Goal: Entertainment & Leisure: Browse casually

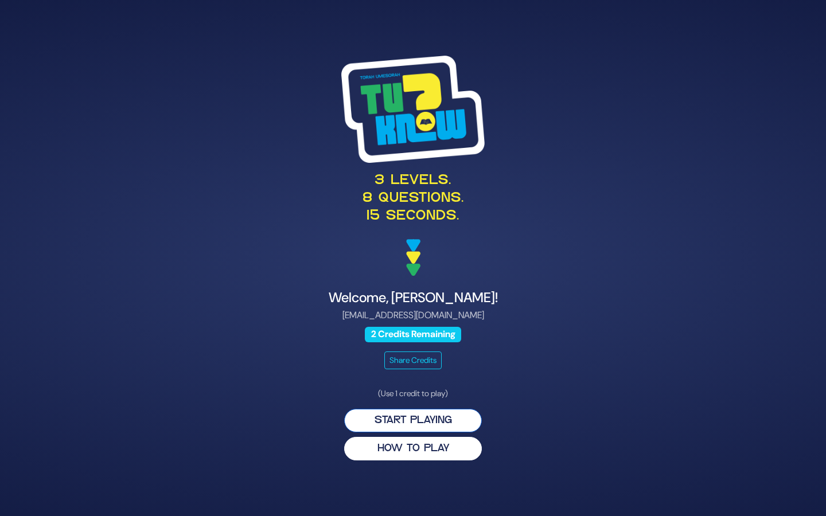
click at [408, 419] on button "Start Playing" at bounding box center [413, 421] width 138 height 24
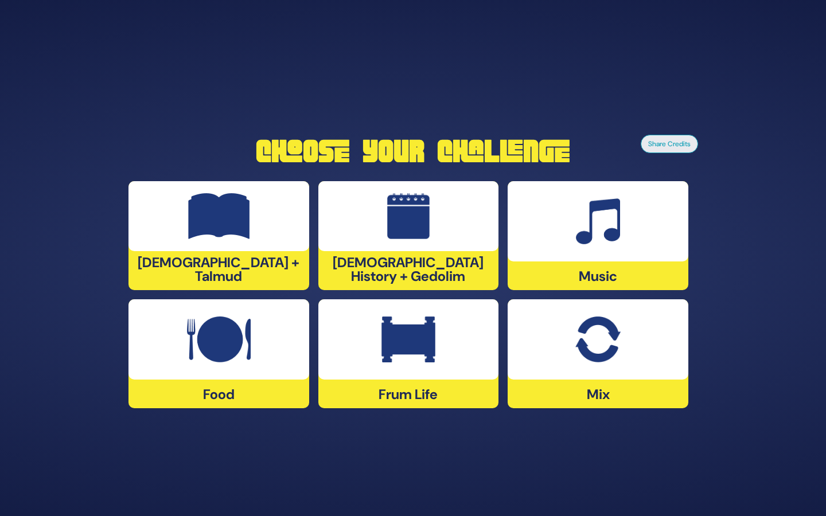
click at [615, 368] on div at bounding box center [597, 339] width 181 height 80
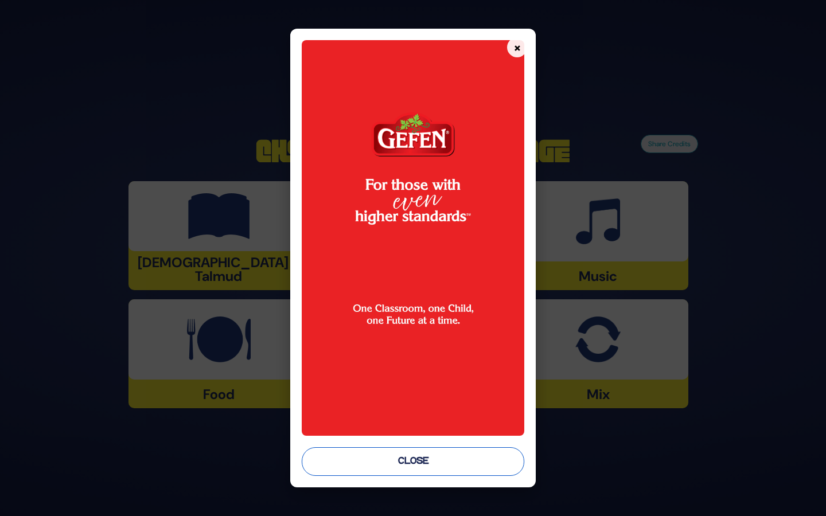
click at [468, 456] on button "Close" at bounding box center [413, 461] width 222 height 29
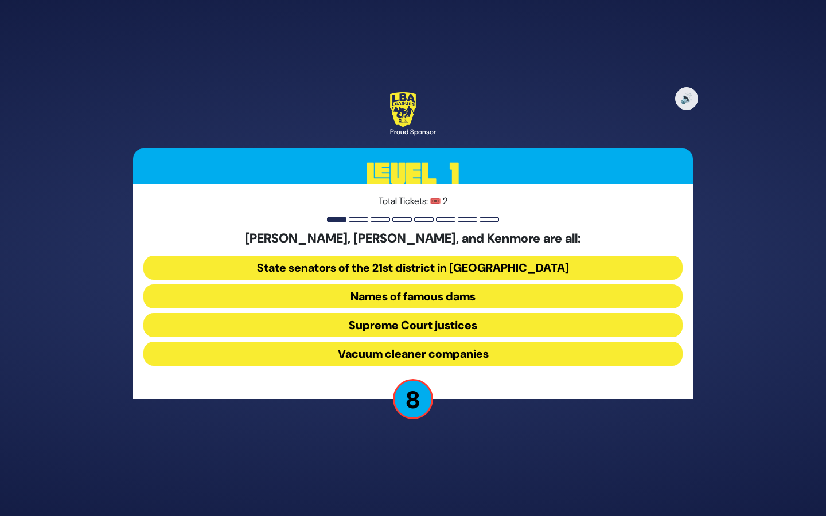
click at [418, 300] on button "Names of famous dams" at bounding box center [412, 296] width 539 height 24
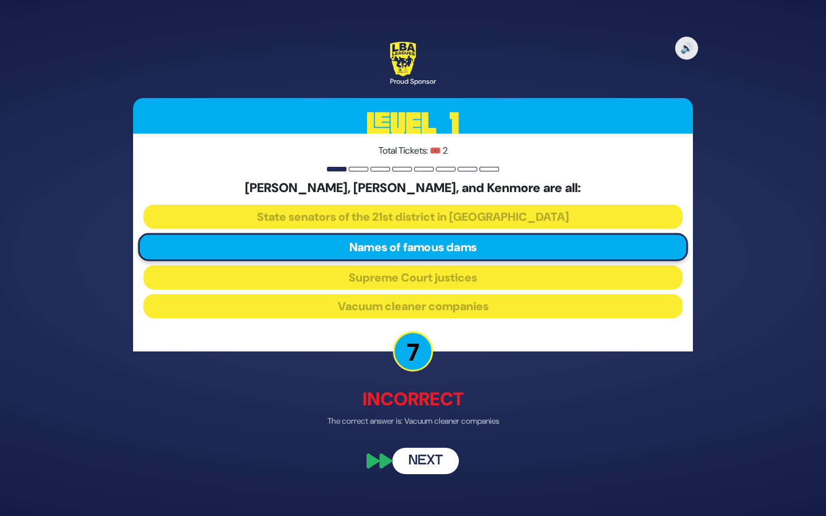
click at [417, 466] on button "Next" at bounding box center [425, 461] width 67 height 26
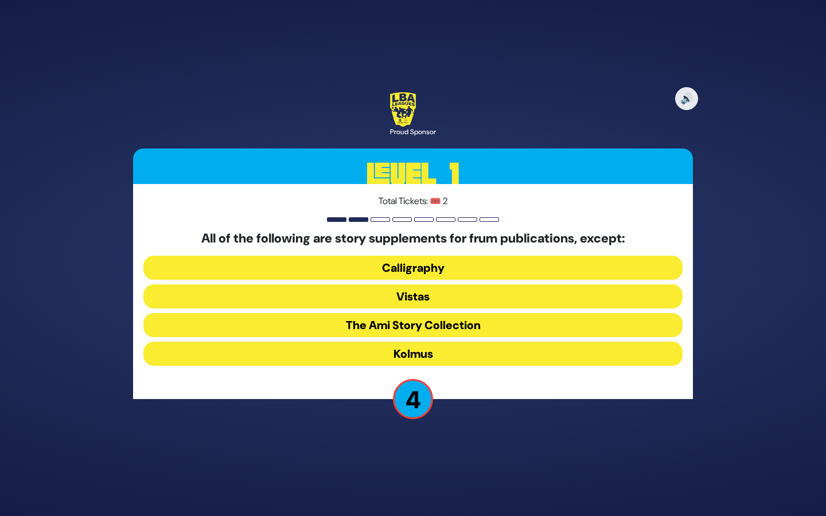
click at [434, 348] on button "Kolmus" at bounding box center [412, 354] width 539 height 24
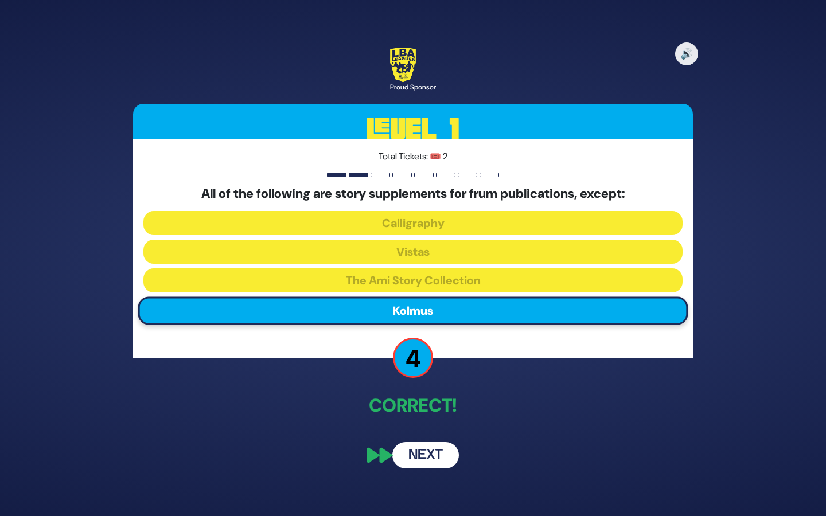
click at [416, 450] on button "Next" at bounding box center [425, 455] width 67 height 26
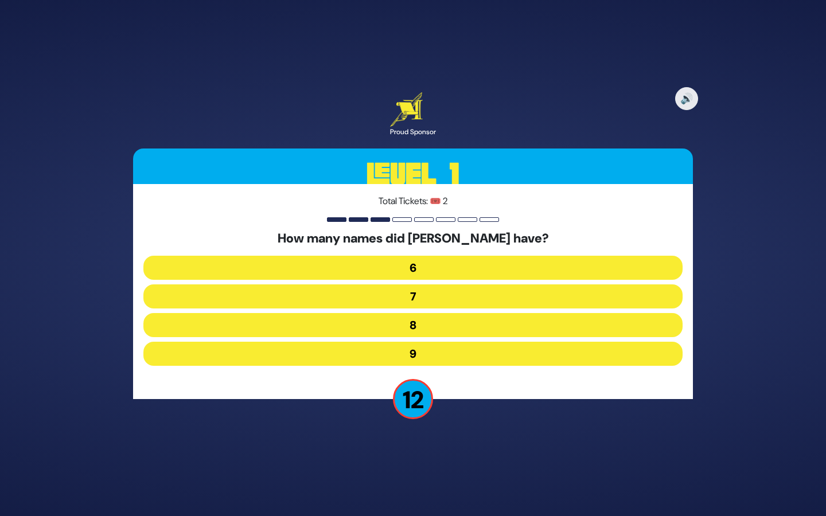
click at [428, 296] on button "7" at bounding box center [412, 296] width 539 height 24
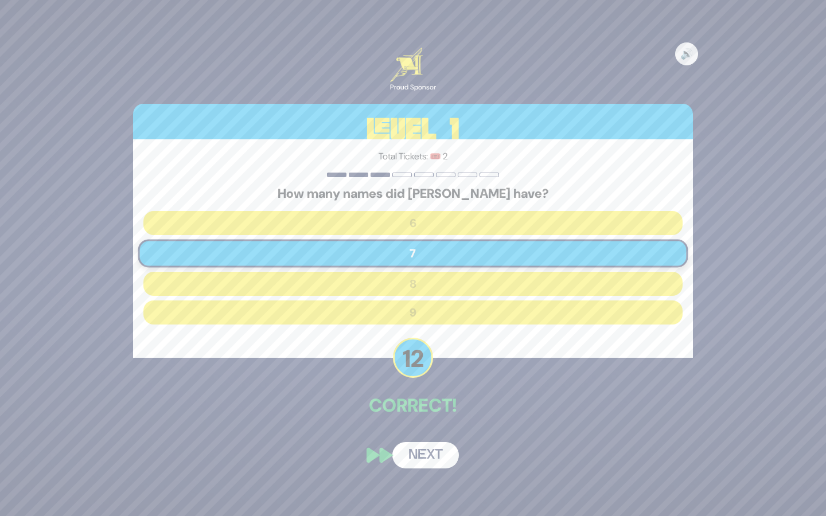
click at [423, 455] on button "Next" at bounding box center [425, 455] width 67 height 26
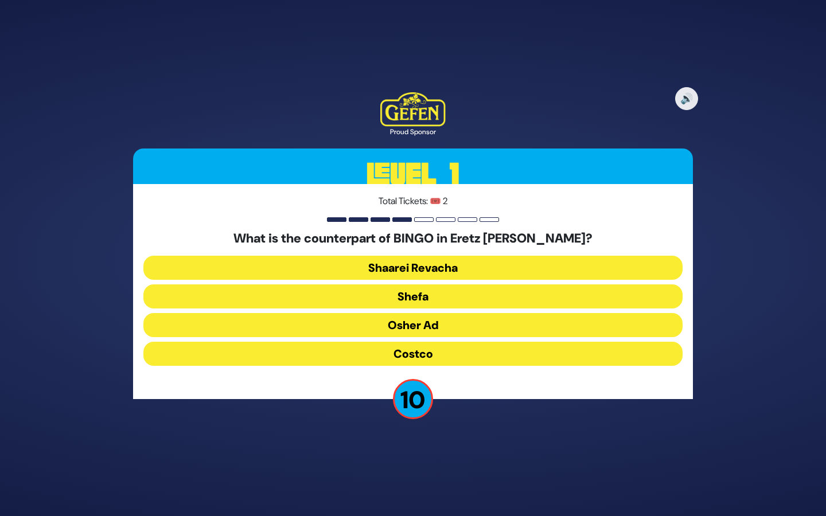
click at [428, 322] on button "Osher Ad" at bounding box center [412, 325] width 539 height 24
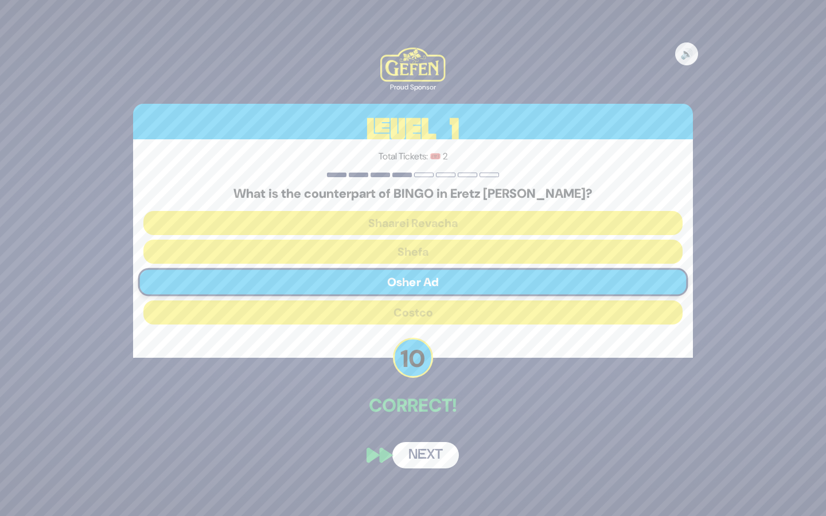
click at [420, 459] on button "Next" at bounding box center [425, 455] width 67 height 26
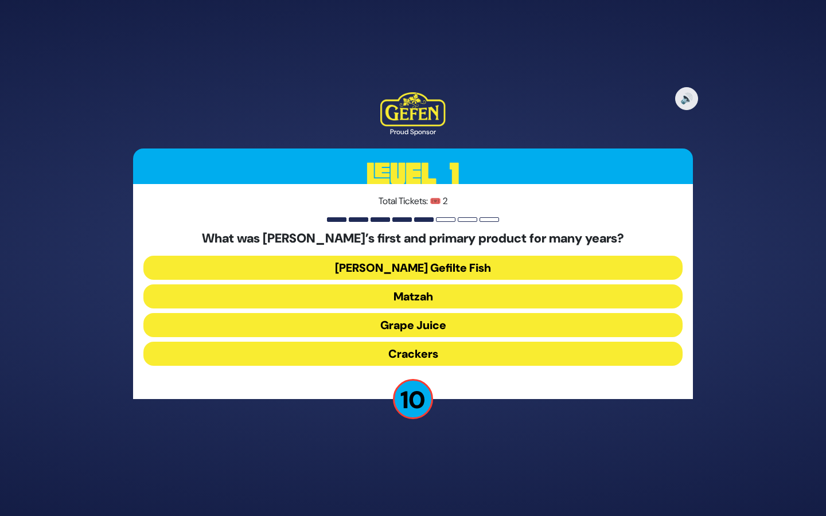
click at [430, 296] on button "Matzah" at bounding box center [412, 296] width 539 height 24
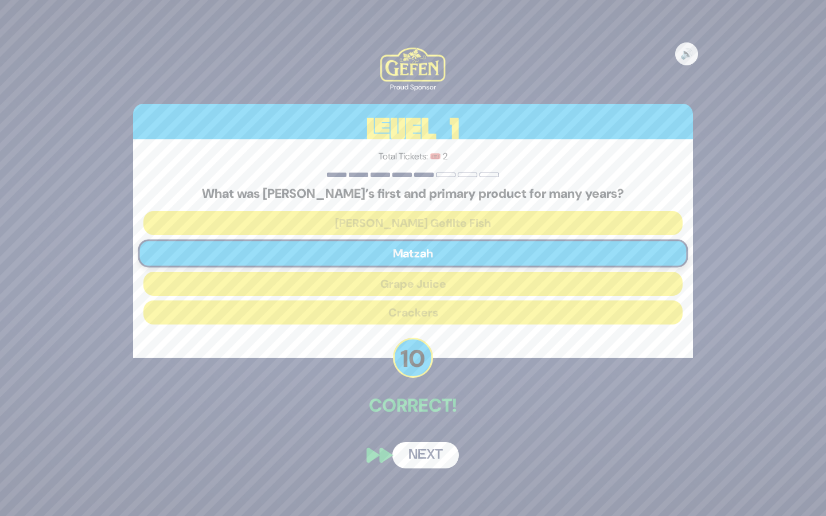
click at [435, 451] on button "Next" at bounding box center [425, 455] width 67 height 26
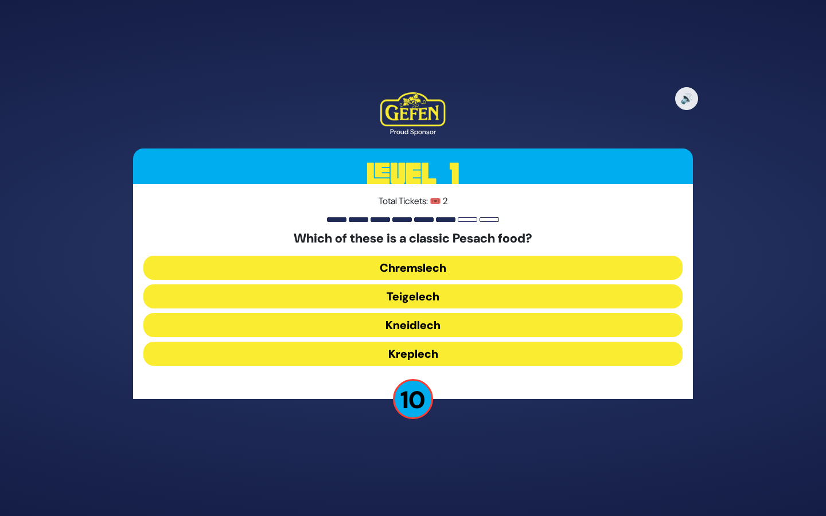
click at [417, 327] on button "Kneidlech" at bounding box center [412, 325] width 539 height 24
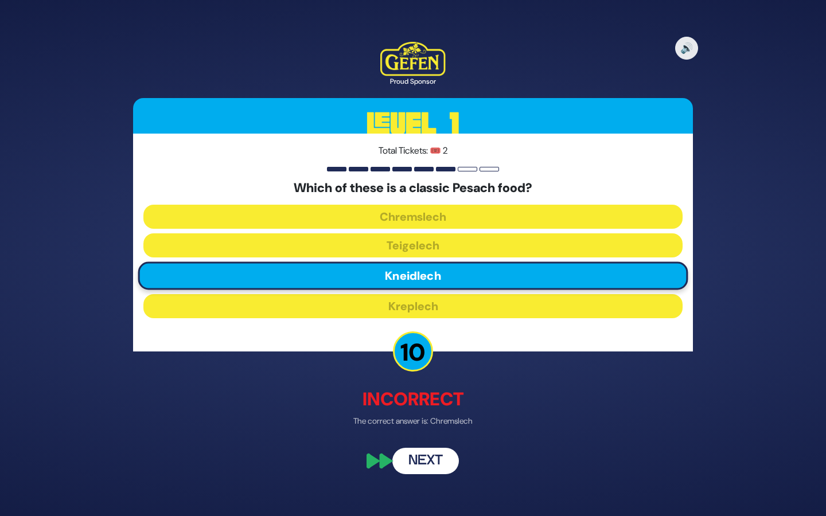
click at [427, 460] on button "Next" at bounding box center [425, 461] width 67 height 26
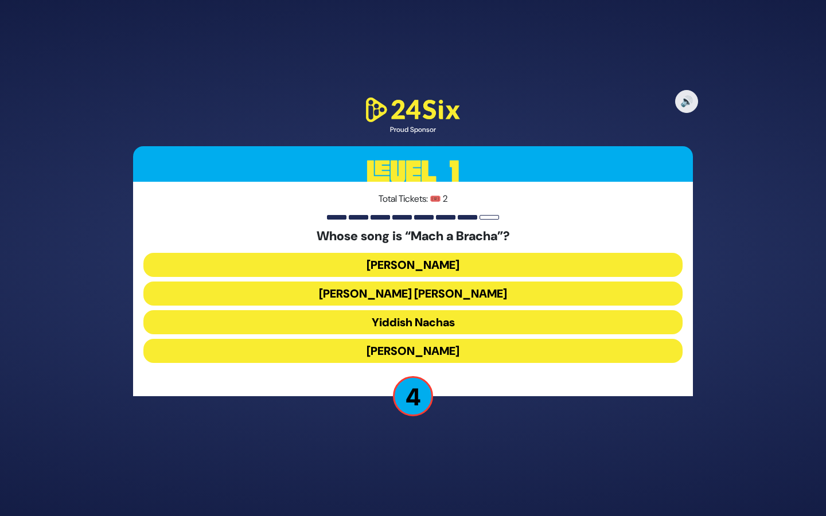
click at [430, 292] on button "Shmueli Ungar" at bounding box center [412, 294] width 539 height 24
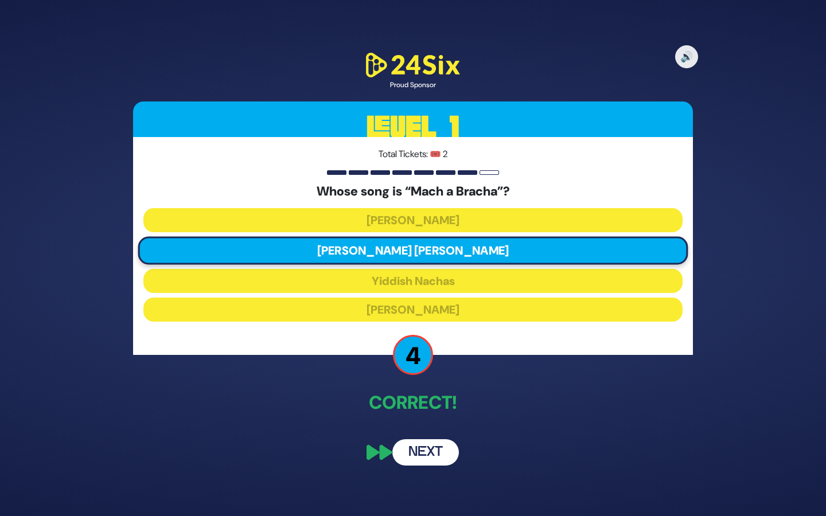
click at [423, 452] on button "Next" at bounding box center [425, 452] width 67 height 26
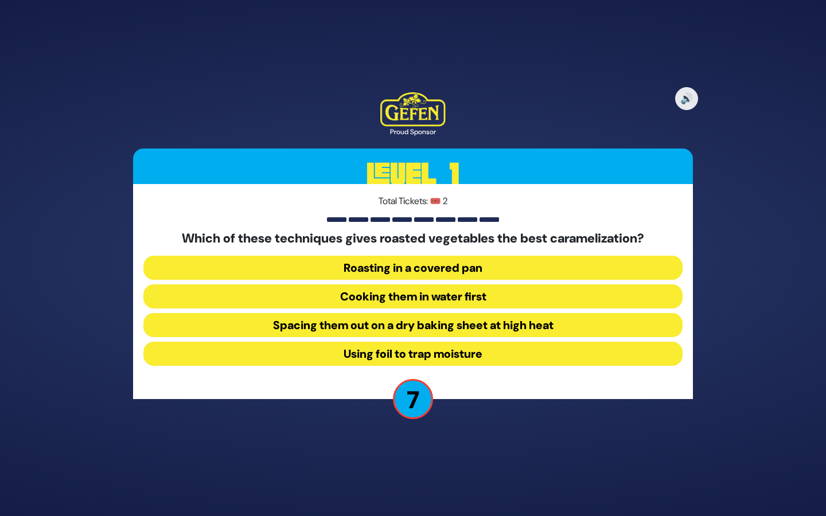
click at [454, 268] on button "Roasting in a covered pan" at bounding box center [412, 268] width 539 height 24
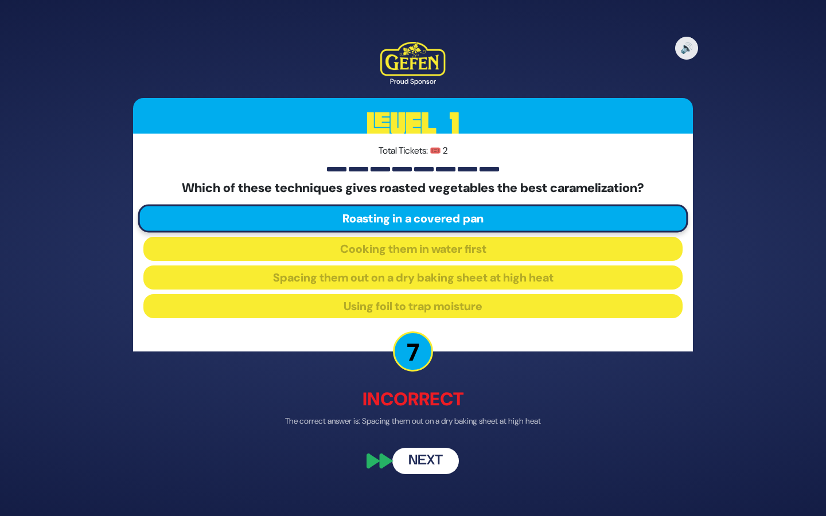
click at [422, 465] on button "Next" at bounding box center [425, 461] width 67 height 26
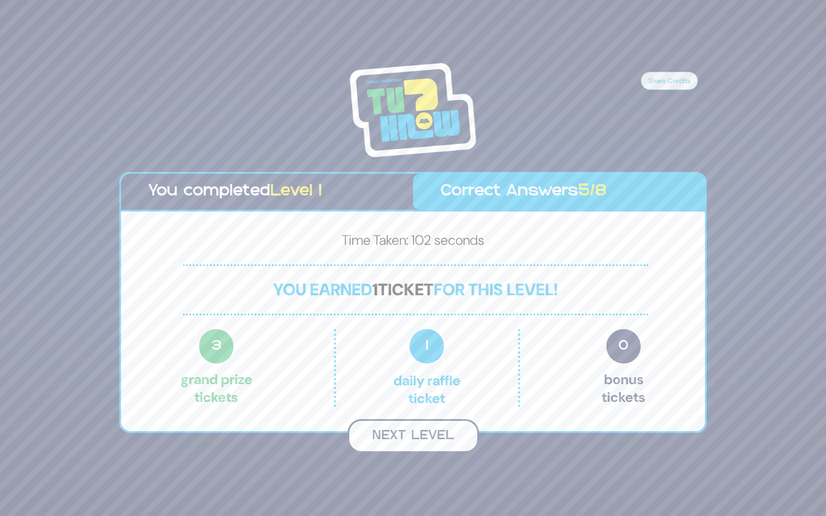
click at [427, 439] on button "Next Level" at bounding box center [413, 436] width 131 height 34
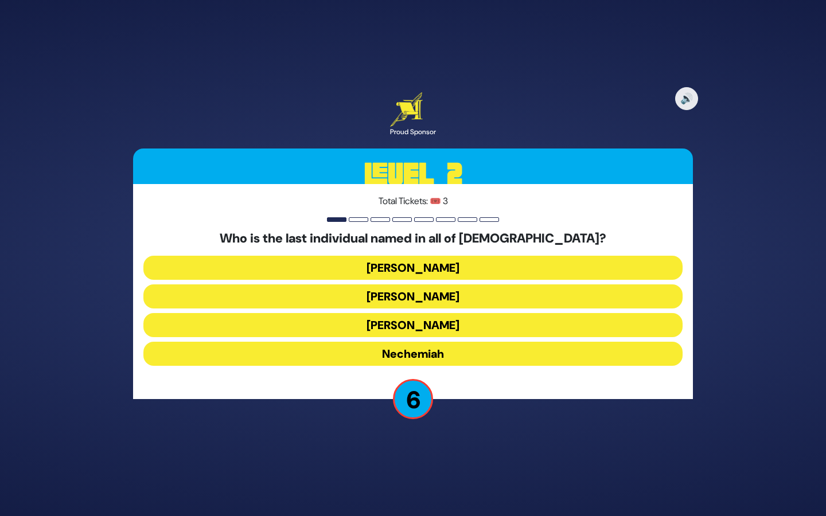
click at [413, 355] on button "Nechemiah" at bounding box center [412, 354] width 539 height 24
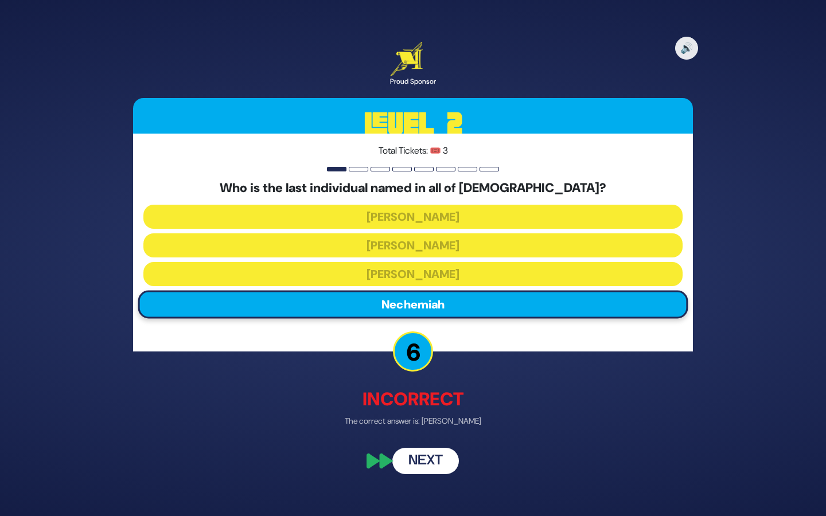
click at [428, 460] on button "Next" at bounding box center [425, 461] width 67 height 26
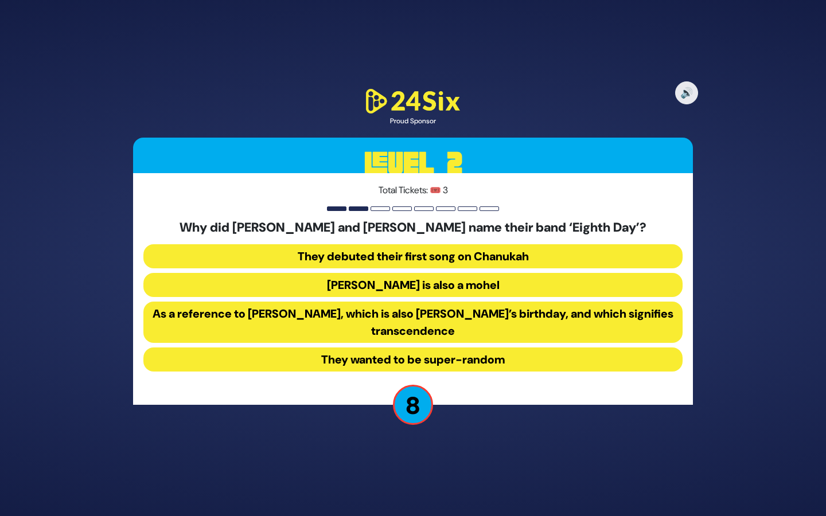
click at [480, 257] on button "They debuted their first song on Chanukah" at bounding box center [412, 256] width 539 height 24
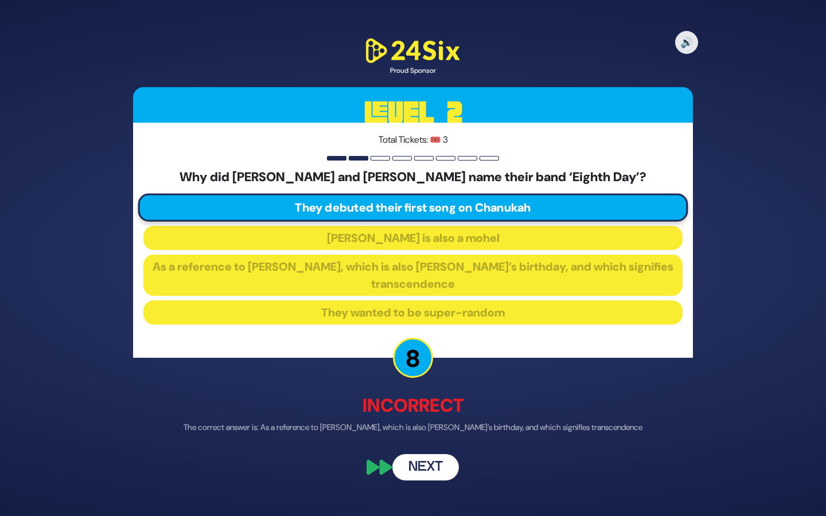
click at [437, 467] on button "Next" at bounding box center [425, 467] width 67 height 26
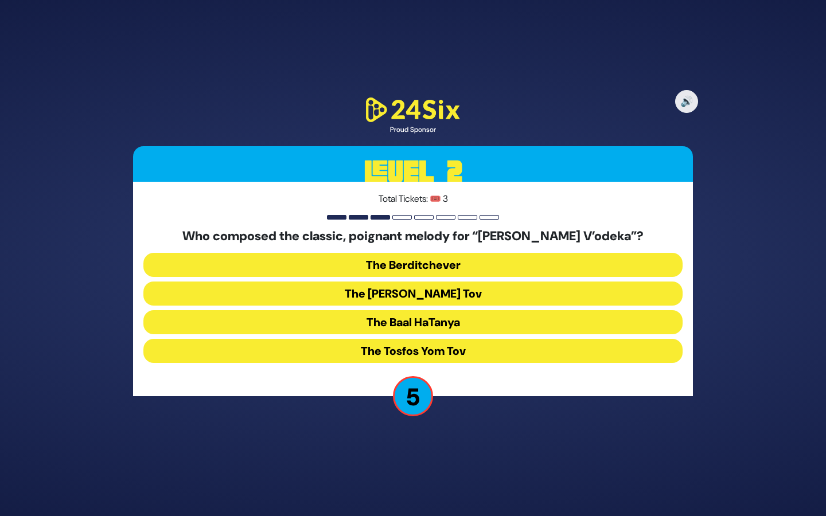
click at [454, 267] on button "The Berditchever" at bounding box center [412, 265] width 539 height 24
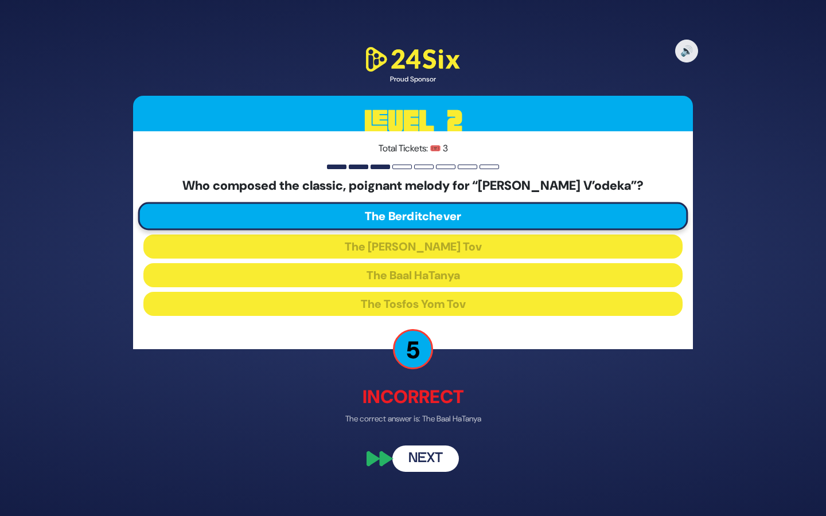
click at [435, 460] on button "Next" at bounding box center [425, 458] width 67 height 26
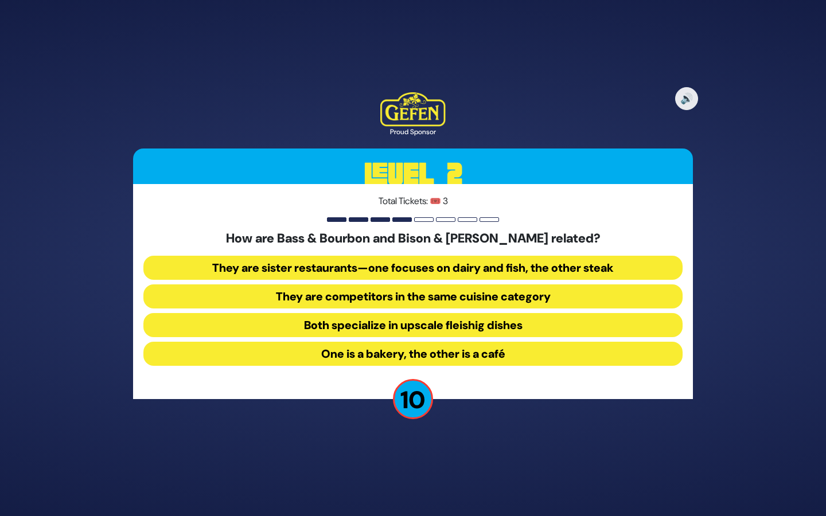
click at [399, 271] on button "They are sister restaurants—one focuses on dairy and fish, the other steak" at bounding box center [412, 268] width 539 height 24
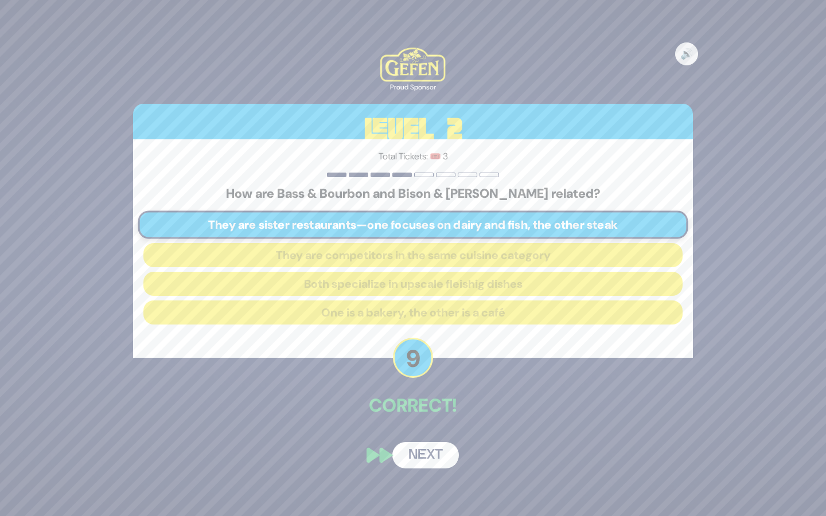
click at [411, 456] on button "Next" at bounding box center [425, 455] width 67 height 26
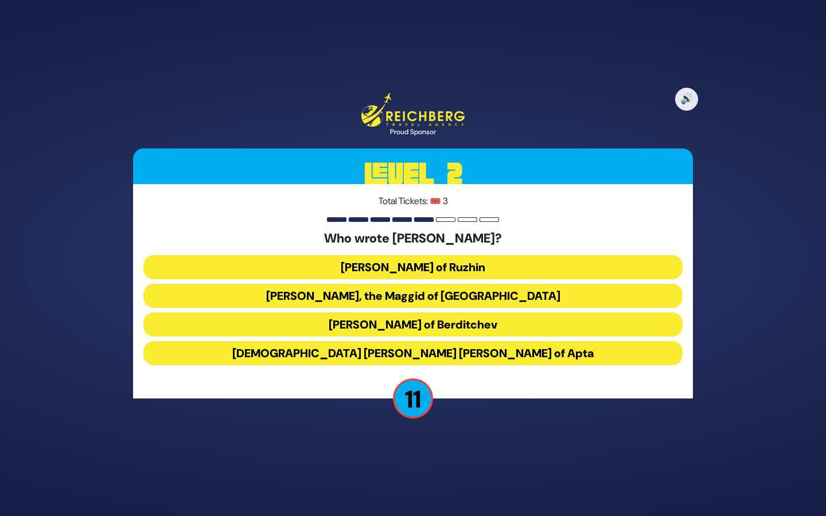
click at [413, 351] on button "Rabbi Avraham Yehoshua Heshel of Apta" at bounding box center [412, 353] width 539 height 24
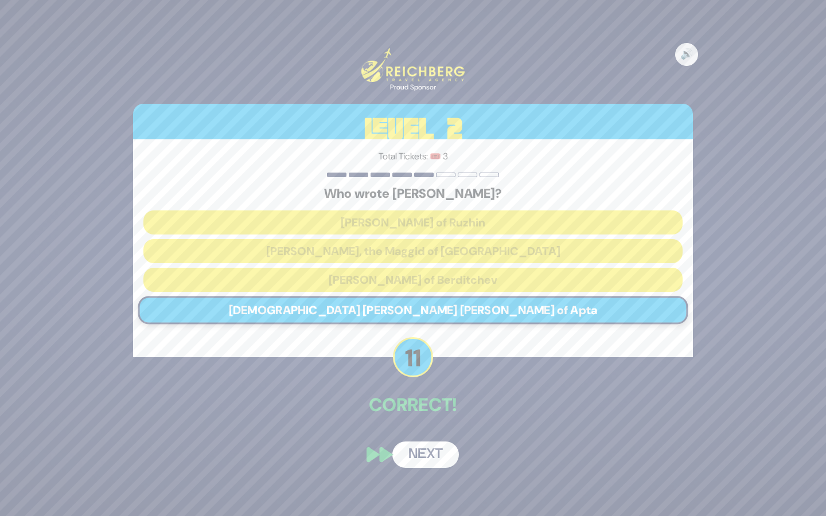
click at [430, 452] on button "Next" at bounding box center [425, 455] width 67 height 26
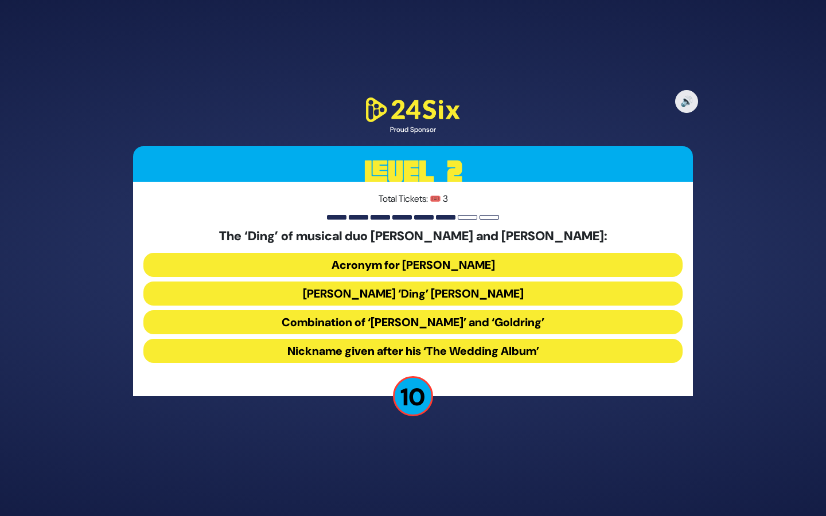
click at [479, 253] on button "Acronym for Dovid Nachman Golding" at bounding box center [412, 265] width 539 height 24
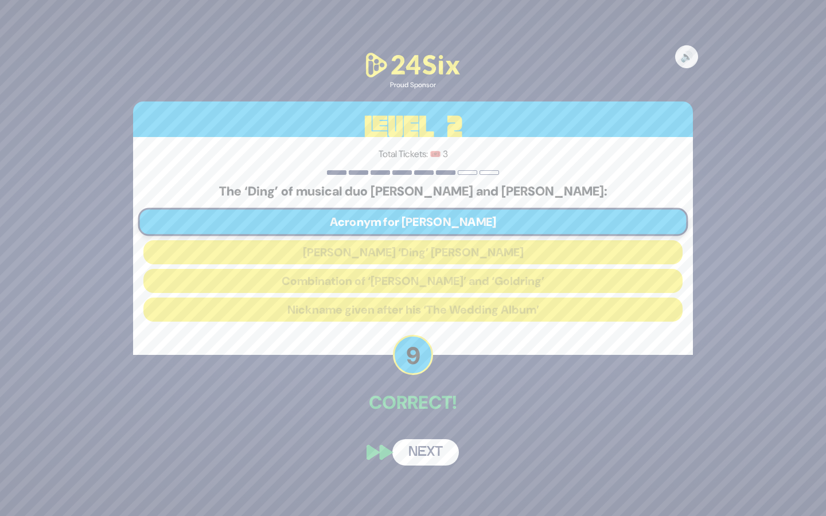
click at [425, 456] on button "Next" at bounding box center [425, 452] width 67 height 26
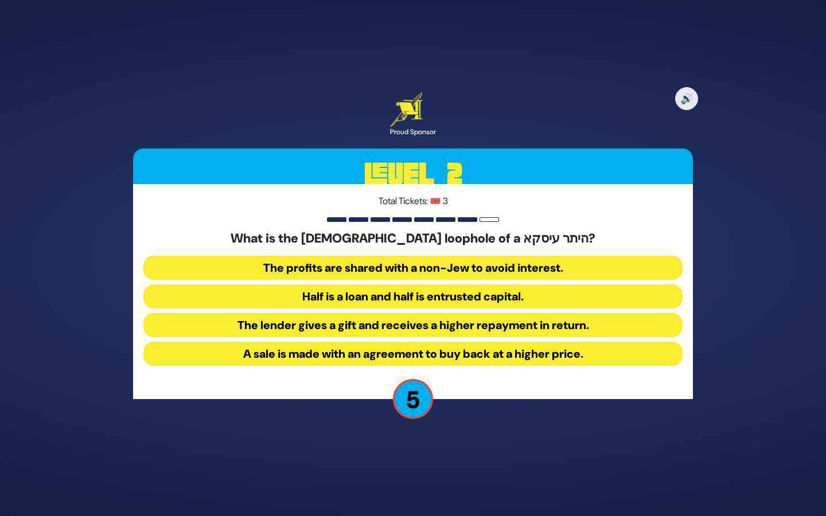
click at [395, 355] on button "A sale is made with an agreement to buy back at a higher price." at bounding box center [412, 354] width 539 height 24
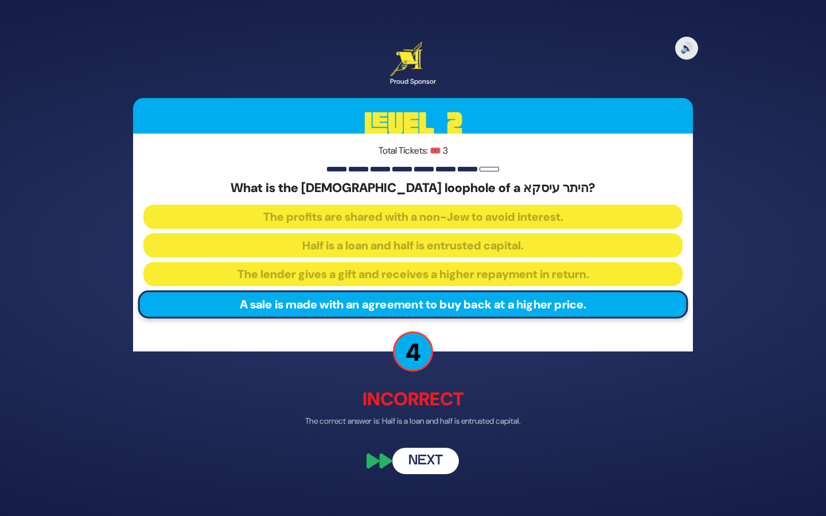
click at [435, 456] on button "Next" at bounding box center [425, 461] width 67 height 26
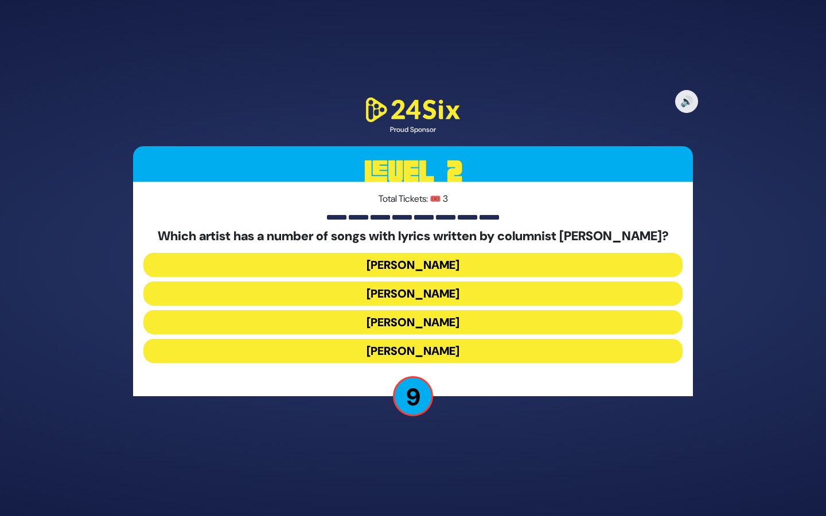
click at [430, 295] on button "Joey Newcomb" at bounding box center [412, 294] width 539 height 24
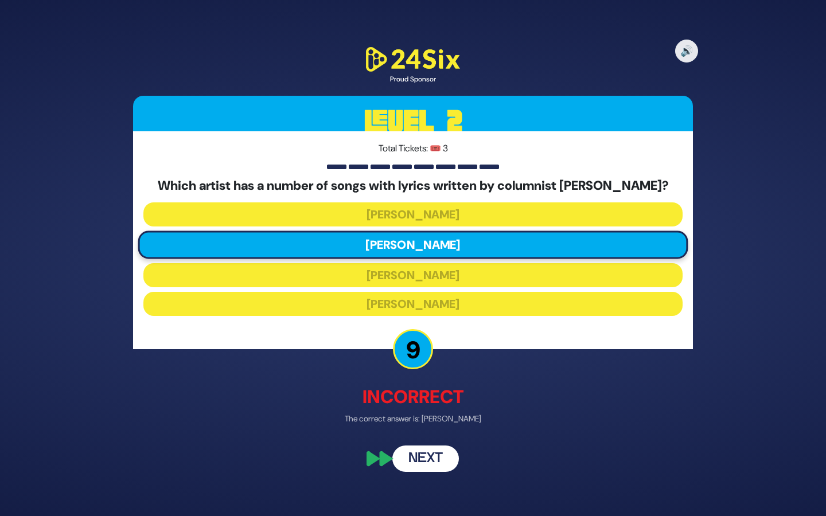
click at [432, 457] on button "Next" at bounding box center [425, 458] width 67 height 26
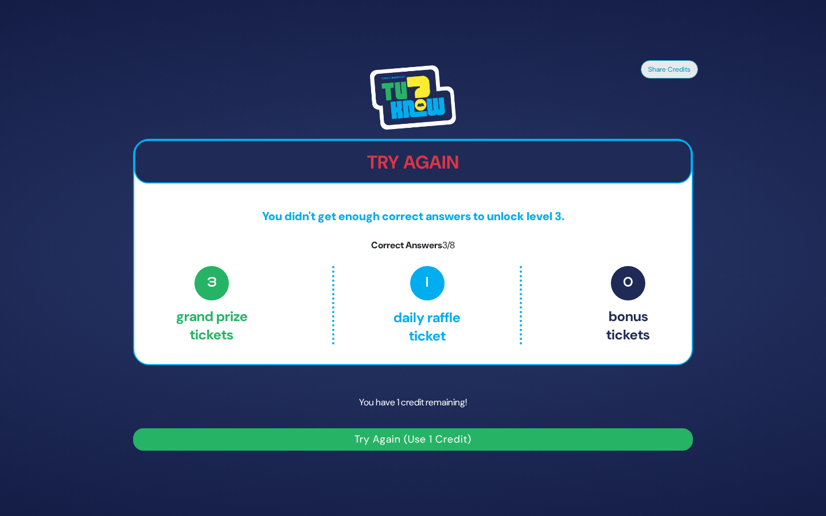
click at [432, 440] on button "Try Again (Use 1 Credit)" at bounding box center [413, 439] width 560 height 22
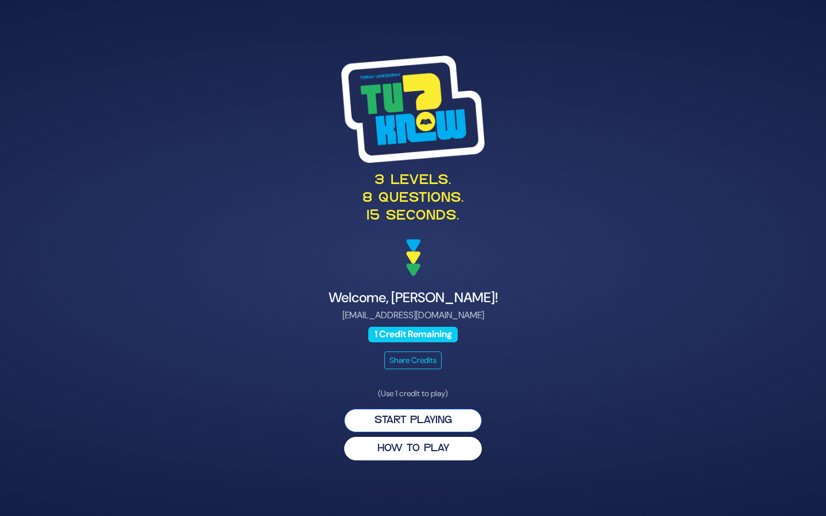
click at [438, 409] on button "Start Playing" at bounding box center [413, 421] width 138 height 24
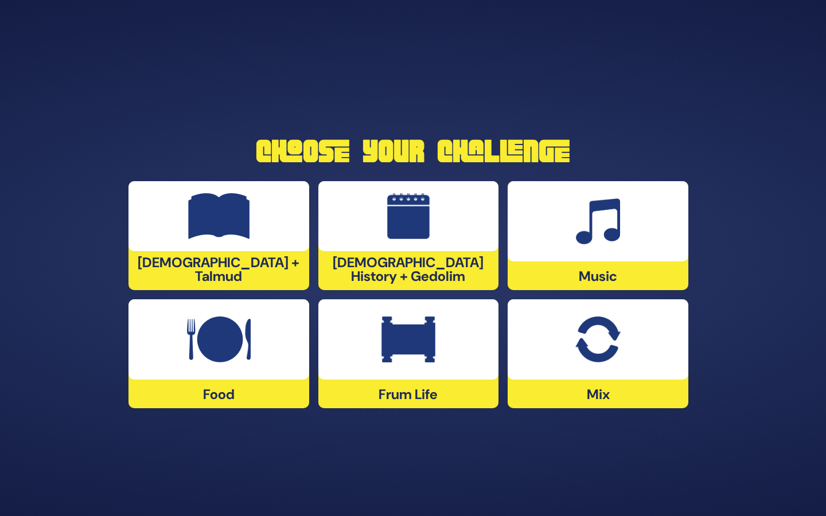
click at [408, 230] on img at bounding box center [408, 216] width 43 height 46
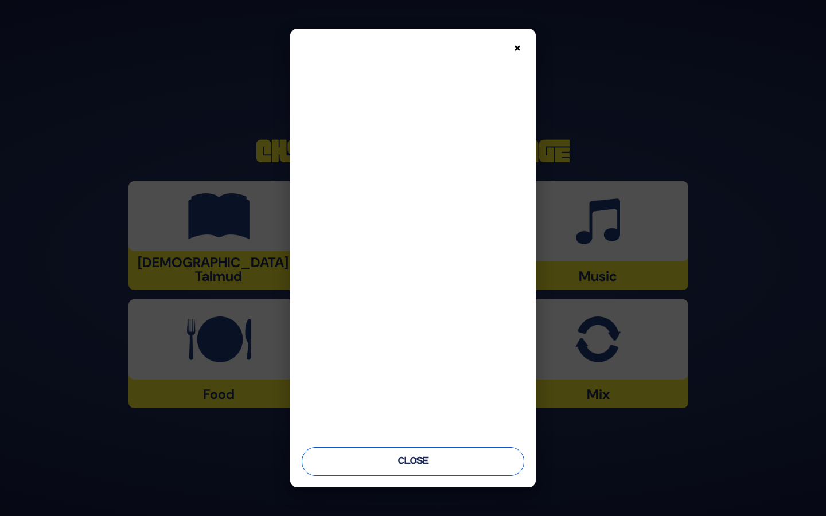
click at [431, 457] on button "Close" at bounding box center [413, 461] width 222 height 29
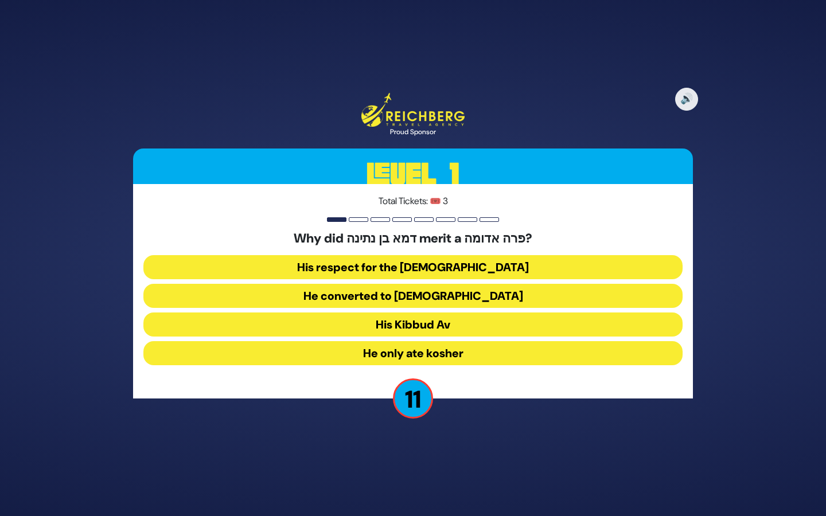
click at [439, 327] on button "His Kibbud Av" at bounding box center [412, 325] width 539 height 24
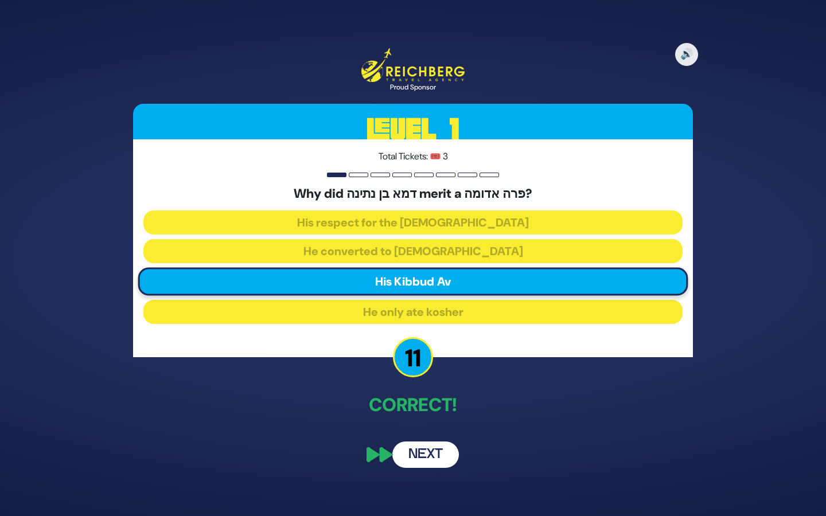
click at [430, 455] on button "Next" at bounding box center [425, 455] width 67 height 26
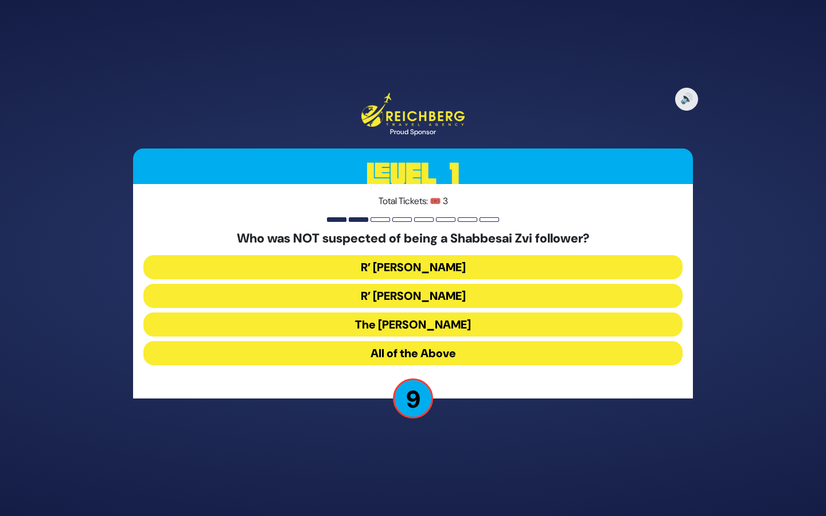
click at [438, 321] on button "The Chacham Zvi" at bounding box center [412, 325] width 539 height 24
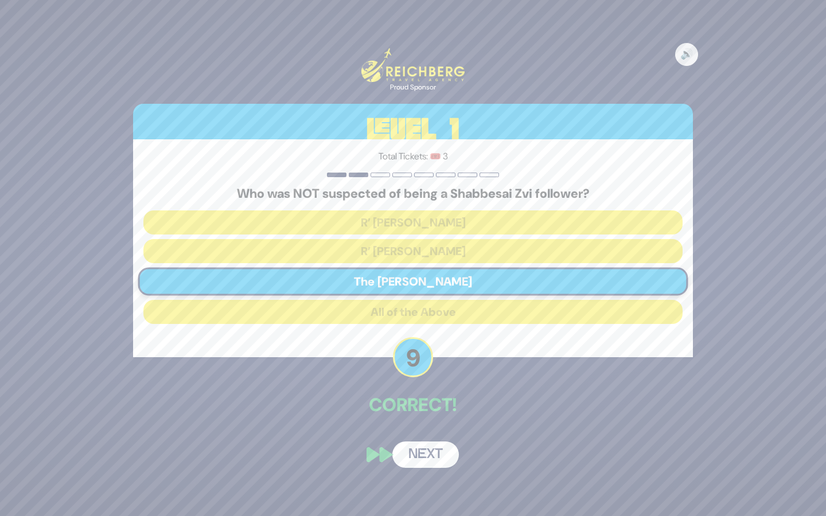
click at [437, 451] on button "Next" at bounding box center [425, 455] width 67 height 26
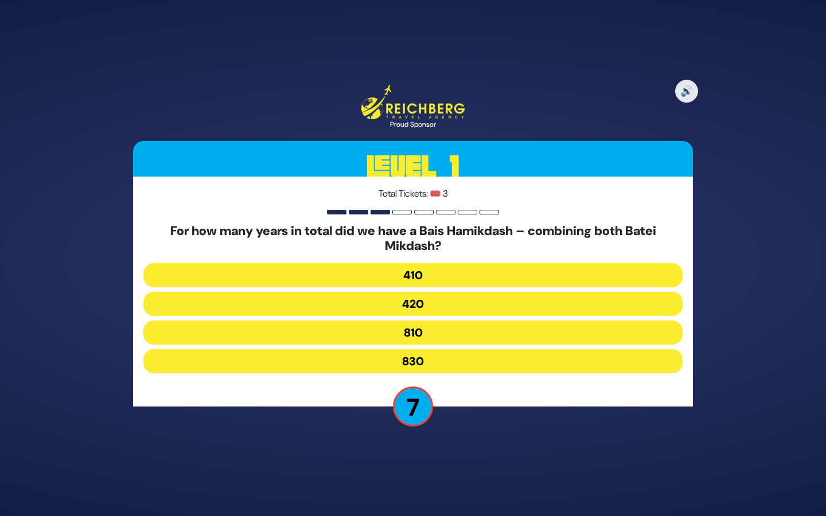
click at [430, 358] on button "830" at bounding box center [412, 361] width 539 height 24
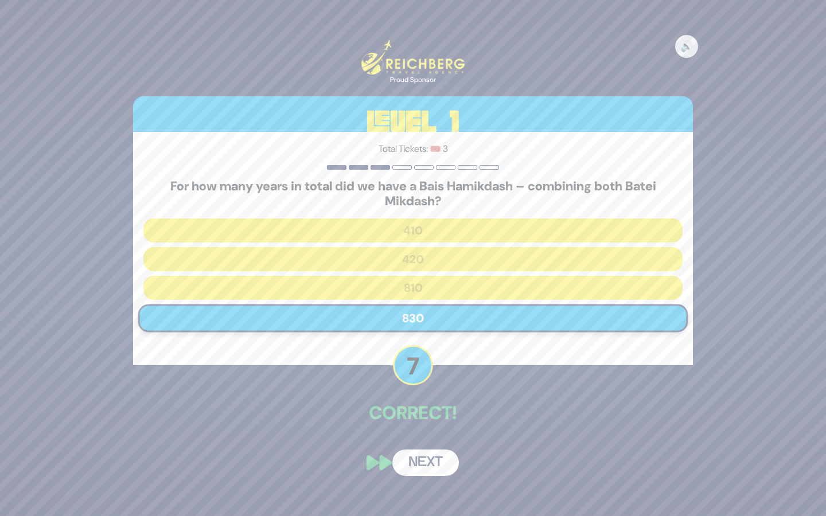
click at [424, 464] on button "Next" at bounding box center [425, 463] width 67 height 26
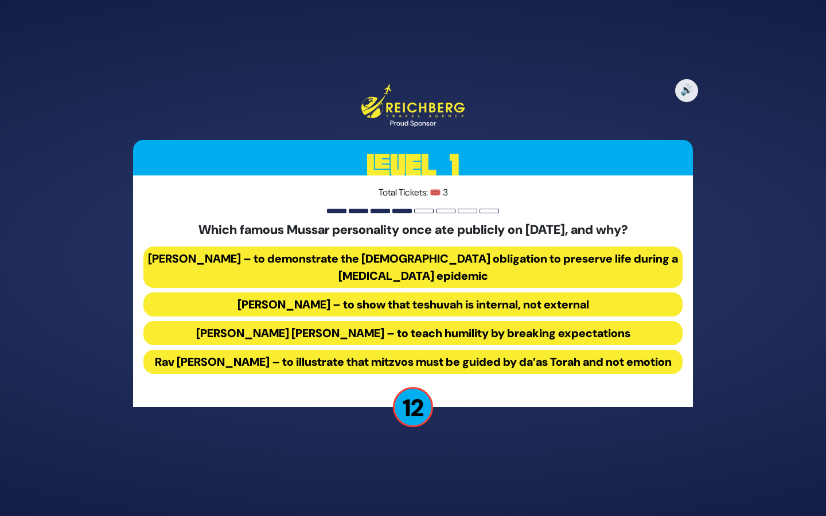
click at [344, 247] on button "Rav Yisroel Salanter – to demonstrate the halachic obligation to preserve life …" at bounding box center [412, 267] width 539 height 41
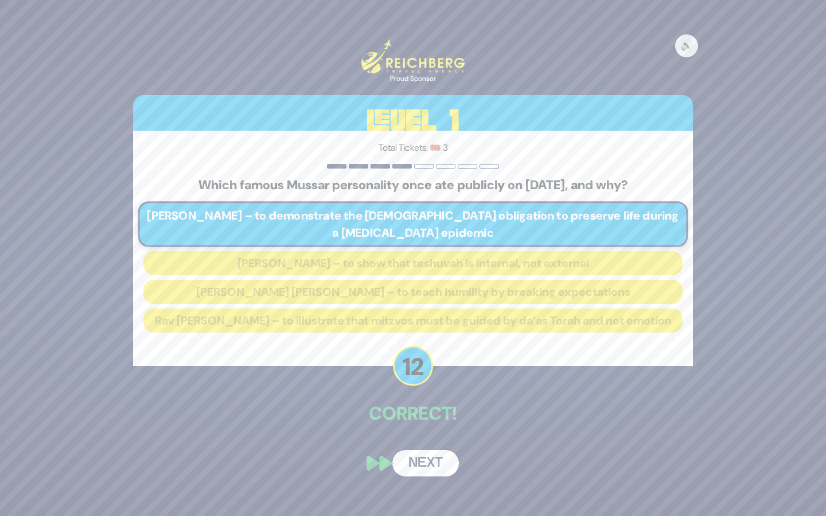
click at [421, 462] on button "Next" at bounding box center [425, 463] width 67 height 26
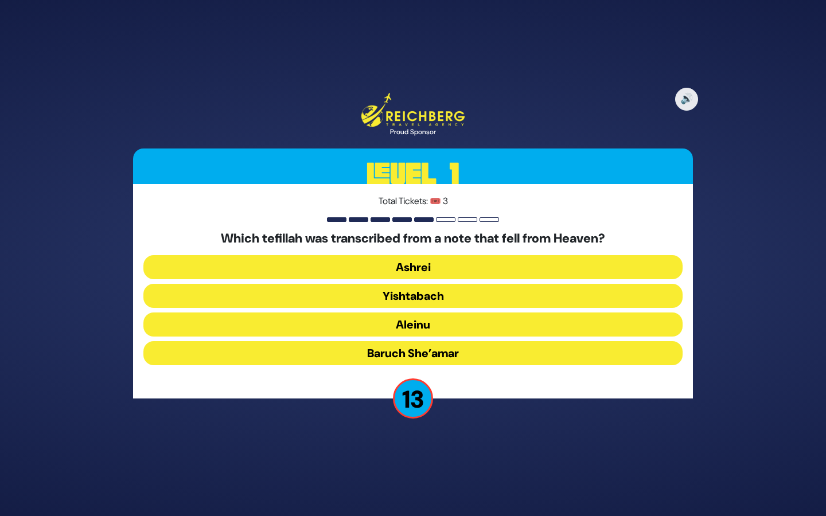
click at [426, 354] on button "Baruch She’amar" at bounding box center [412, 353] width 539 height 24
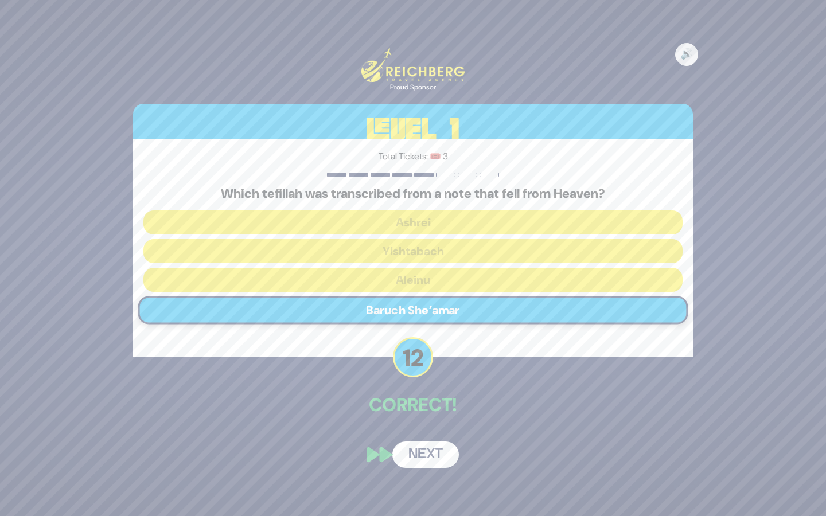
click at [428, 455] on button "Next" at bounding box center [425, 455] width 67 height 26
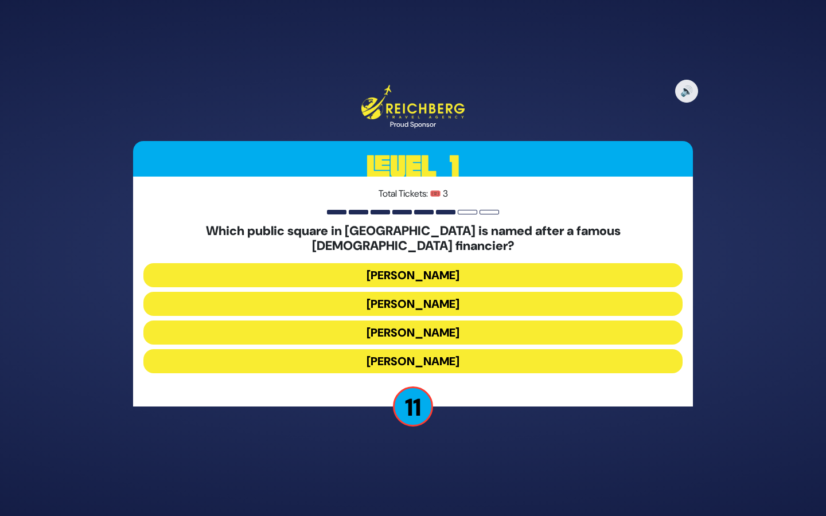
click at [441, 351] on button "Kikar Safra" at bounding box center [412, 361] width 539 height 24
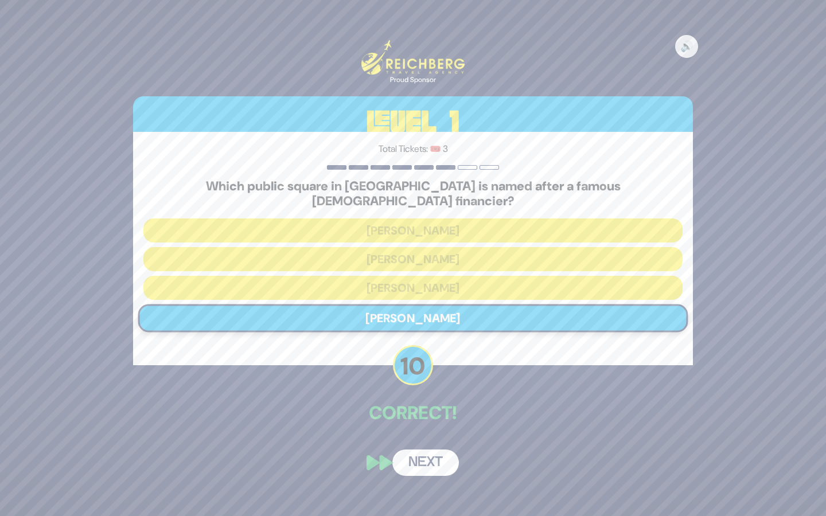
click at [432, 454] on button "Next" at bounding box center [425, 463] width 67 height 26
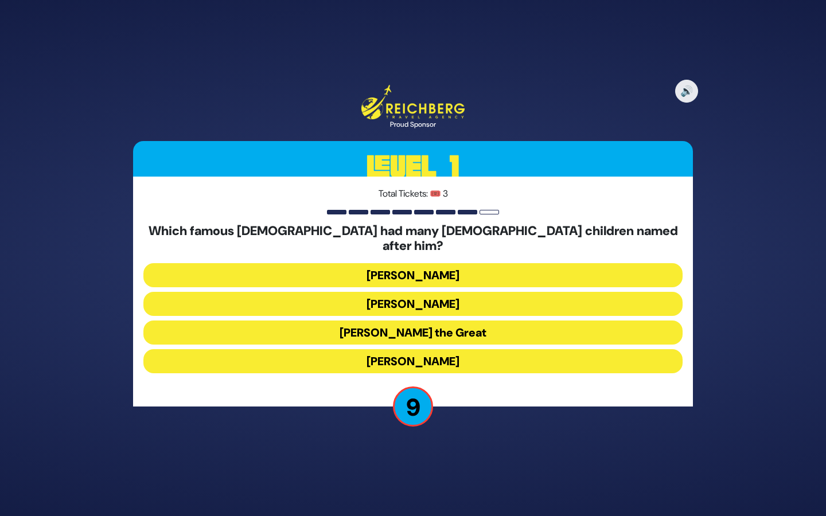
click at [450, 329] on button "[PERSON_NAME] the Great" at bounding box center [412, 333] width 539 height 24
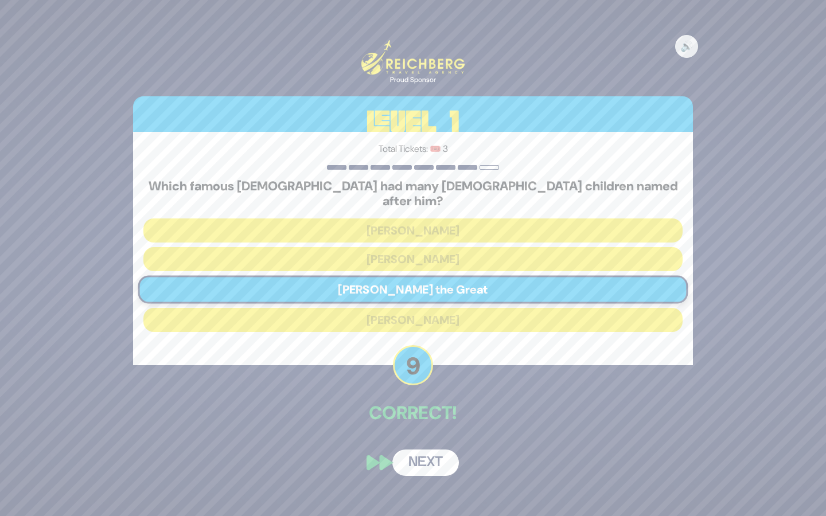
click at [425, 457] on button "Next" at bounding box center [425, 463] width 67 height 26
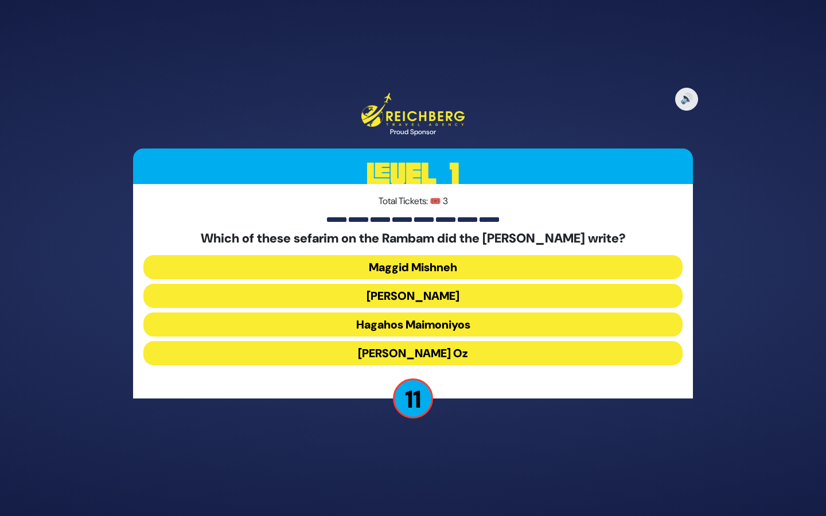
click at [447, 295] on button "[PERSON_NAME]" at bounding box center [412, 296] width 539 height 24
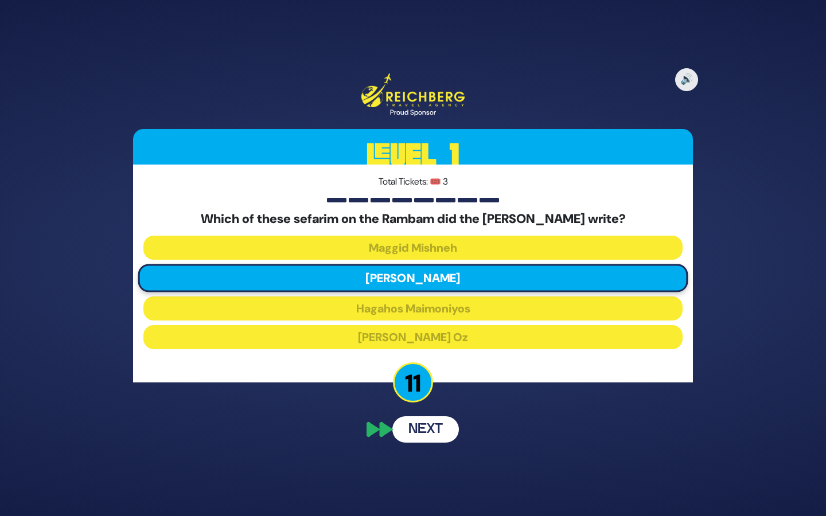
click at [430, 432] on div "🔊 Proud Sponsor Level 1 Total Tickets: 🎟️ 3 Which of these sefarim on the Ramba…" at bounding box center [412, 258] width 587 height 397
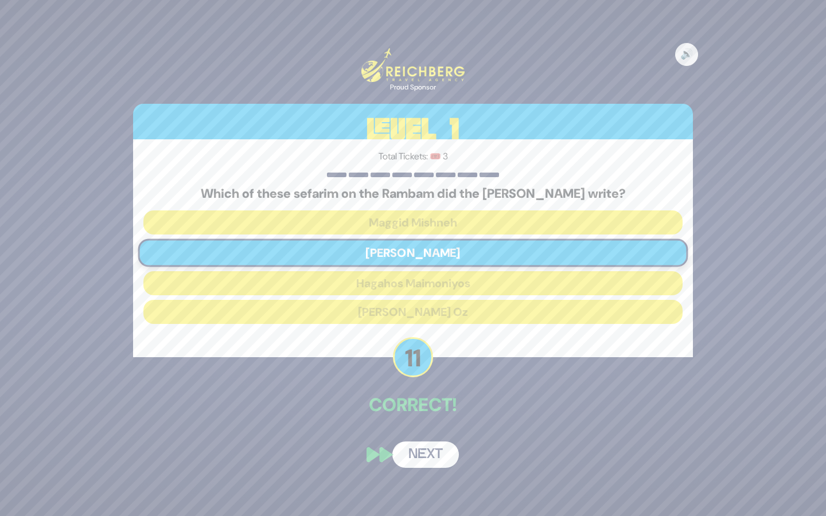
click at [420, 457] on button "Next" at bounding box center [425, 455] width 67 height 26
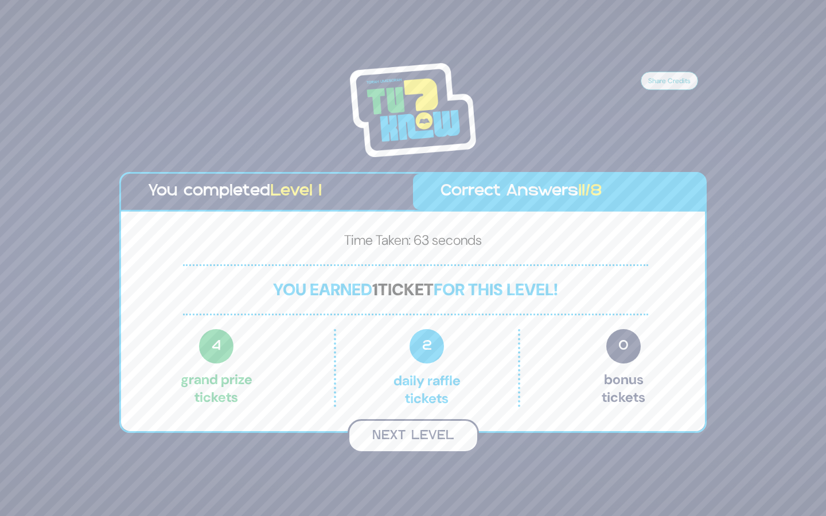
click at [419, 433] on button "Next Level" at bounding box center [413, 436] width 131 height 34
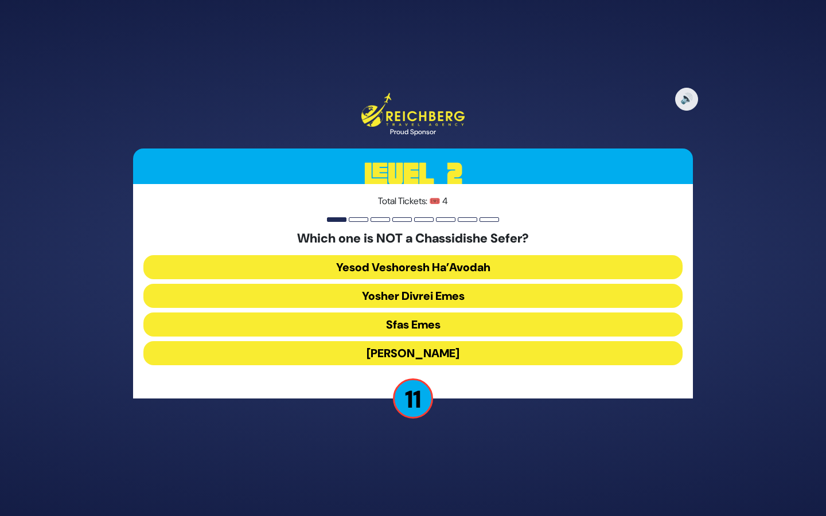
click at [471, 261] on button "Yesod Veshoresh Ha’Avodah" at bounding box center [412, 267] width 539 height 24
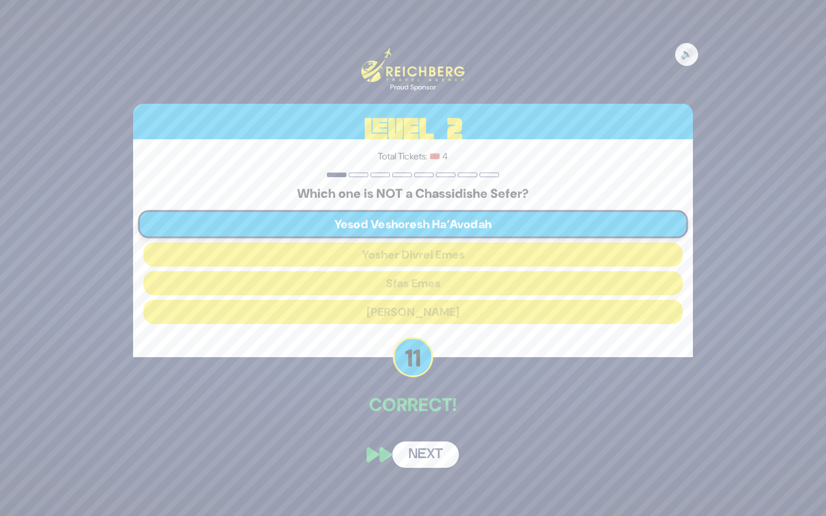
click at [430, 458] on button "Next" at bounding box center [425, 455] width 67 height 26
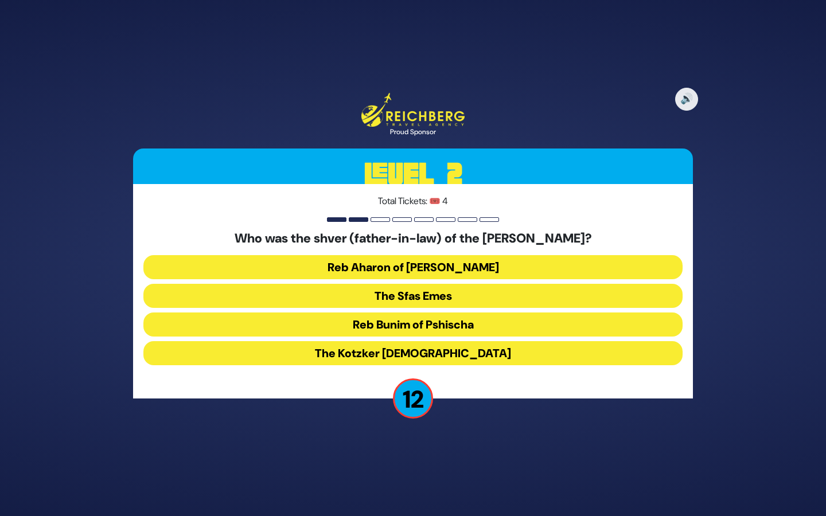
click at [449, 349] on button "The Kotzker Rebbe" at bounding box center [412, 353] width 539 height 24
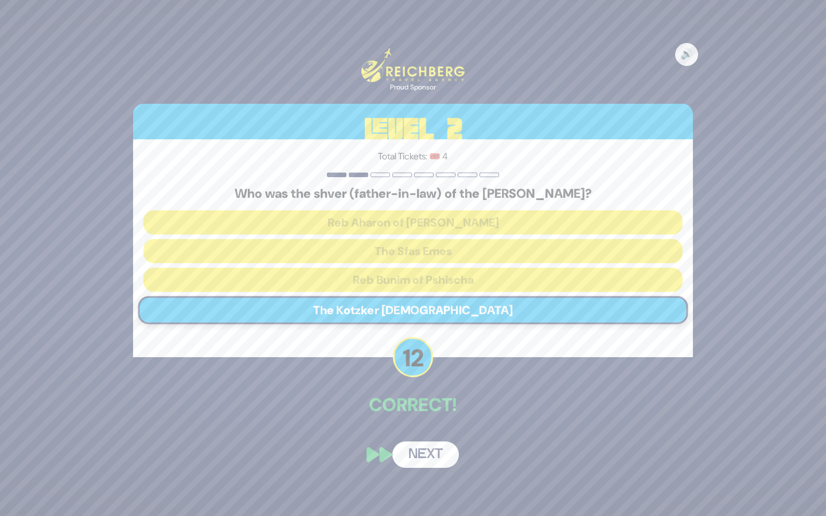
click at [426, 461] on button "Next" at bounding box center [425, 455] width 67 height 26
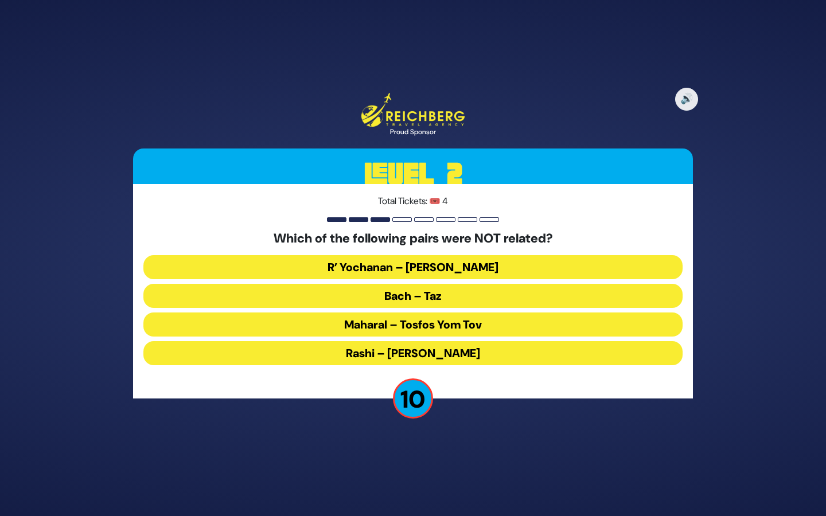
click at [428, 323] on button "Maharal – Tosfos Yom Tov" at bounding box center [412, 325] width 539 height 24
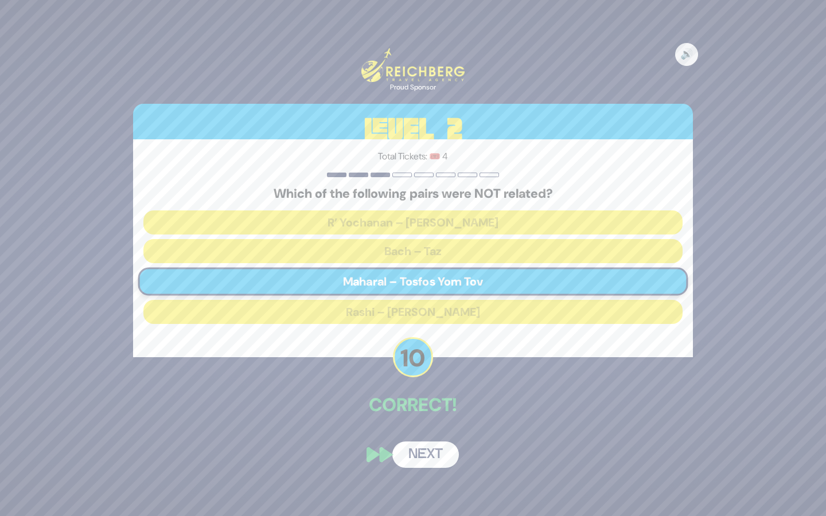
click at [425, 455] on button "Next" at bounding box center [425, 455] width 67 height 26
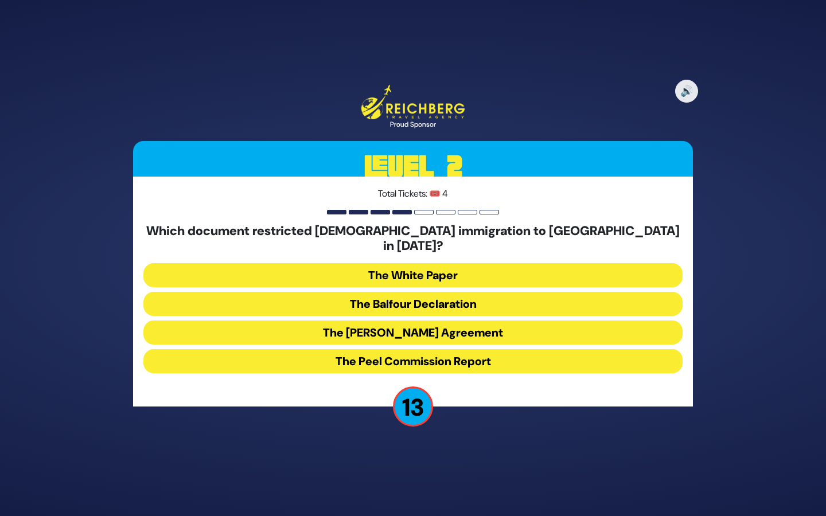
click at [421, 266] on button "The White Paper" at bounding box center [412, 275] width 539 height 24
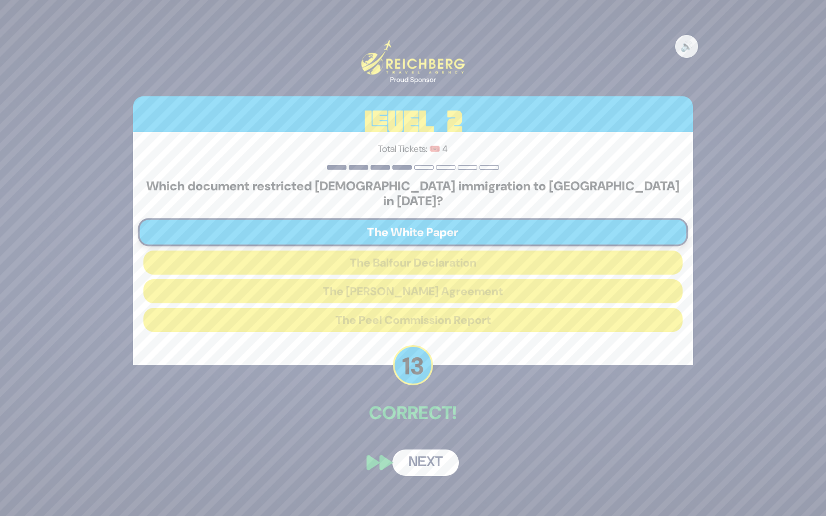
click at [419, 452] on button "Next" at bounding box center [425, 463] width 67 height 26
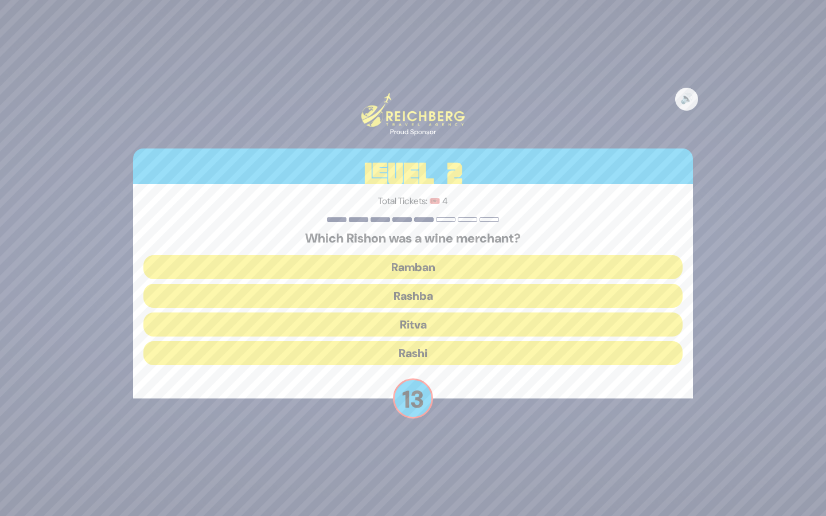
click at [421, 350] on button "Rashi" at bounding box center [412, 353] width 539 height 24
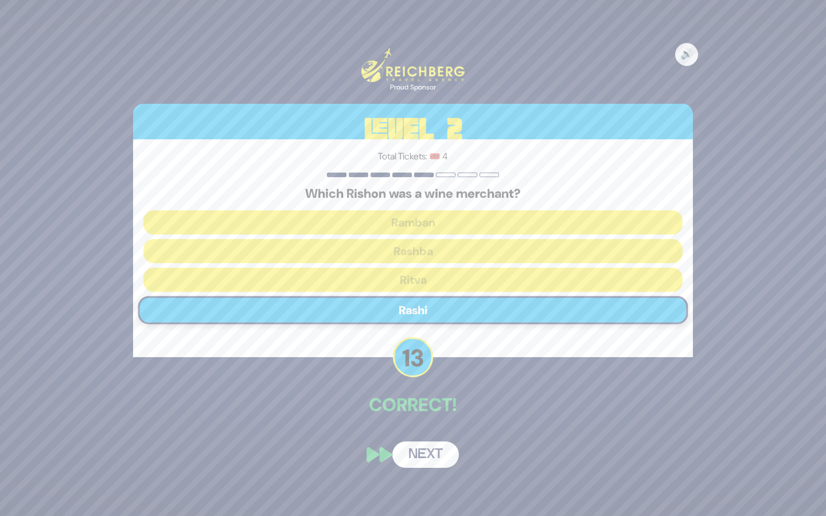
click at [430, 451] on button "Next" at bounding box center [425, 455] width 67 height 26
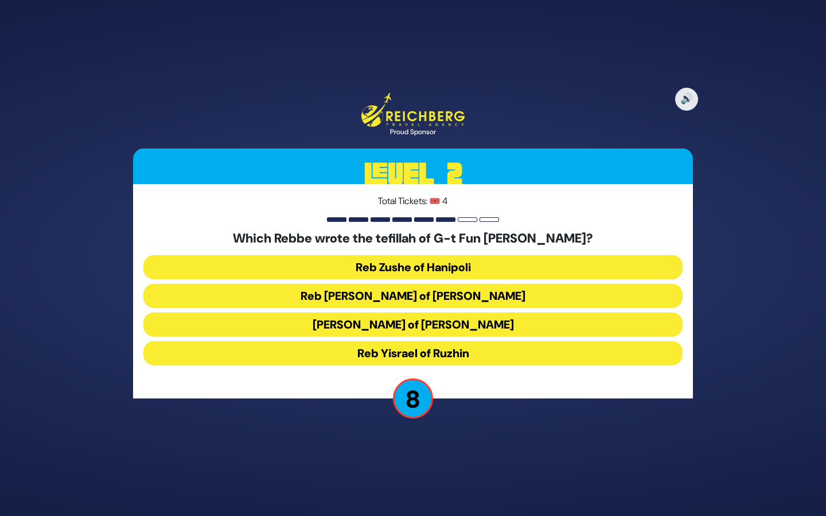
click at [435, 292] on button "Reb Levi Yitzchok of Berditchev" at bounding box center [412, 296] width 539 height 24
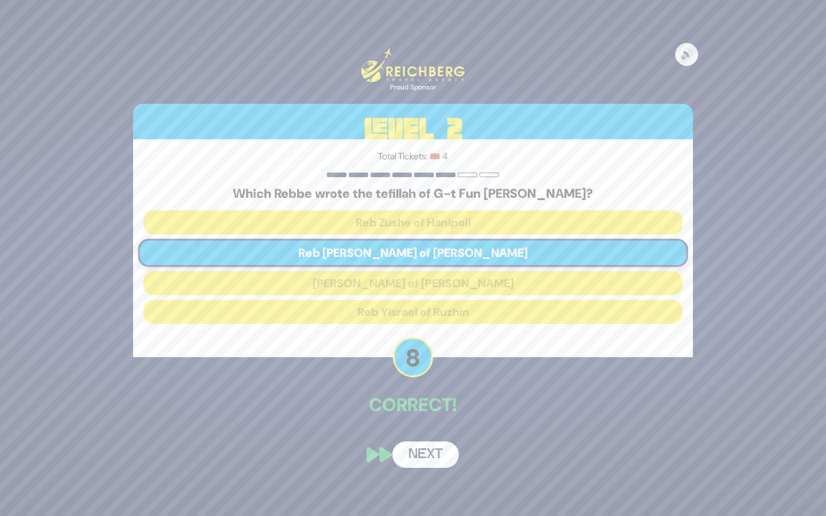
click at [427, 447] on button "Next" at bounding box center [425, 455] width 67 height 26
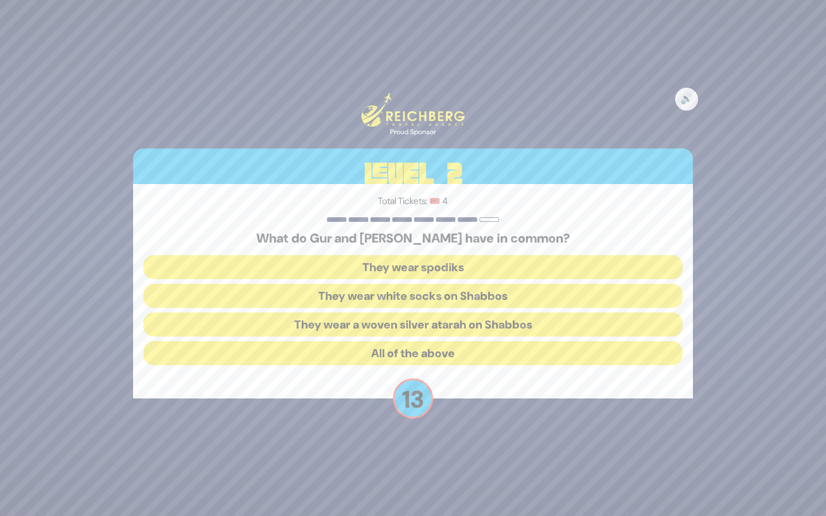
click at [422, 269] on button "They wear spodiks" at bounding box center [412, 267] width 539 height 24
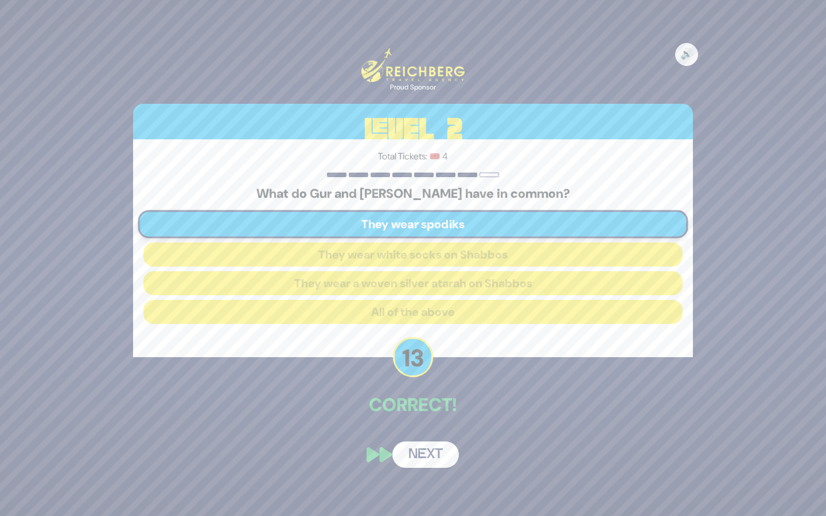
click at [428, 450] on button "Next" at bounding box center [425, 455] width 67 height 26
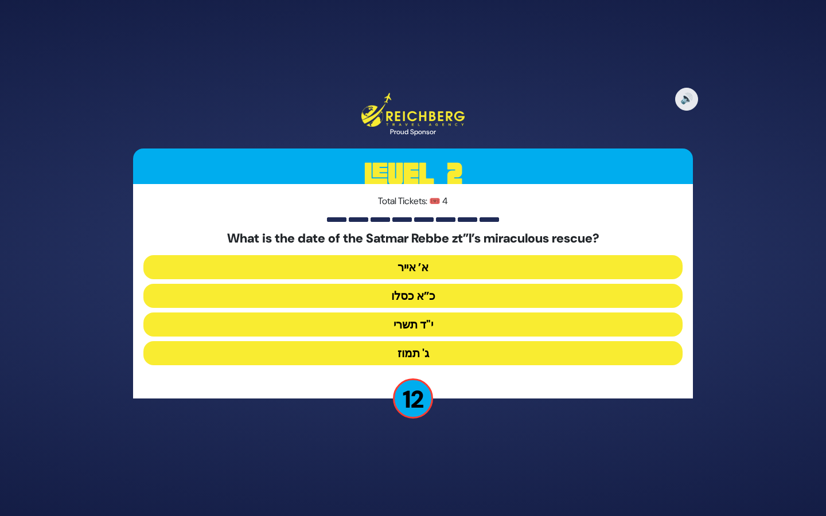
click at [438, 297] on button "כ”א כסלו" at bounding box center [412, 296] width 539 height 24
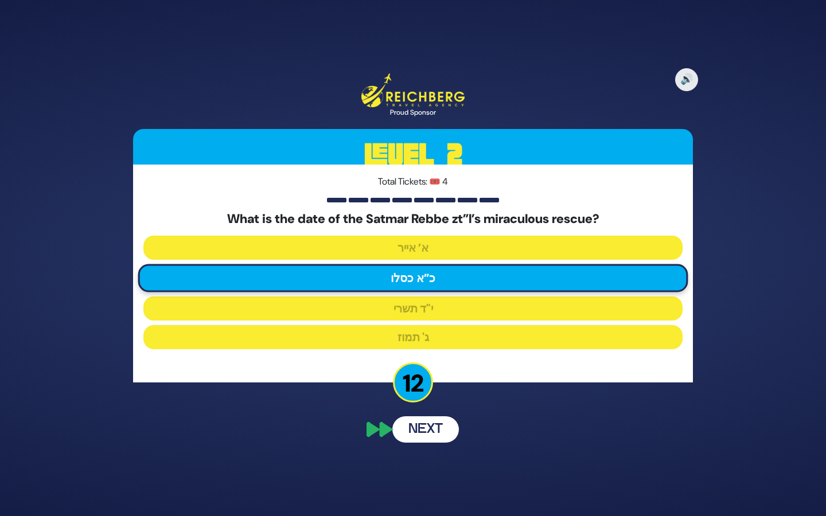
click at [431, 435] on button "Next" at bounding box center [425, 429] width 67 height 26
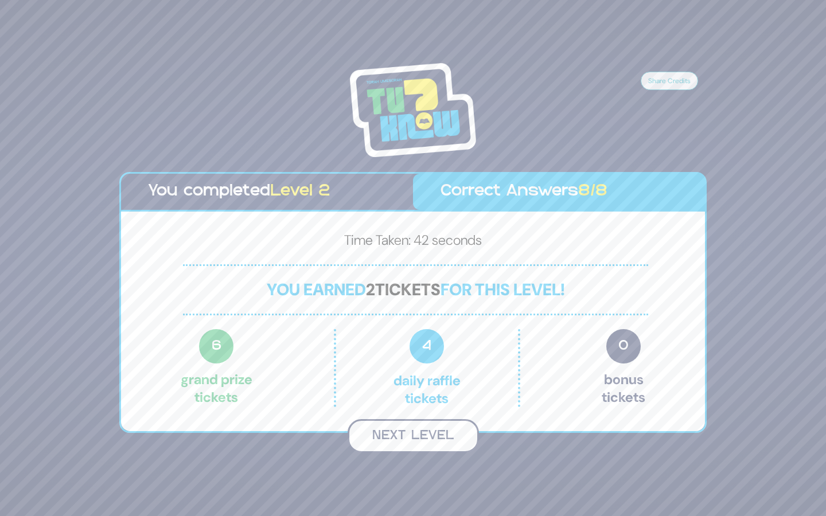
click at [427, 435] on button "Next Level" at bounding box center [413, 436] width 131 height 34
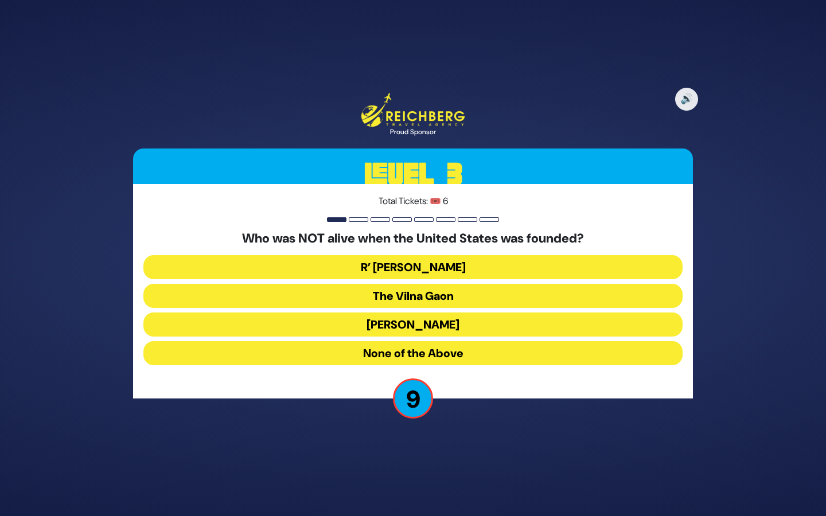
click at [436, 323] on button "R’ Yaakov Emden" at bounding box center [412, 325] width 539 height 24
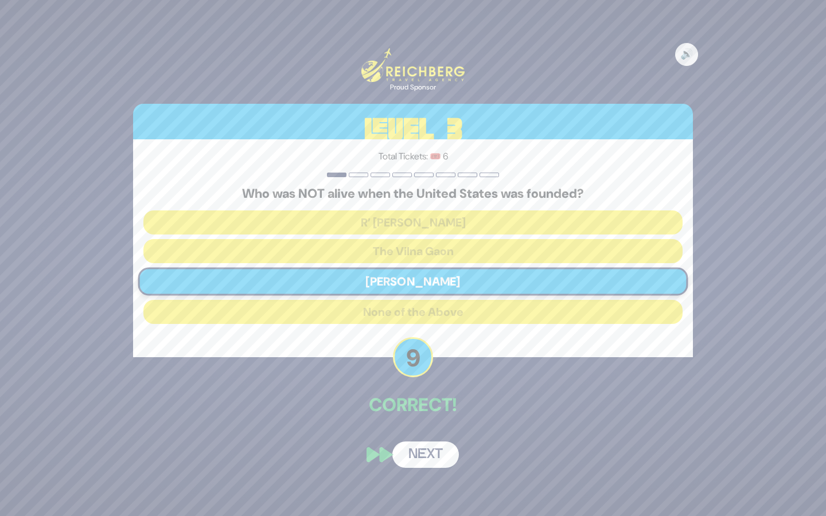
click at [432, 451] on button "Next" at bounding box center [425, 455] width 67 height 26
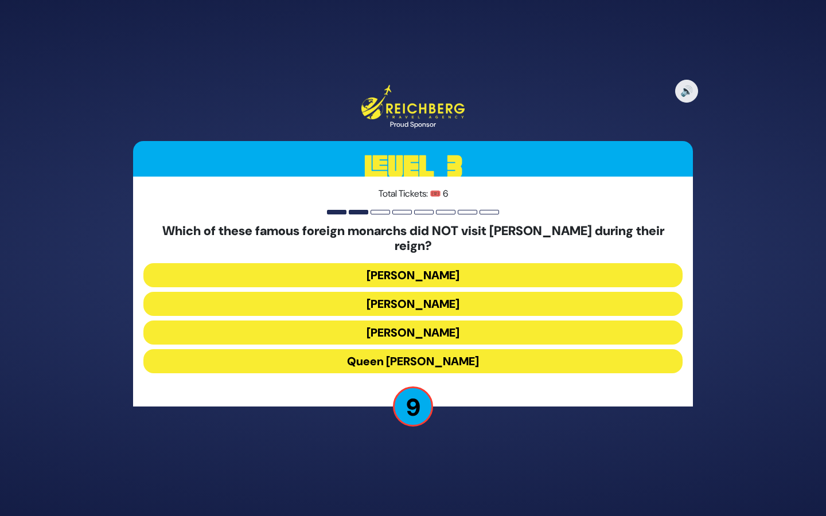
click at [443, 268] on button "Kaiser Wilhelm" at bounding box center [412, 275] width 539 height 24
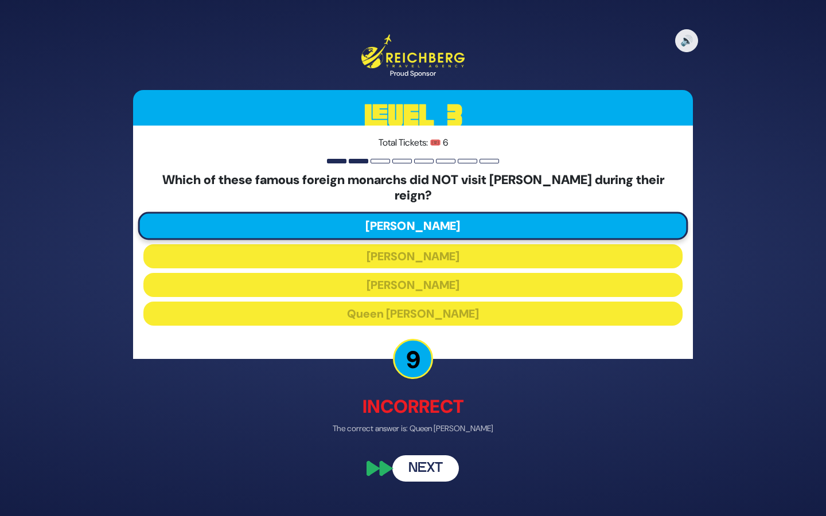
click at [438, 463] on button "Next" at bounding box center [425, 468] width 67 height 26
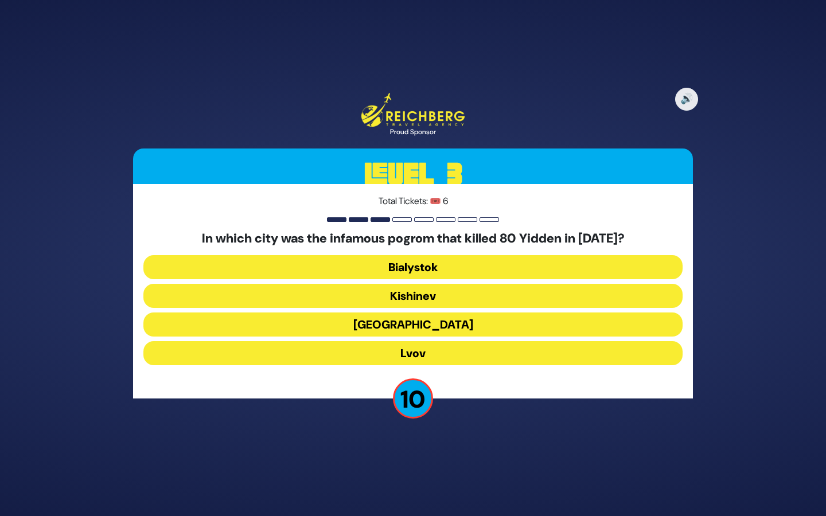
click at [421, 296] on button "Kishinev" at bounding box center [412, 296] width 539 height 24
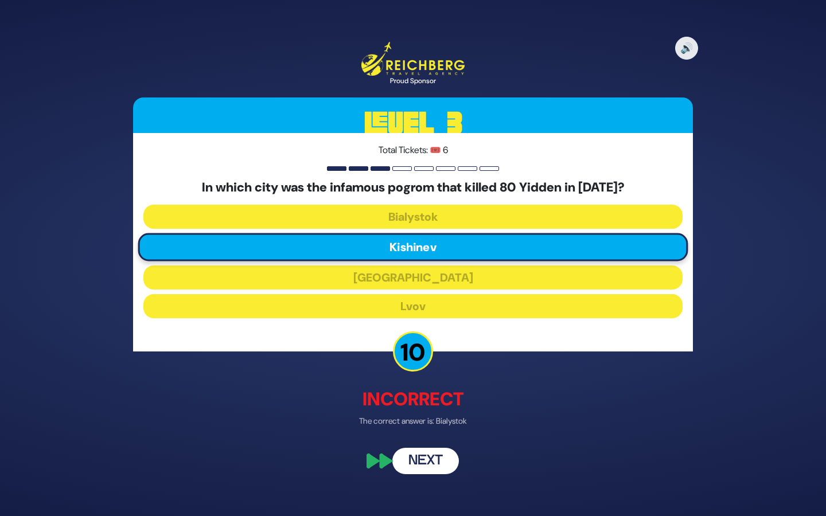
click at [423, 451] on button "Next" at bounding box center [425, 461] width 67 height 26
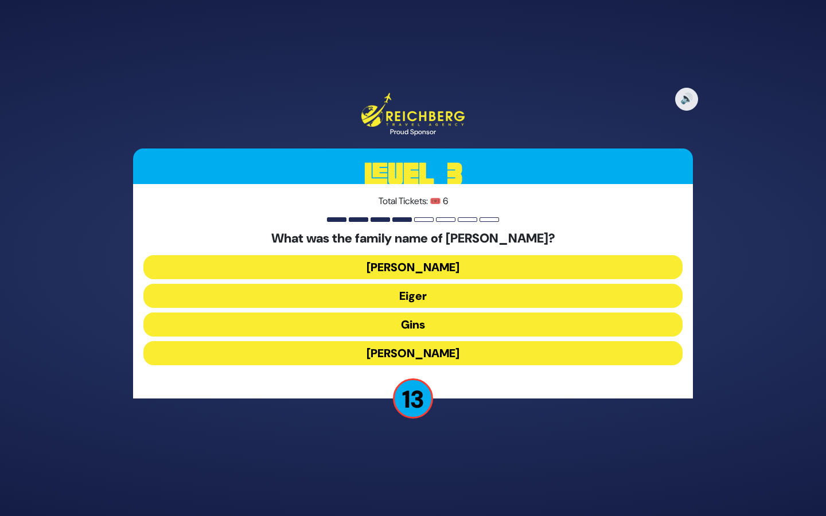
click at [428, 326] on button "Gins" at bounding box center [412, 325] width 539 height 24
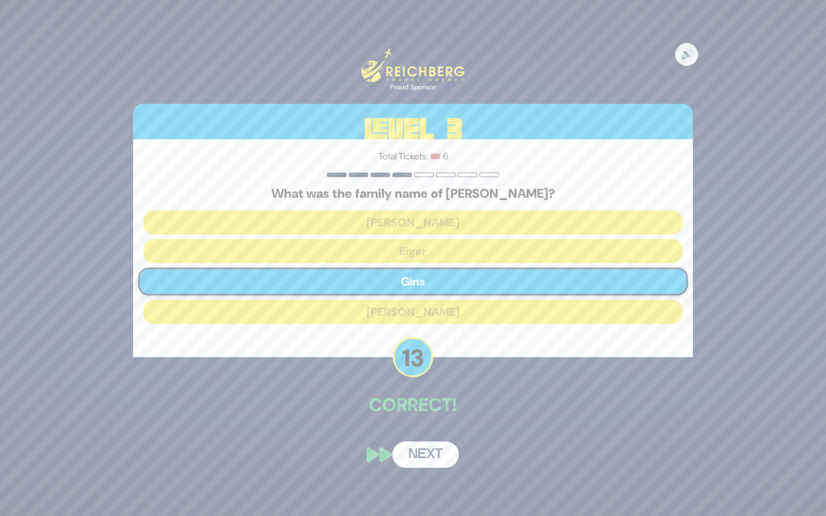
click at [432, 463] on button "Next" at bounding box center [425, 455] width 67 height 26
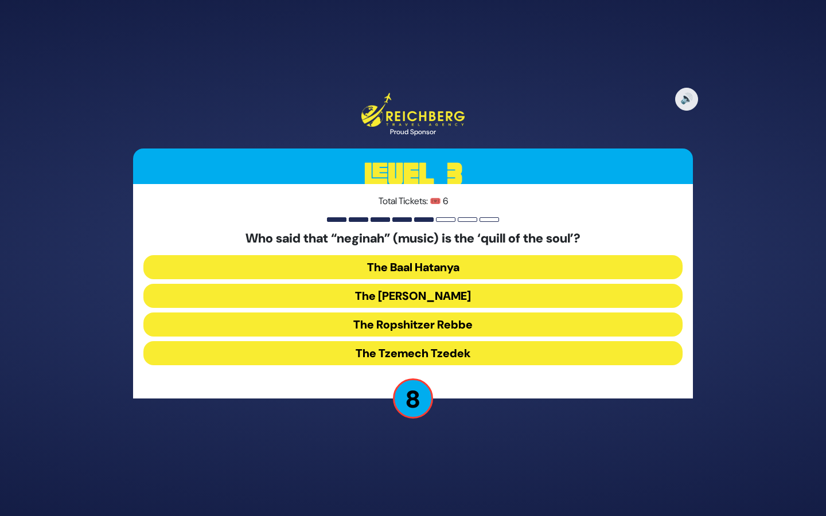
click at [413, 324] on button "The Ropshitzer Rebbe" at bounding box center [412, 325] width 539 height 24
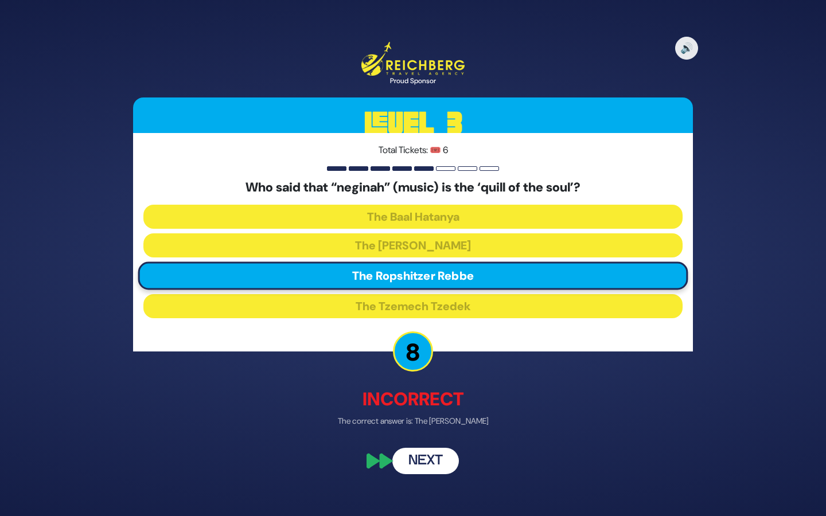
click at [424, 455] on button "Next" at bounding box center [425, 461] width 67 height 26
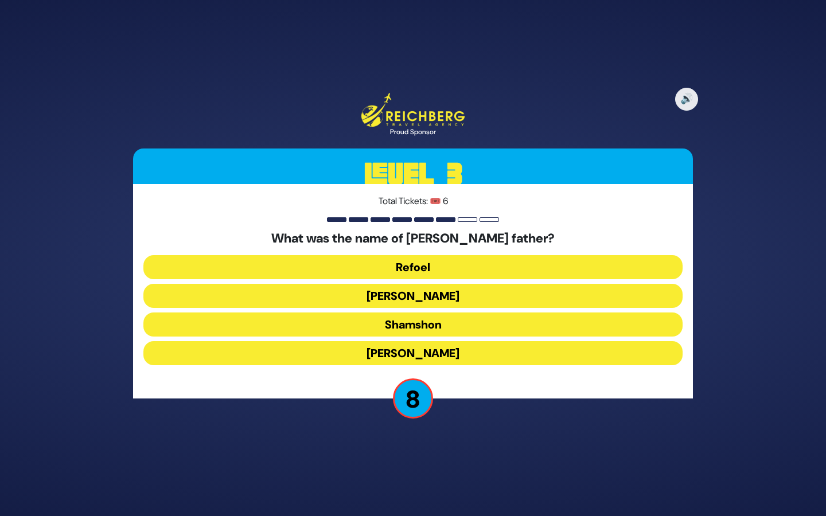
click at [429, 270] on button "Refoel" at bounding box center [412, 267] width 539 height 24
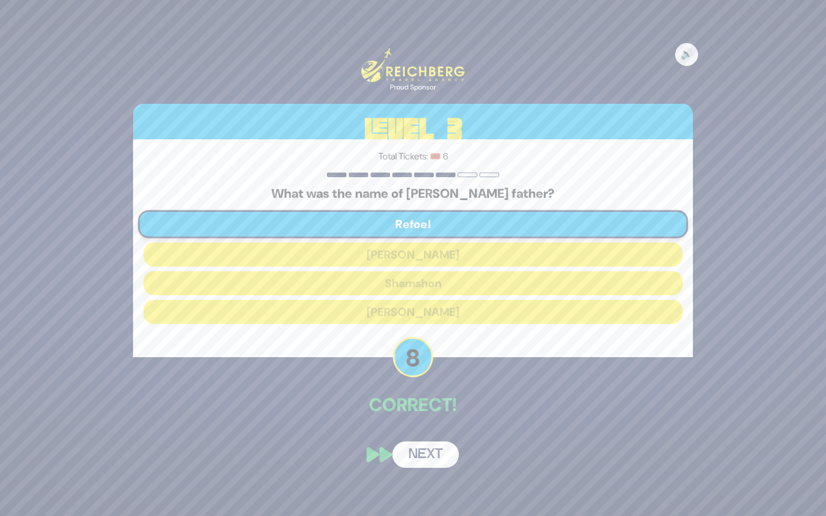
click at [433, 454] on button "Next" at bounding box center [425, 455] width 67 height 26
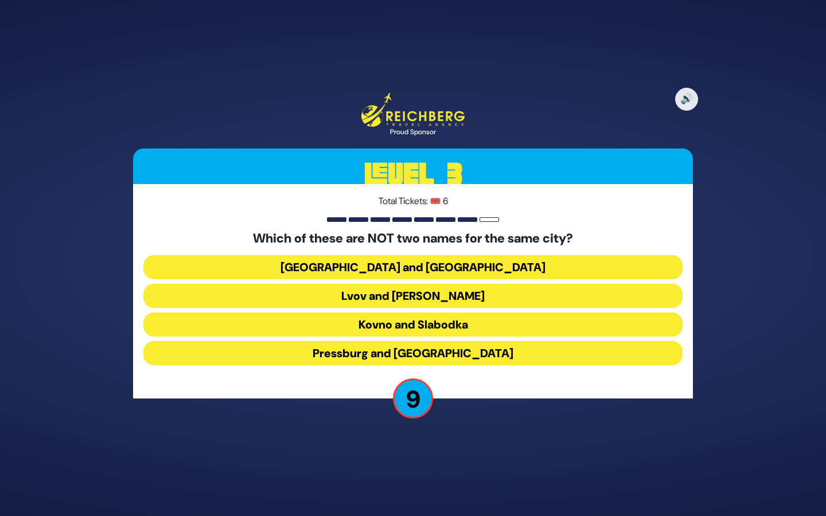
click at [454, 264] on button "[GEOGRAPHIC_DATA] and [GEOGRAPHIC_DATA]" at bounding box center [412, 267] width 539 height 24
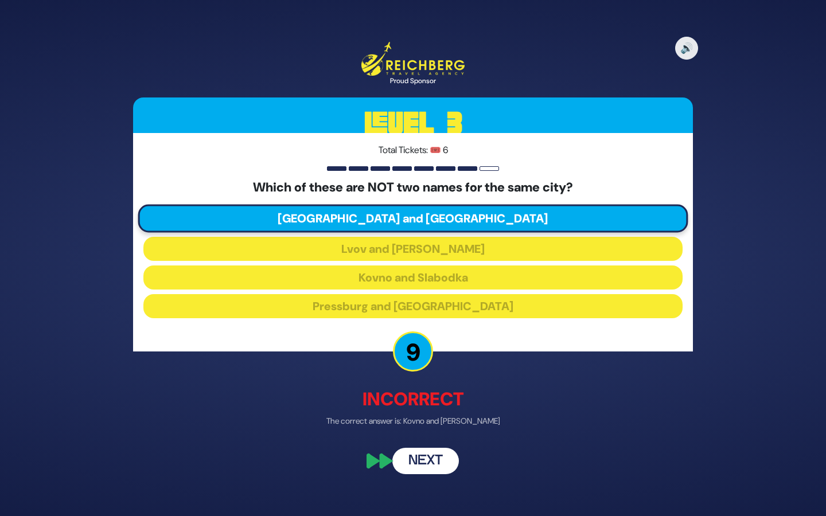
click at [423, 459] on button "Next" at bounding box center [425, 461] width 67 height 26
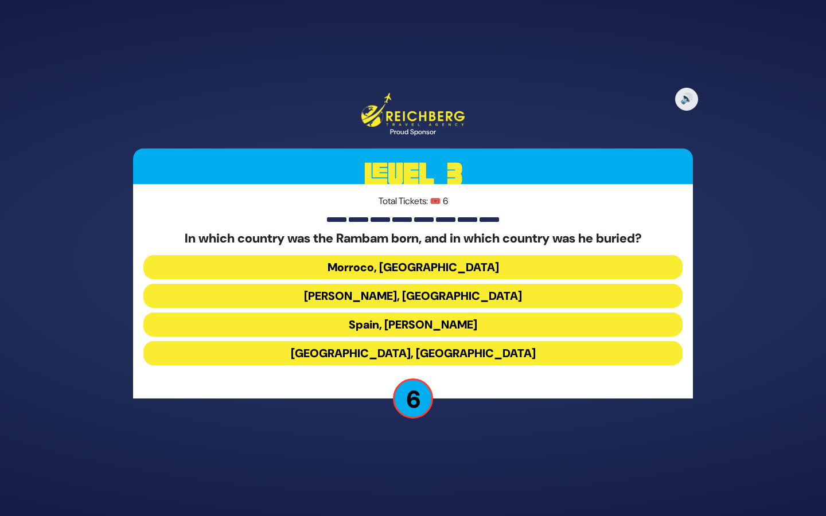
click at [425, 323] on button "Spain, Eretz Yisroel" at bounding box center [412, 325] width 539 height 24
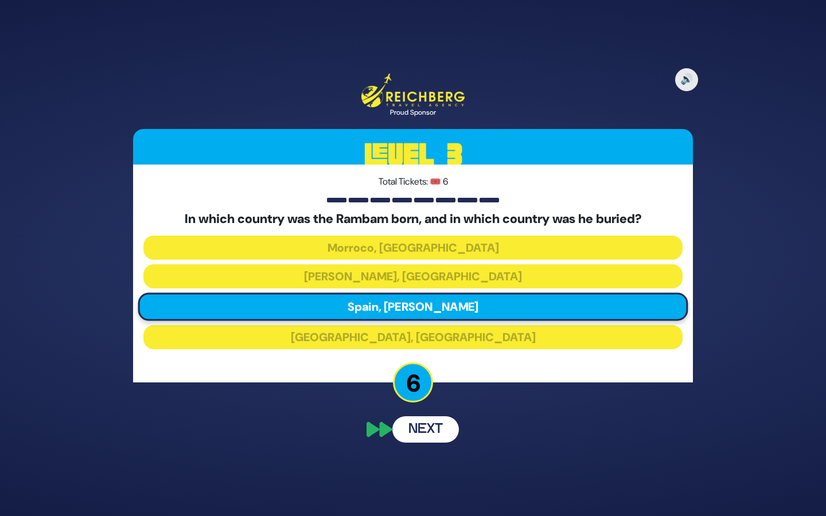
click at [424, 425] on div "🔊 Proud Sponsor Level 3 Total Tickets: 🎟️ 6 In which country was the Rambam bor…" at bounding box center [412, 258] width 587 height 397
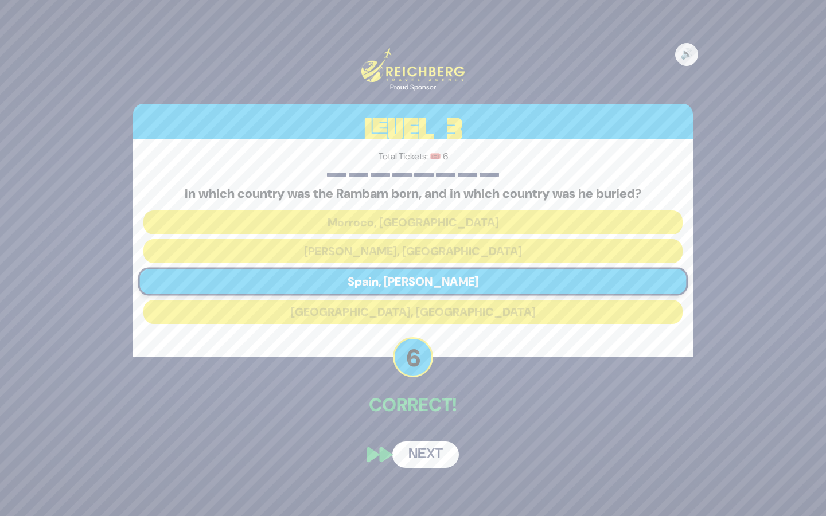
click at [427, 460] on button "Next" at bounding box center [425, 455] width 67 height 26
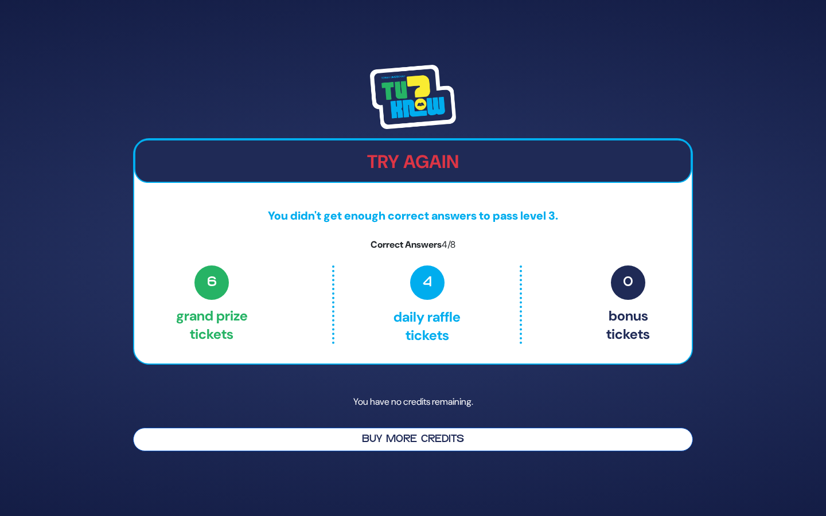
click at [428, 440] on button "Buy More Credits" at bounding box center [413, 440] width 560 height 24
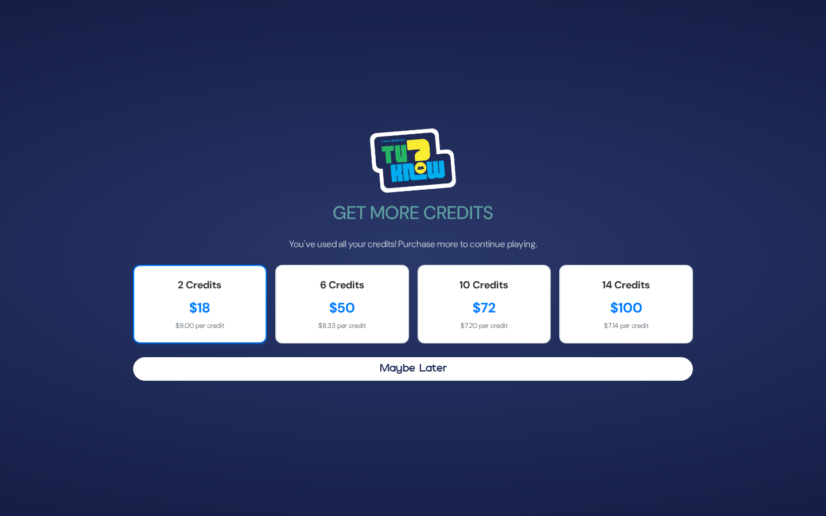
click at [229, 292] on div "2 Credits" at bounding box center [200, 285] width 108 height 15
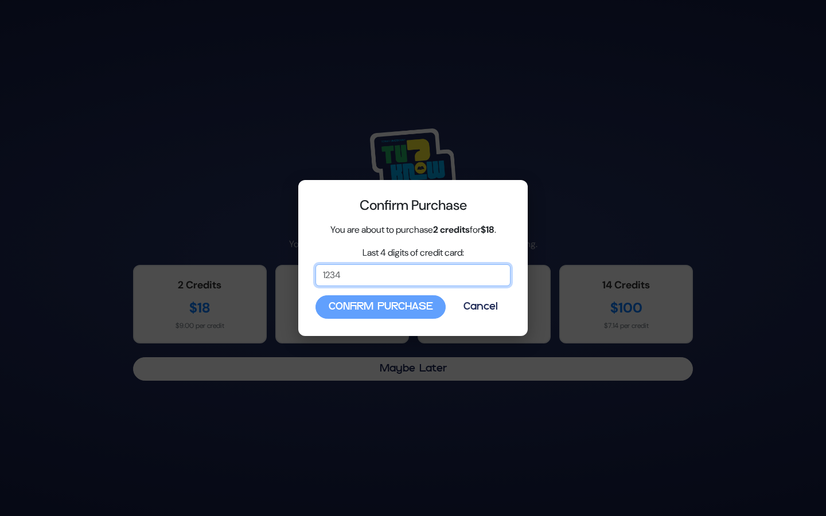
click at [364, 268] on input "Last 4 digits of credit card:" at bounding box center [412, 275] width 195 height 22
type input "7186"
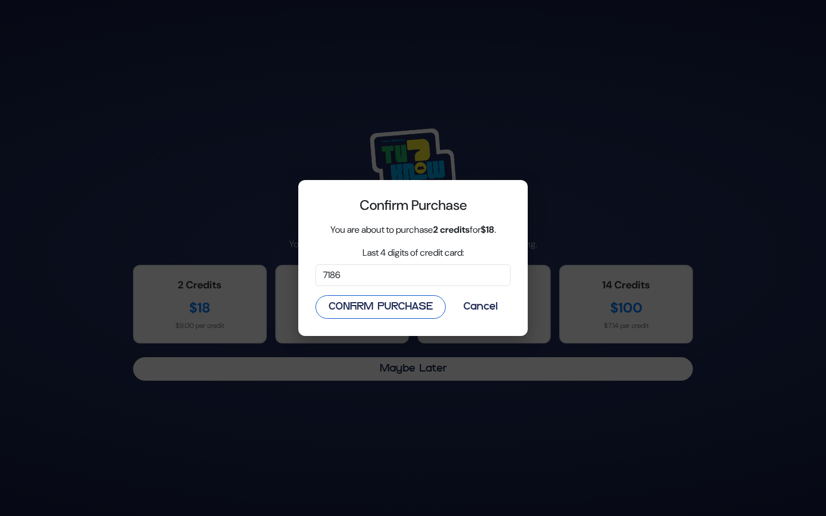
click at [392, 310] on button "Confirm Purchase" at bounding box center [380, 307] width 130 height 24
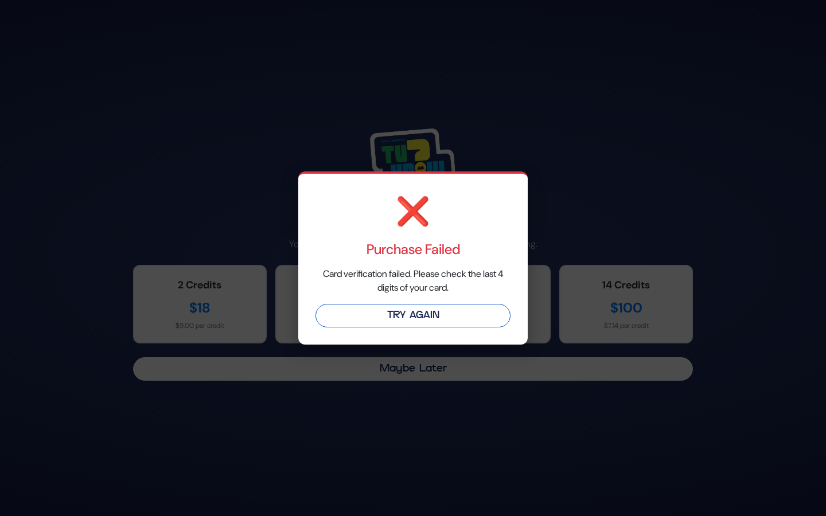
click at [408, 318] on button "Try Again" at bounding box center [412, 316] width 195 height 24
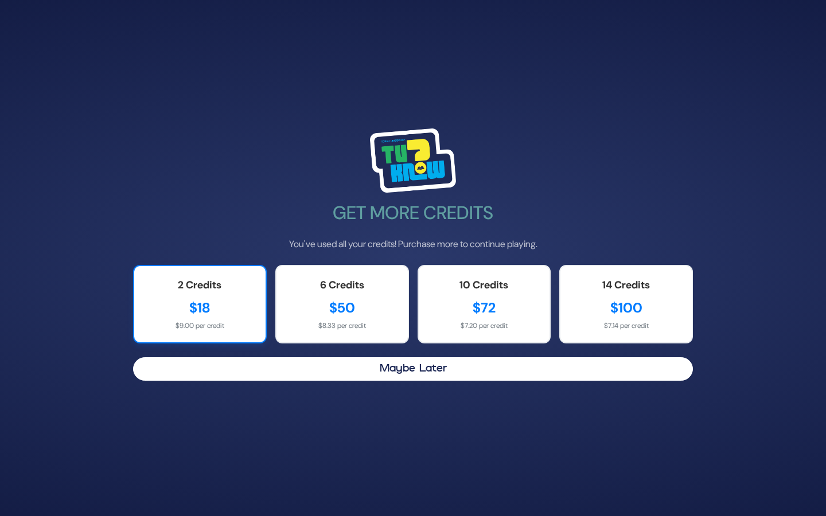
click at [232, 292] on div "2 Credits" at bounding box center [200, 285] width 108 height 15
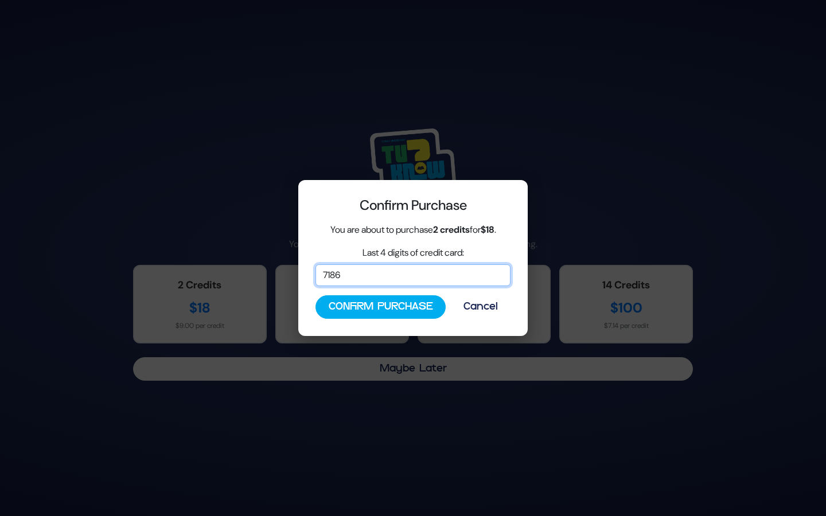
click at [384, 275] on input "7186" at bounding box center [412, 275] width 195 height 22
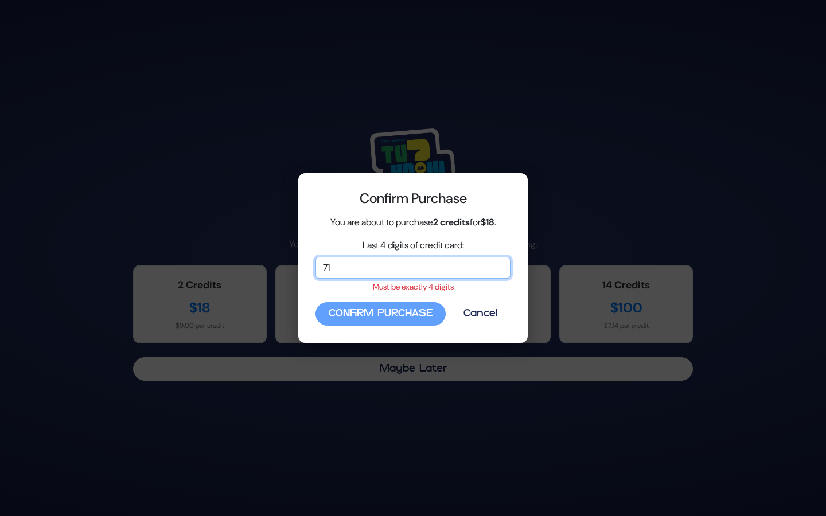
type input "7"
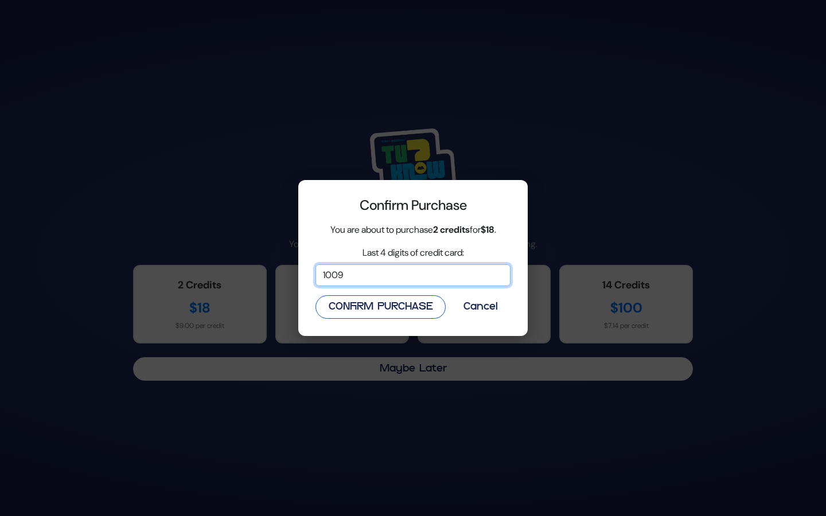
type input "1009"
click at [384, 313] on button "Confirm Purchase" at bounding box center [380, 307] width 130 height 24
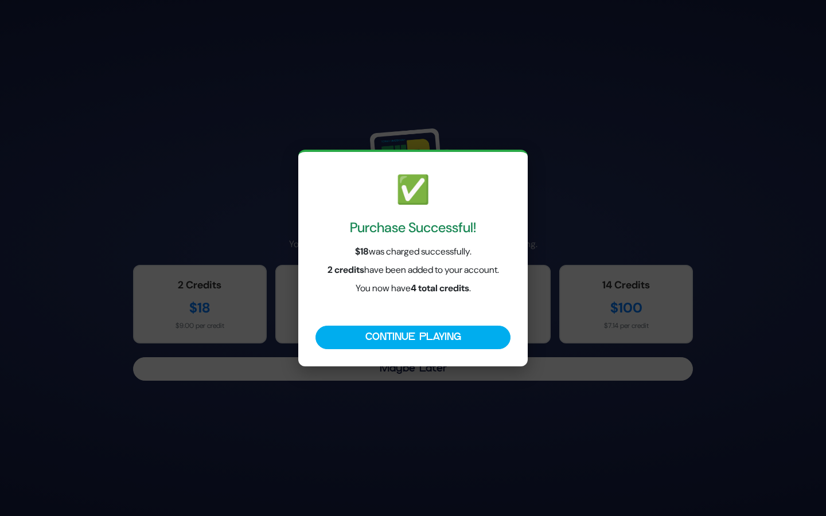
click at [584, 200] on div "✅ Purchase Successful! $18 was charged successfully. 2 credits have been added …" at bounding box center [413, 258] width 826 height 516
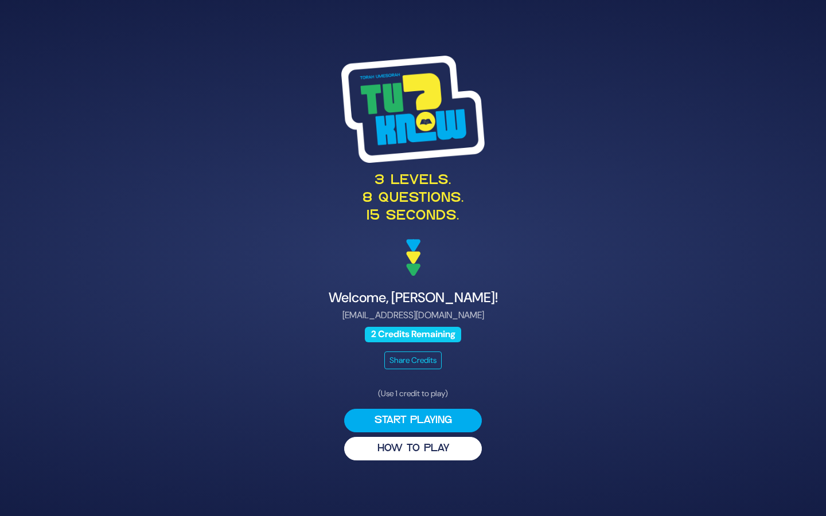
click at [514, 335] on div "2 Credits Remaining" at bounding box center [413, 334] width 560 height 15
click at [419, 421] on button "Start Playing" at bounding box center [413, 421] width 138 height 24
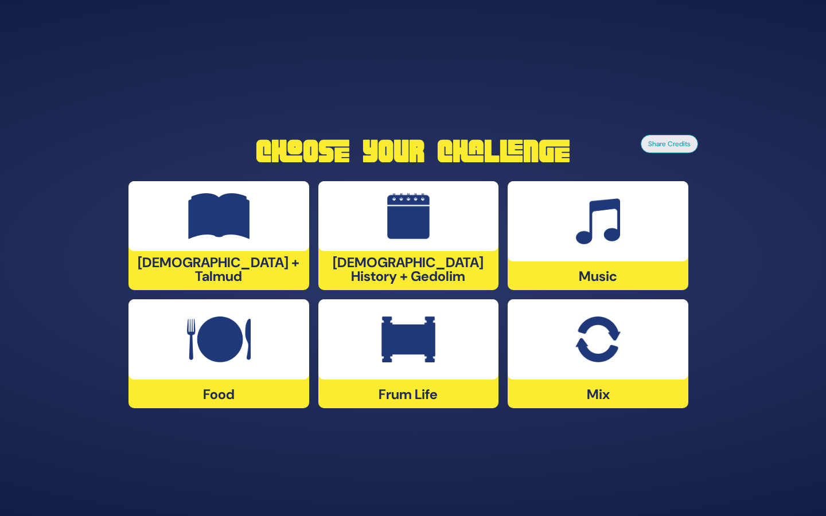
click at [405, 224] on img at bounding box center [408, 216] width 43 height 46
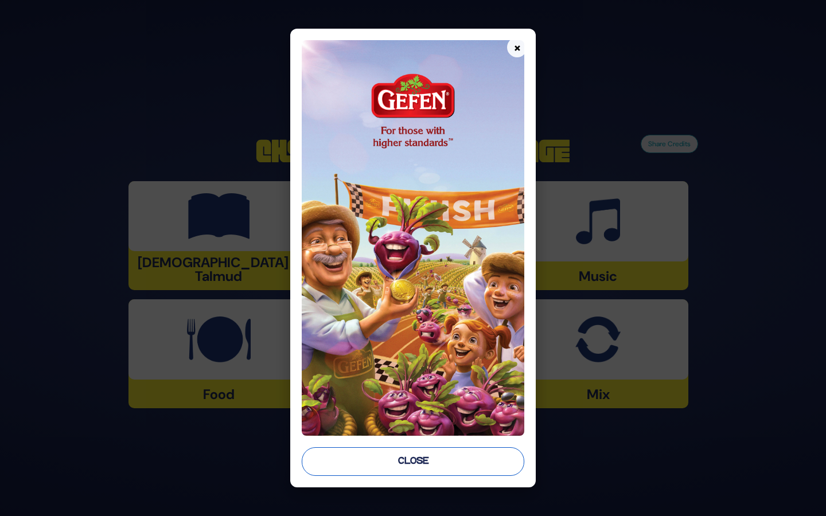
click at [455, 463] on button "Close" at bounding box center [413, 461] width 222 height 29
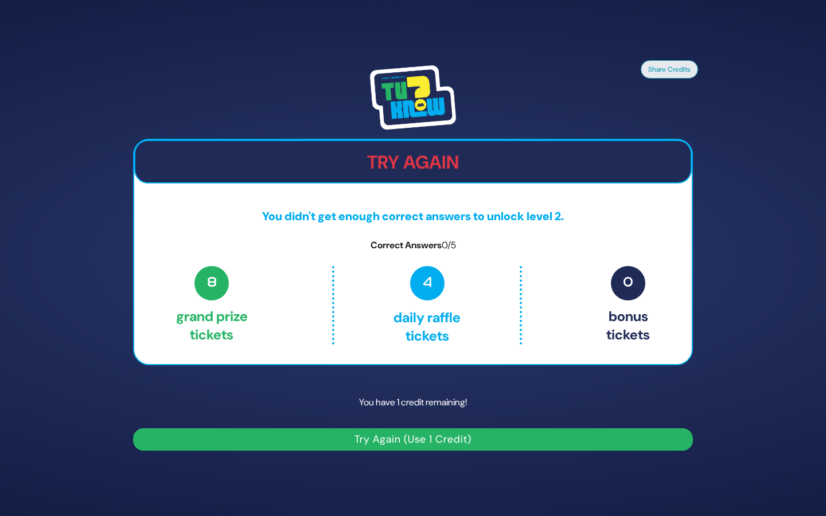
click at [413, 435] on button "Try Again (Use 1 Credit)" at bounding box center [413, 439] width 560 height 22
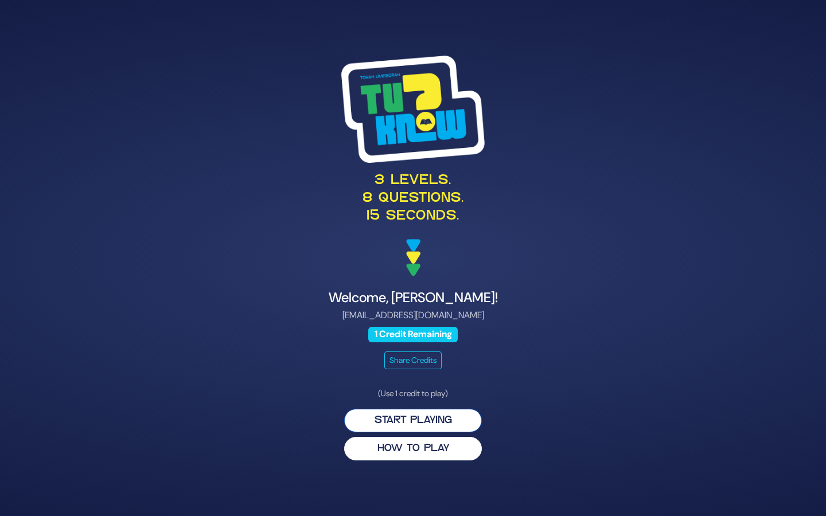
click at [414, 415] on button "Start Playing" at bounding box center [413, 421] width 138 height 24
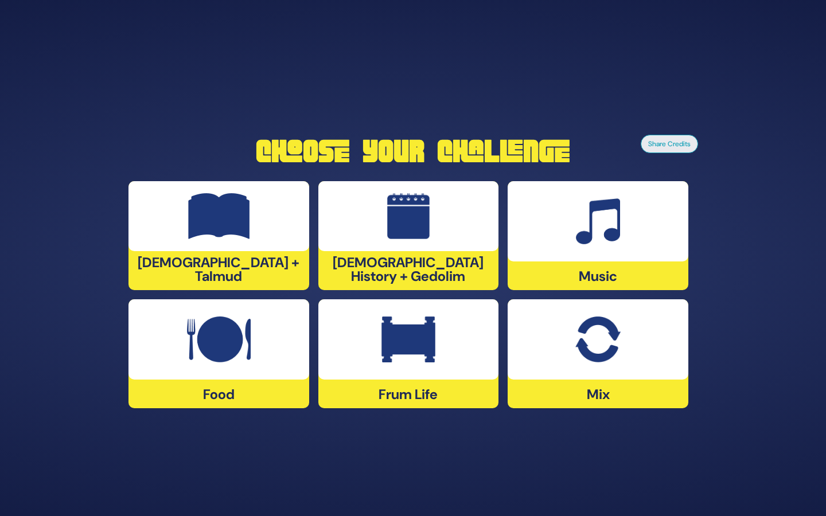
click at [406, 226] on img at bounding box center [408, 216] width 43 height 46
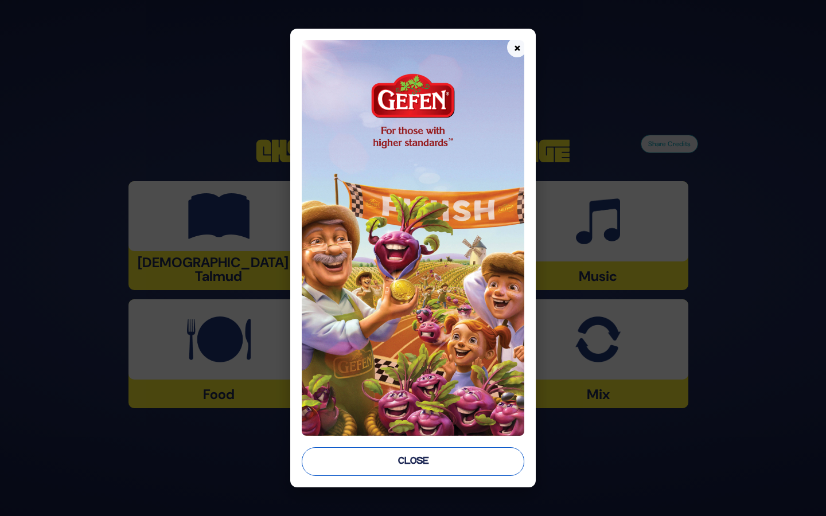
click at [420, 462] on button "Close" at bounding box center [413, 461] width 222 height 29
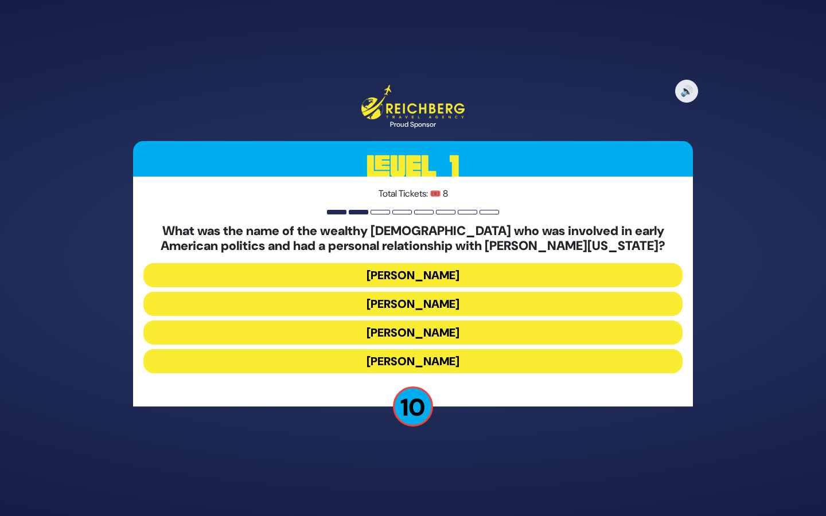
click at [417, 276] on button "Judah Touro" at bounding box center [412, 275] width 539 height 24
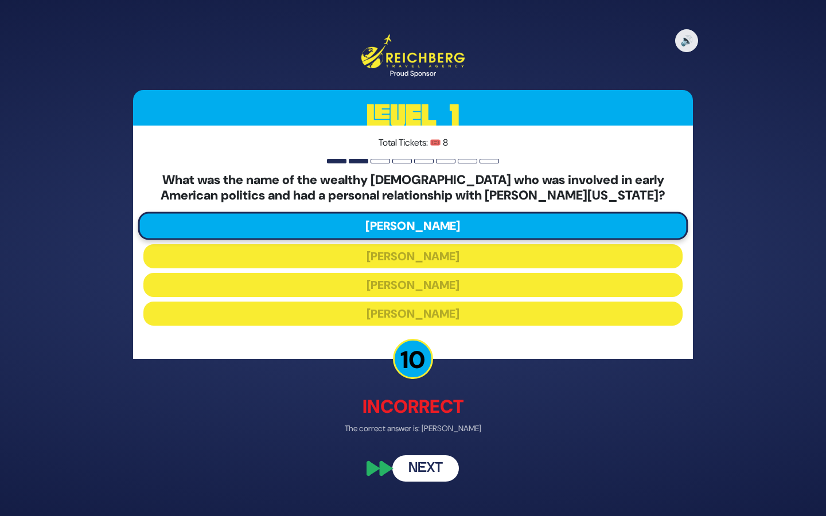
click at [430, 459] on button "Next" at bounding box center [425, 468] width 67 height 26
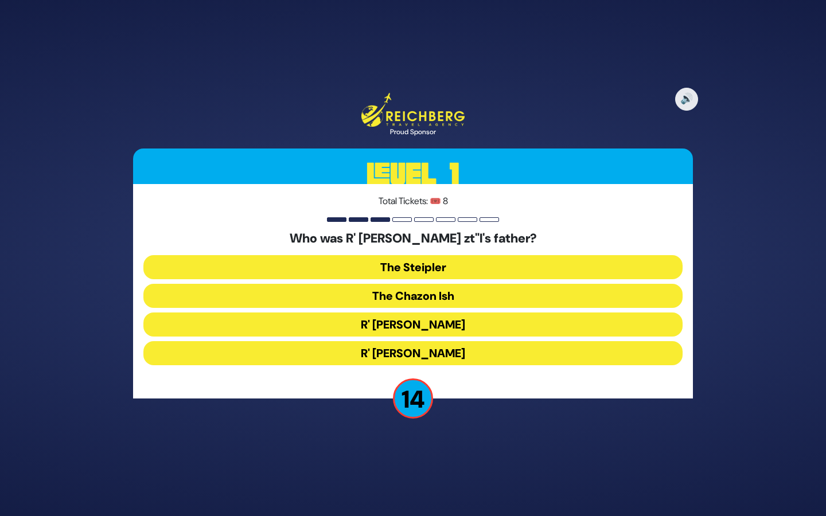
click at [410, 266] on button "The Steipler" at bounding box center [412, 267] width 539 height 24
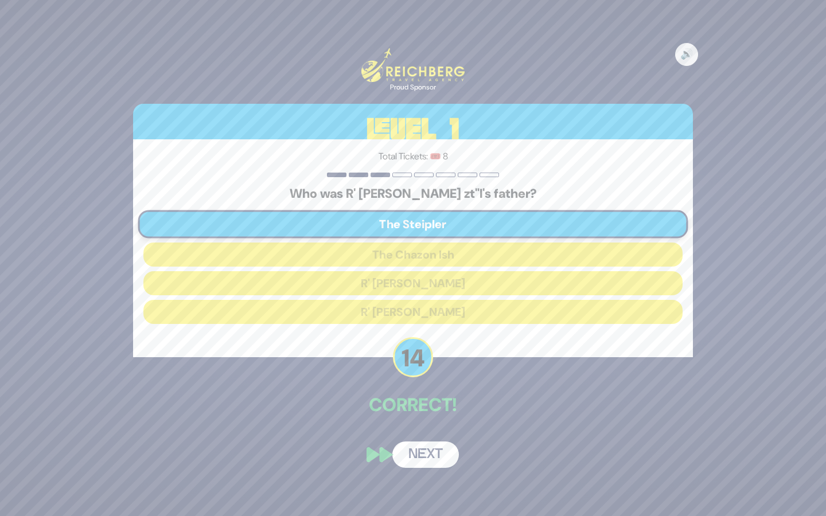
click at [421, 455] on button "Next" at bounding box center [425, 455] width 67 height 26
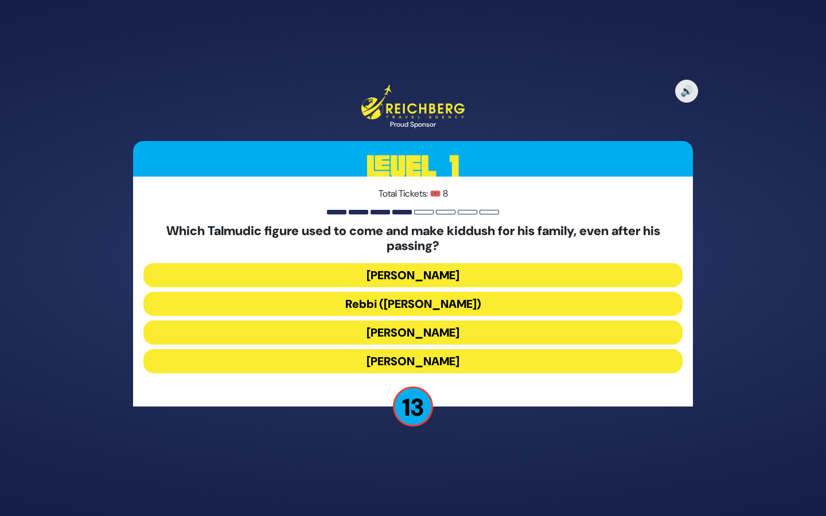
click at [421, 305] on button "Rebbi (Rabbi Yehuda HaNasi)" at bounding box center [412, 304] width 539 height 24
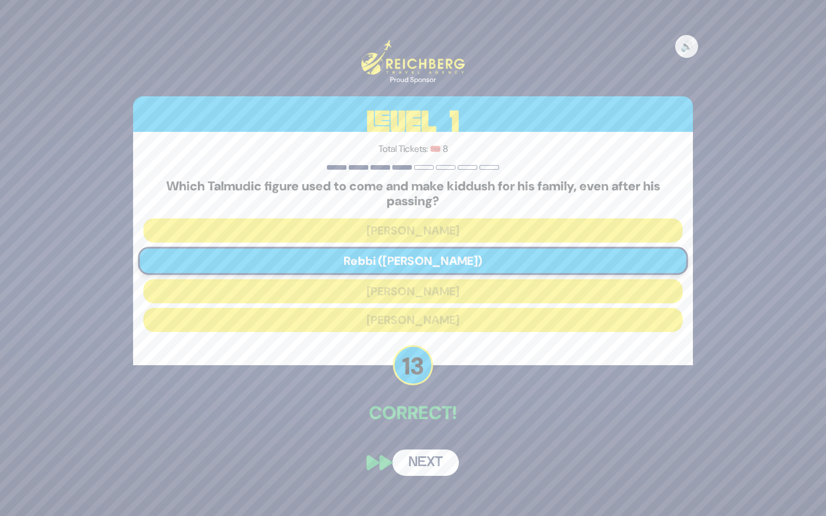
click at [423, 441] on div "🔊 Proud Sponsor Level 1 Total Tickets: 🎟️ 8 Which Talmudic figure used to come …" at bounding box center [412, 257] width 587 height 463
click at [423, 459] on button "Next" at bounding box center [425, 463] width 67 height 26
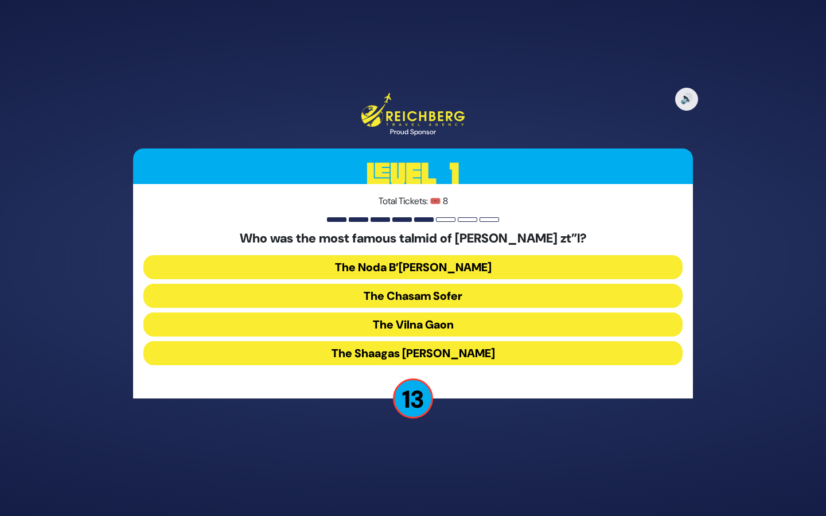
click at [416, 292] on button "The Chasam Sofer" at bounding box center [412, 296] width 539 height 24
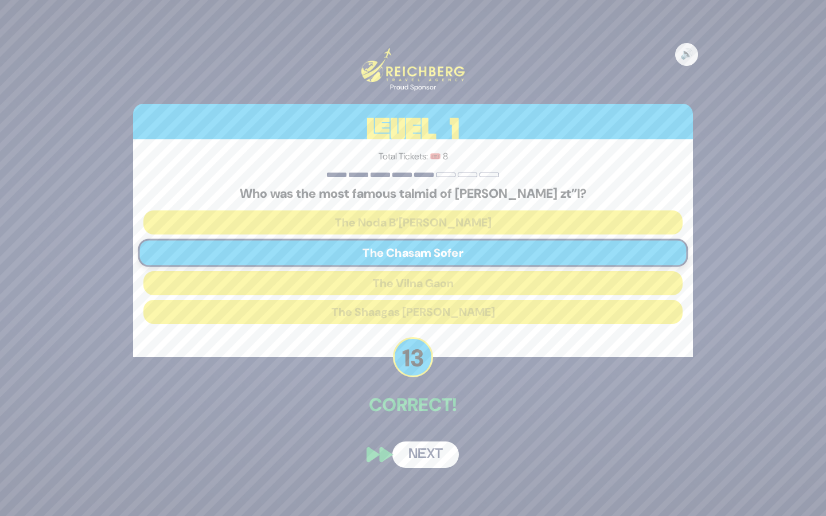
click at [425, 455] on button "Next" at bounding box center [425, 455] width 67 height 26
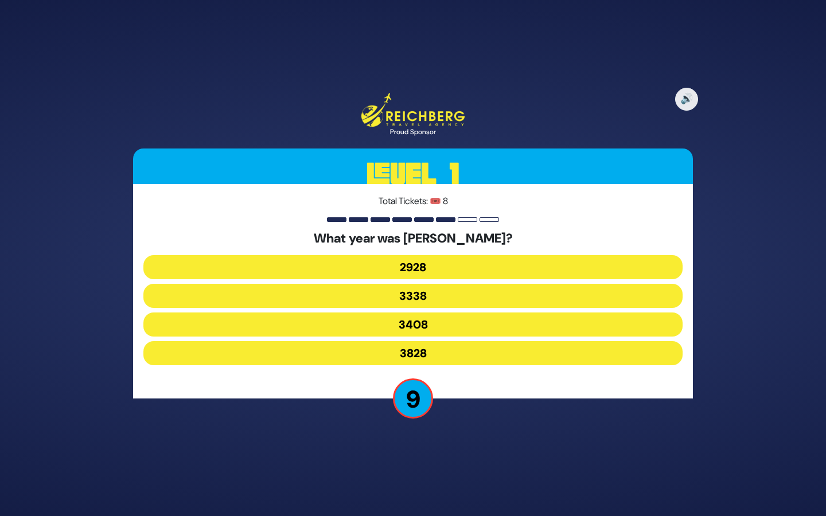
click at [458, 266] on button "2928" at bounding box center [412, 267] width 539 height 24
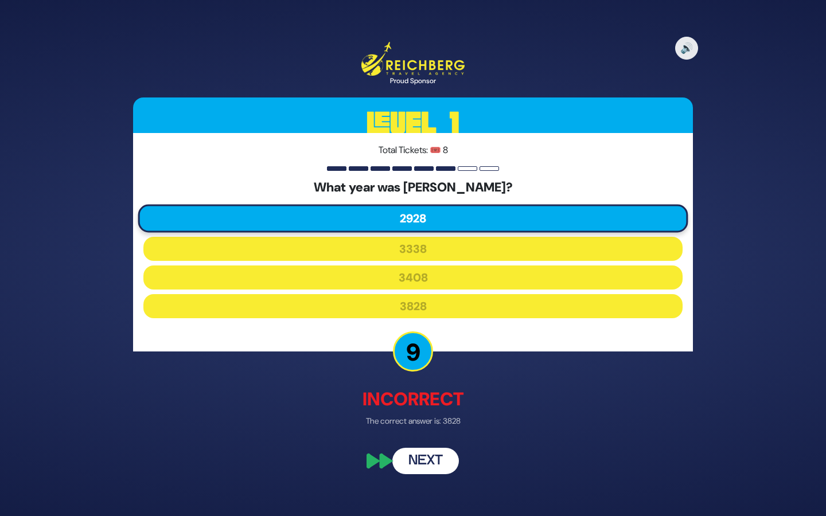
click at [426, 460] on button "Next" at bounding box center [425, 461] width 67 height 26
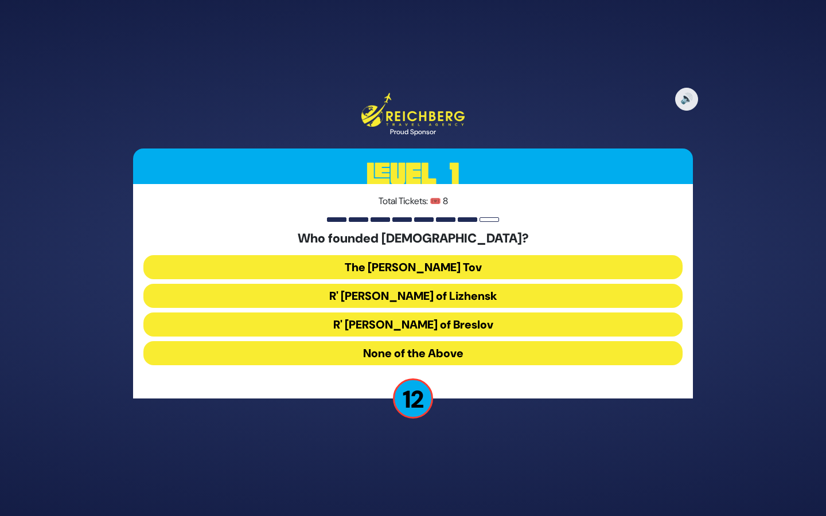
click at [461, 269] on button "The [PERSON_NAME] Tov" at bounding box center [412, 267] width 539 height 24
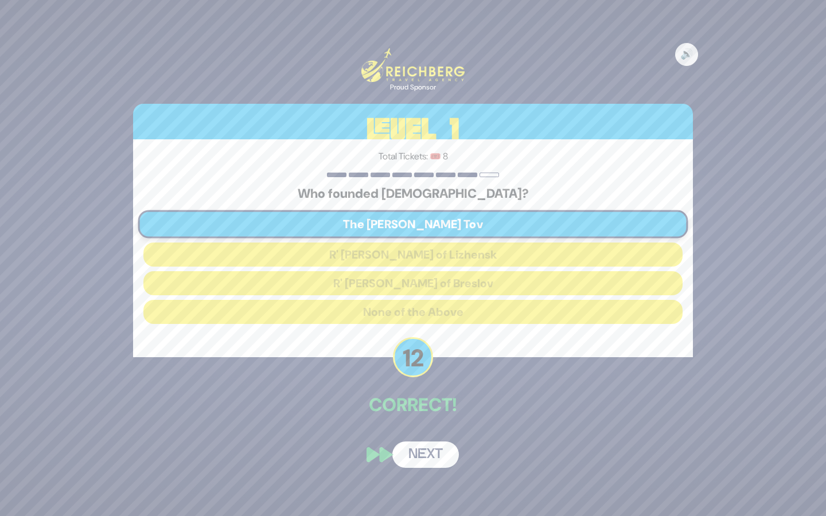
click at [430, 453] on button "Next" at bounding box center [425, 455] width 67 height 26
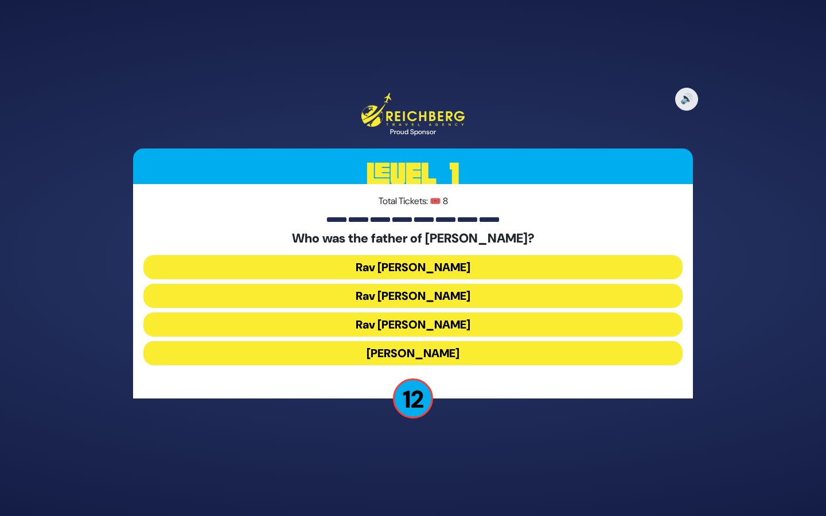
click at [473, 300] on button "Rav Eliyahu Lopian" at bounding box center [412, 296] width 539 height 24
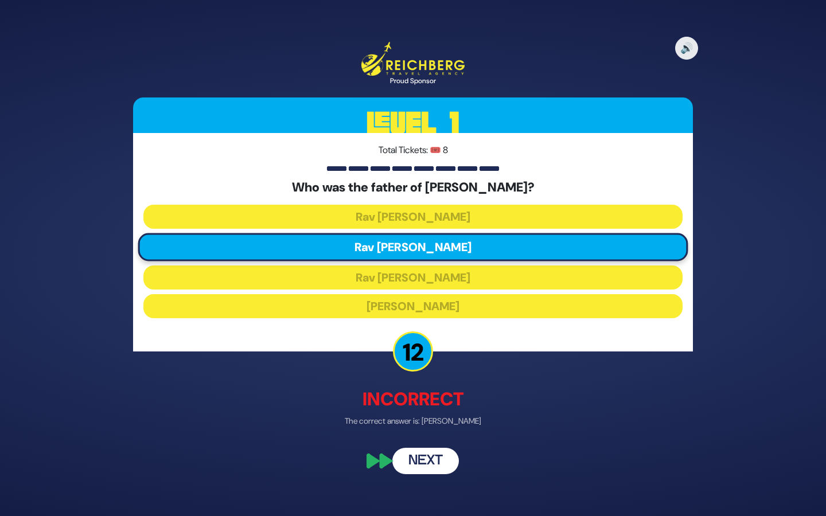
click at [440, 468] on button "Next" at bounding box center [425, 461] width 67 height 26
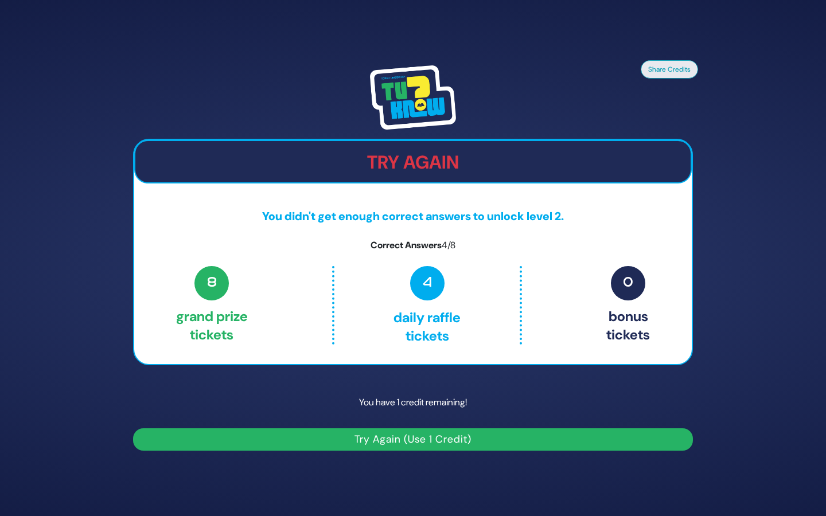
click at [436, 439] on button "Try Again (Use 1 Credit)" at bounding box center [413, 439] width 560 height 22
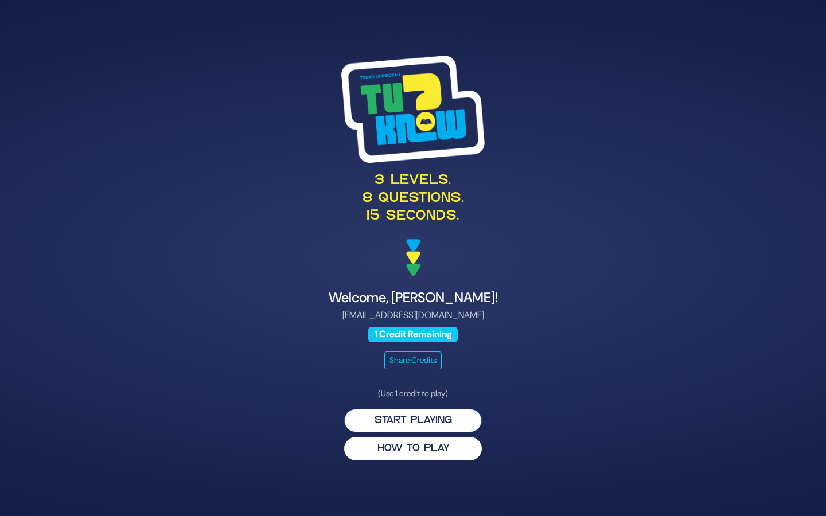
click at [417, 425] on button "Start Playing" at bounding box center [413, 421] width 138 height 24
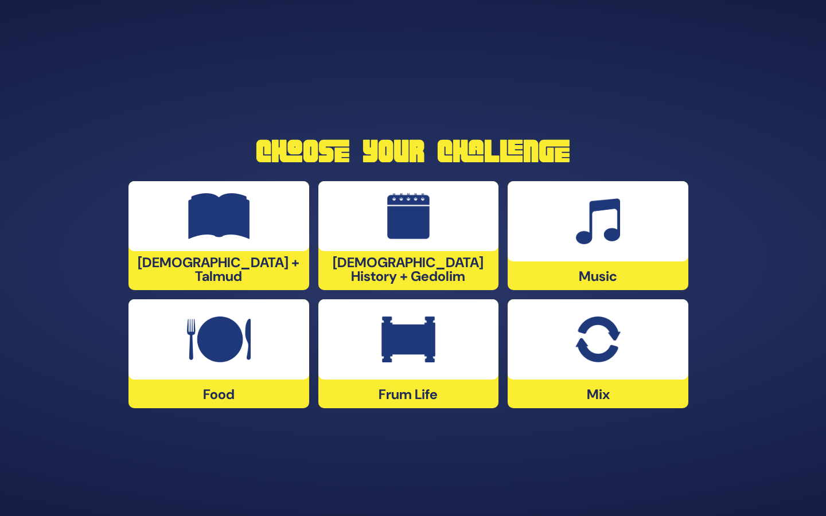
click at [405, 233] on img at bounding box center [408, 216] width 43 height 46
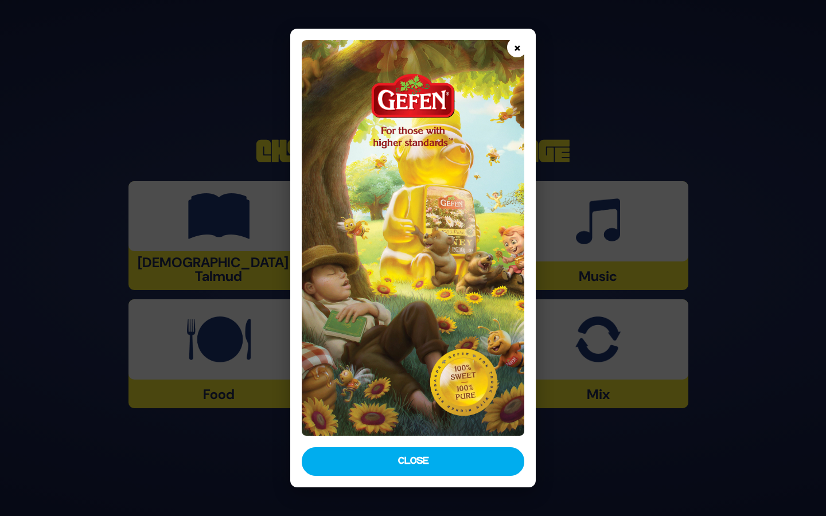
click at [515, 46] on button "×" at bounding box center [517, 47] width 20 height 20
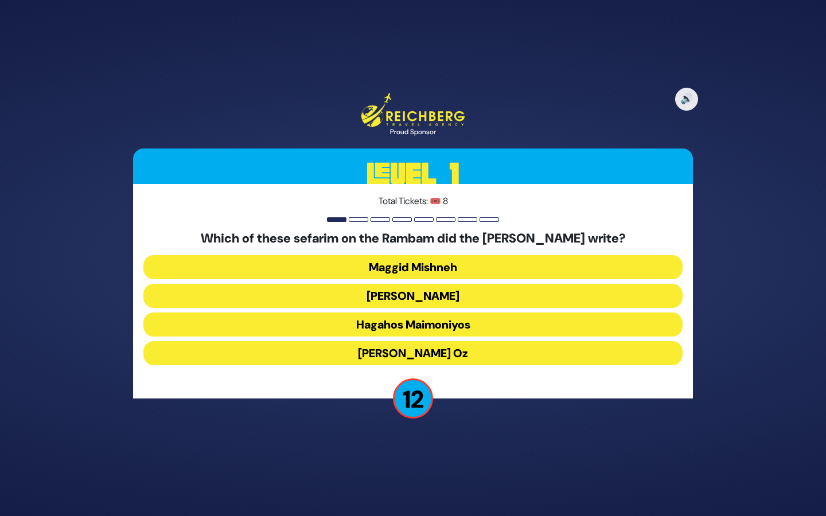
click at [455, 292] on button "[PERSON_NAME]" at bounding box center [412, 296] width 539 height 24
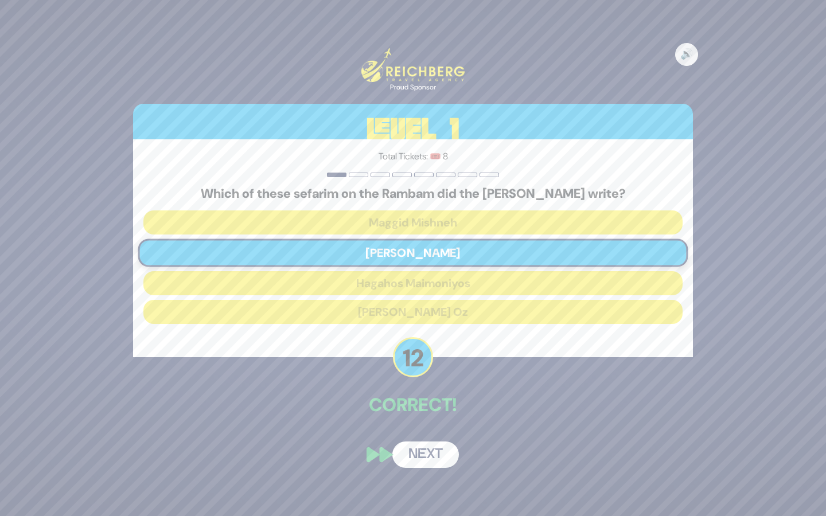
click at [419, 452] on button "Next" at bounding box center [425, 455] width 67 height 26
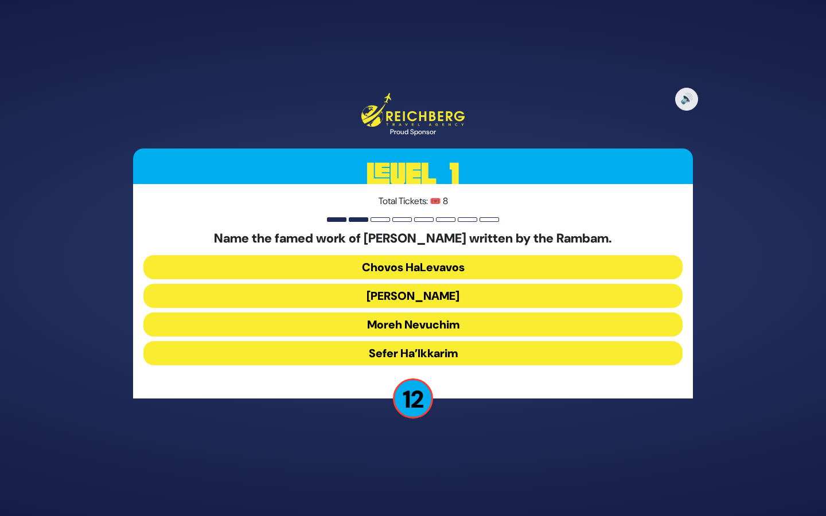
click at [425, 322] on button "Moreh Nevuchim" at bounding box center [412, 325] width 539 height 24
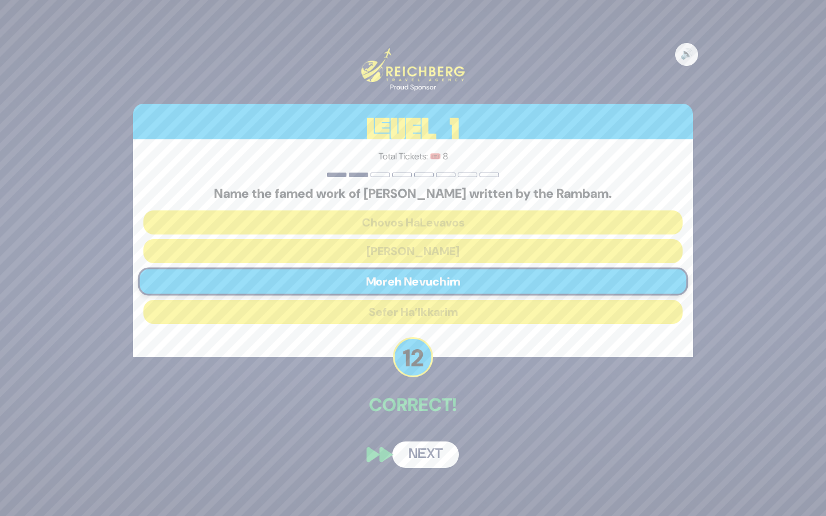
click at [422, 452] on button "Next" at bounding box center [425, 455] width 67 height 26
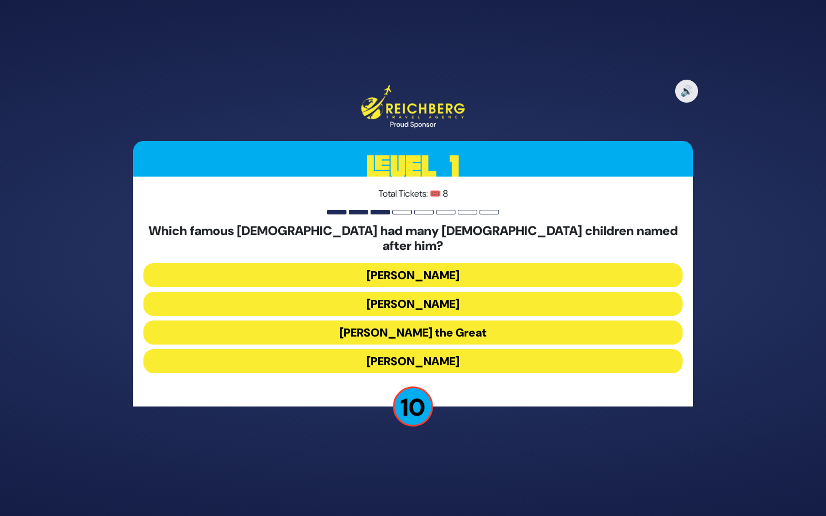
click at [431, 322] on button "[PERSON_NAME] the Great" at bounding box center [412, 333] width 539 height 24
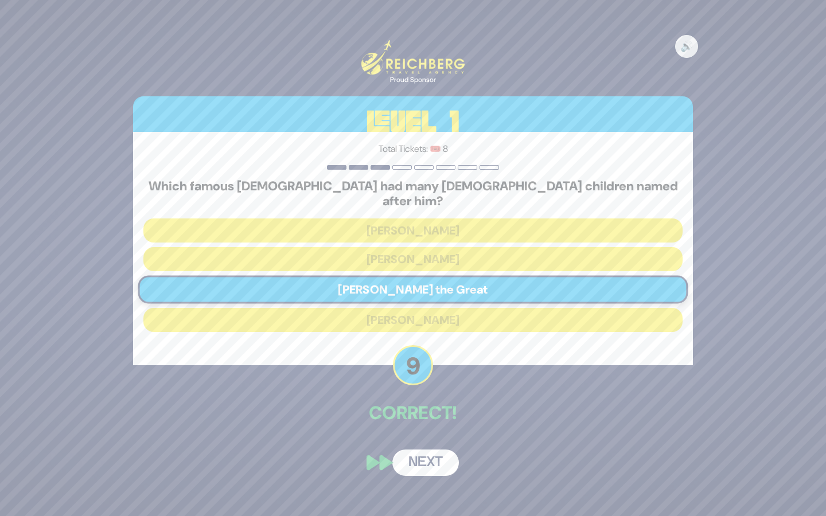
click at [423, 455] on button "Next" at bounding box center [425, 463] width 67 height 26
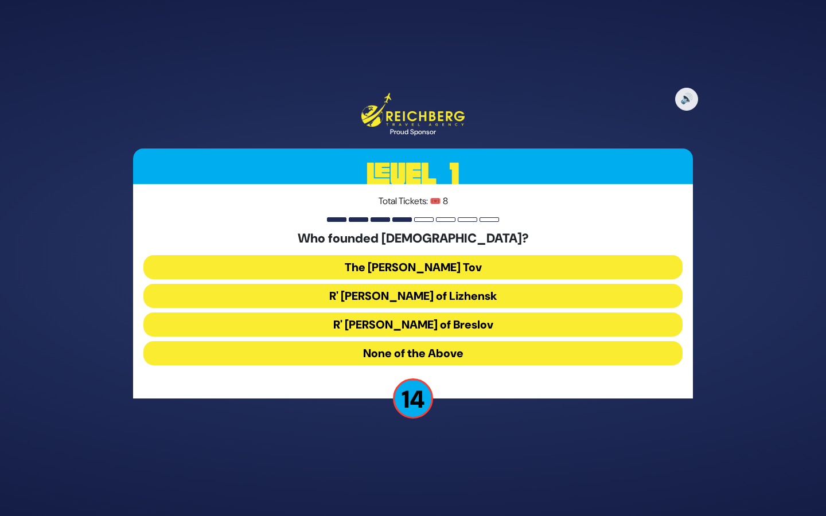
click at [446, 266] on button "The [PERSON_NAME] Tov" at bounding box center [412, 267] width 539 height 24
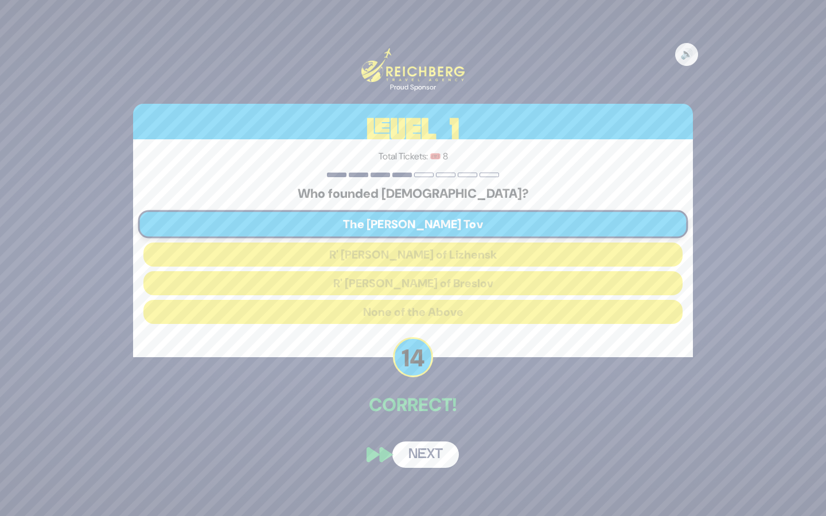
click at [424, 460] on button "Next" at bounding box center [425, 455] width 67 height 26
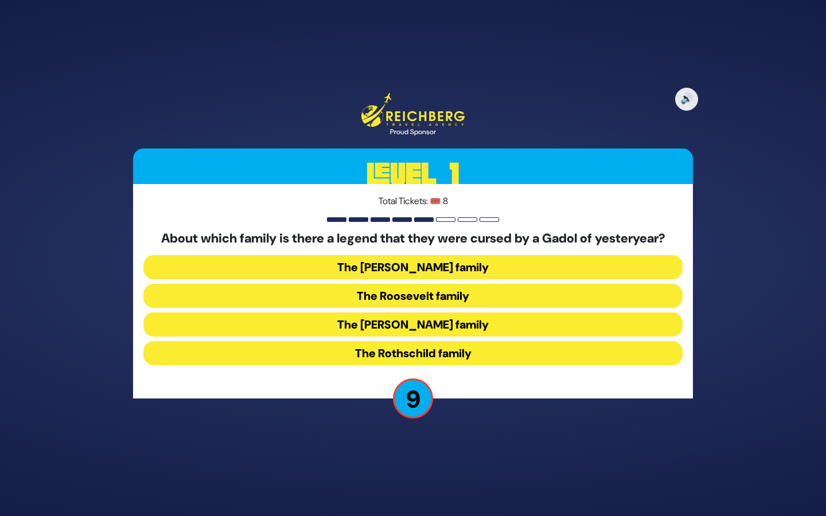
click at [479, 323] on button "The [PERSON_NAME] family" at bounding box center [412, 325] width 539 height 24
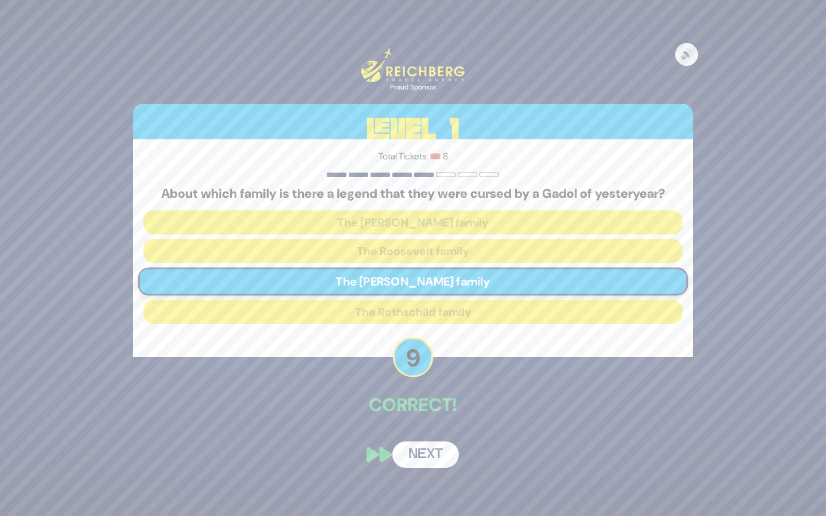
click at [438, 462] on button "Next" at bounding box center [425, 455] width 67 height 26
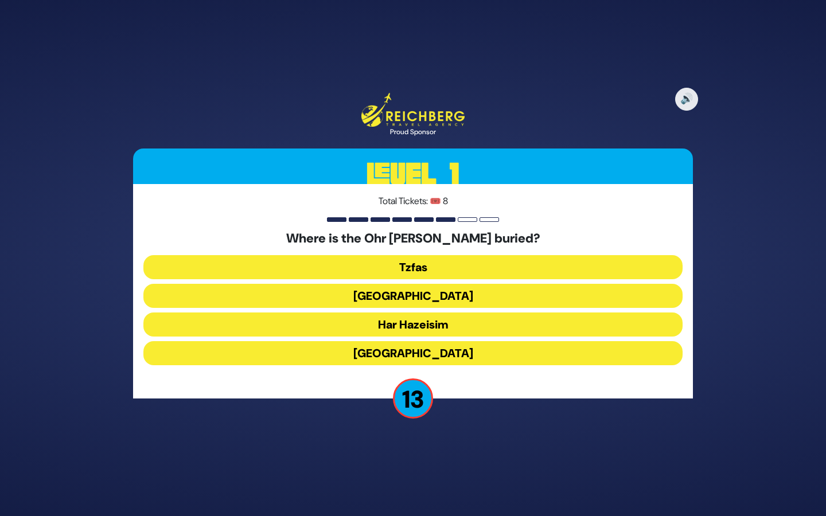
click at [446, 324] on button "Har Hazeisim" at bounding box center [412, 325] width 539 height 24
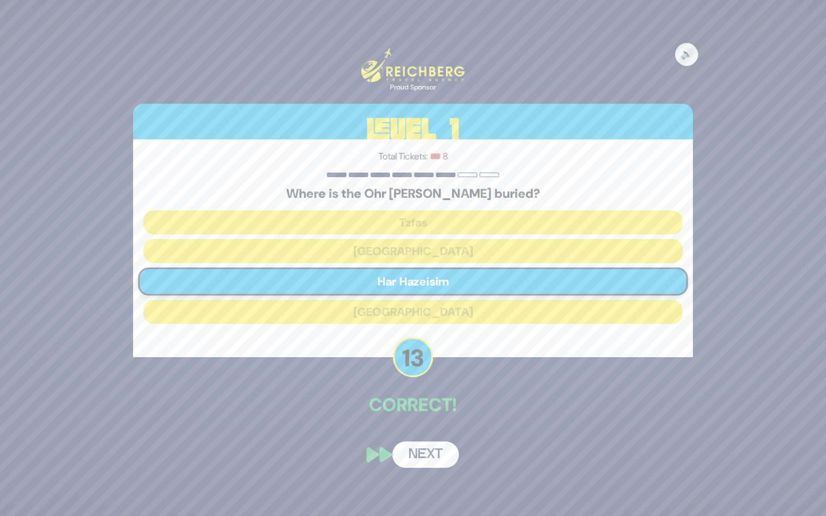
click at [431, 456] on button "Next" at bounding box center [425, 455] width 67 height 26
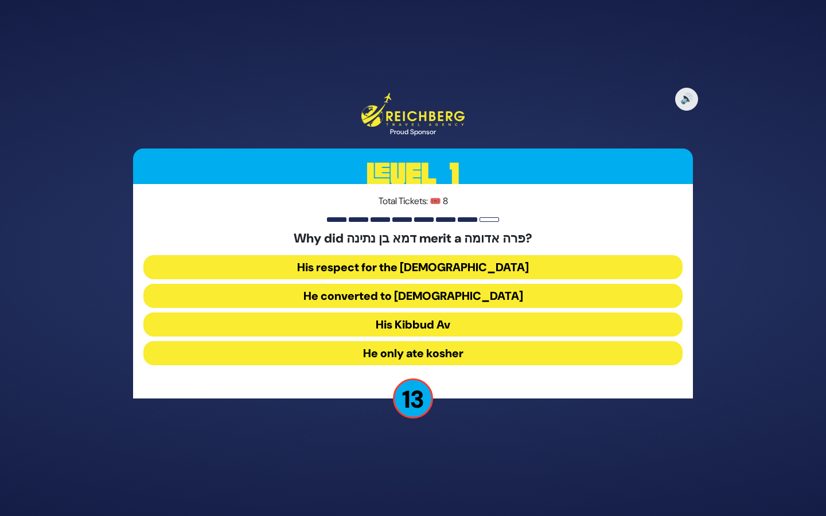
click at [471, 325] on button "His Kibbud Av" at bounding box center [412, 325] width 539 height 24
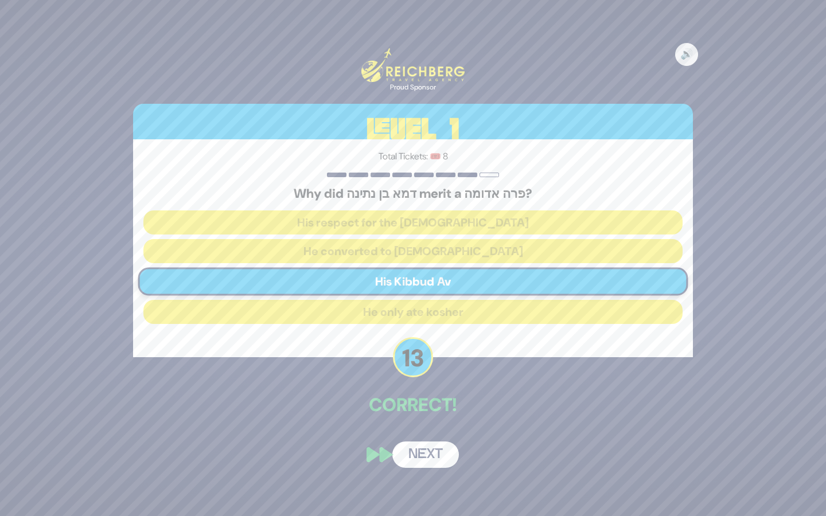
click at [439, 454] on button "Next" at bounding box center [425, 455] width 67 height 26
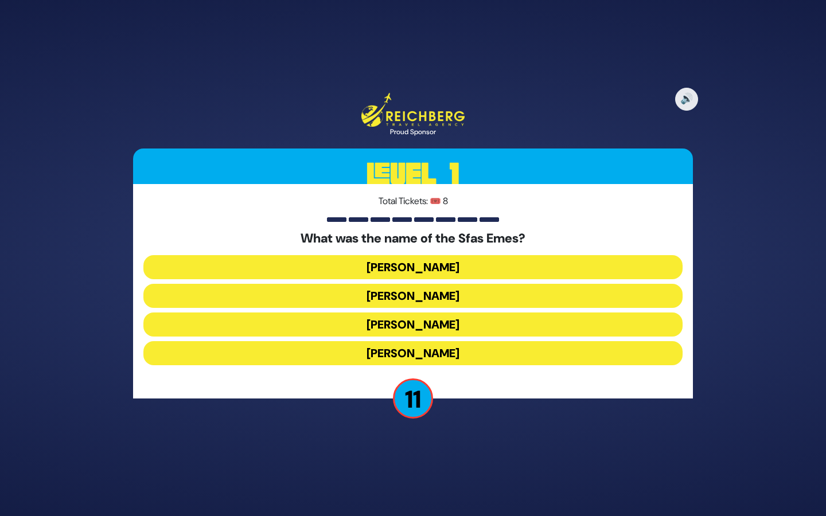
click at [431, 264] on button "[PERSON_NAME]" at bounding box center [412, 267] width 539 height 24
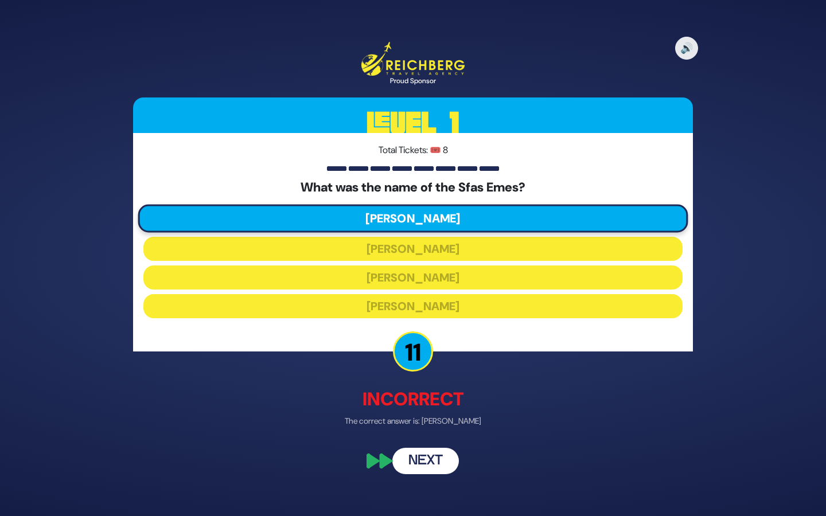
click at [429, 464] on button "Next" at bounding box center [425, 461] width 67 height 26
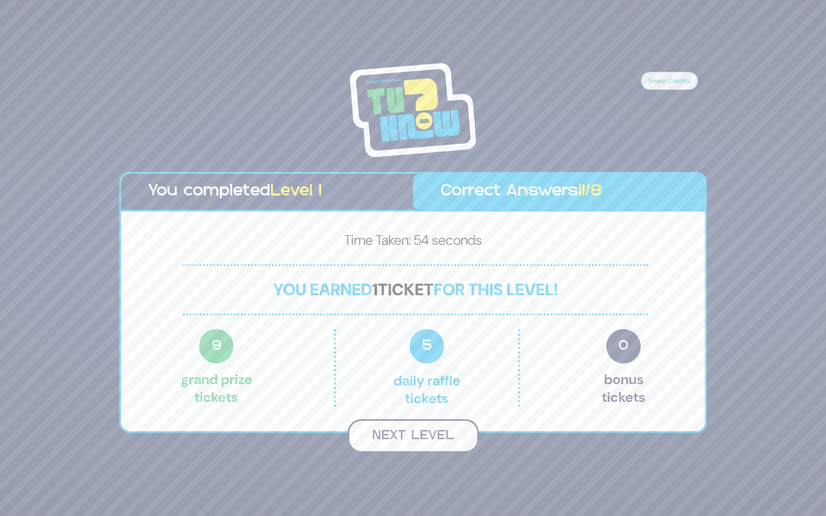
click at [434, 433] on button "Next Level" at bounding box center [413, 436] width 131 height 34
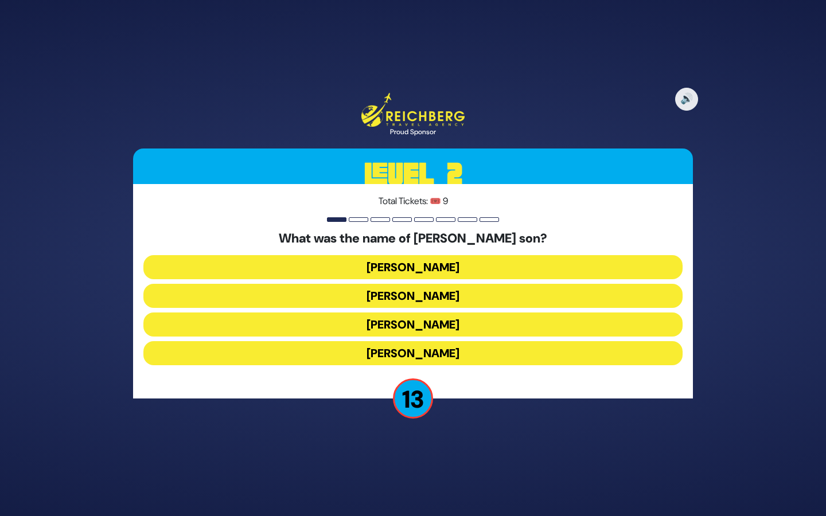
click at [423, 322] on button "[PERSON_NAME]" at bounding box center [412, 325] width 539 height 24
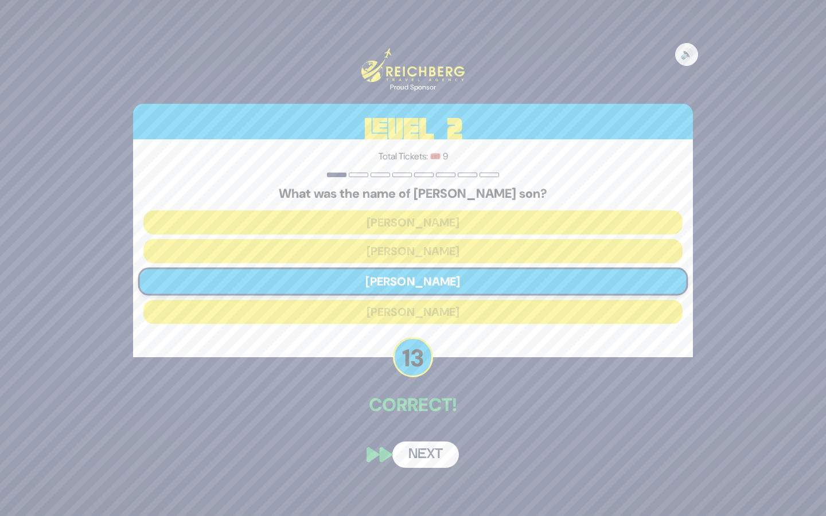
click at [430, 452] on button "Next" at bounding box center [425, 455] width 67 height 26
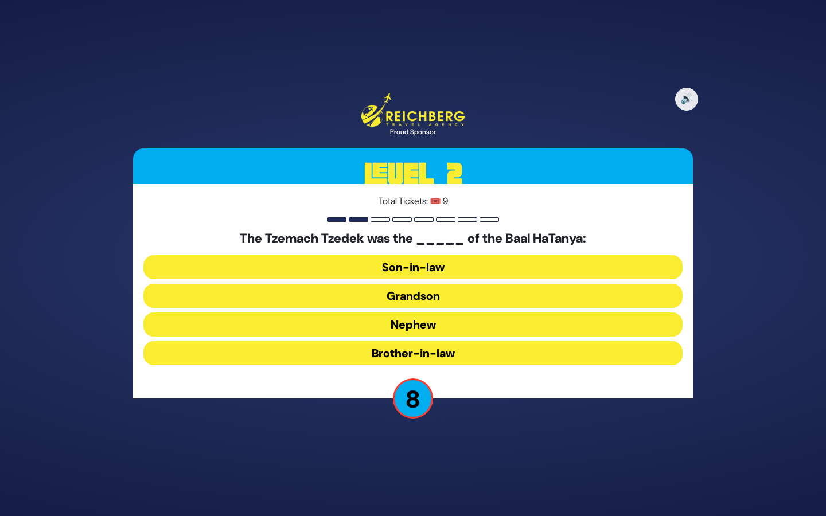
click at [452, 294] on button "Grandson" at bounding box center [412, 296] width 539 height 24
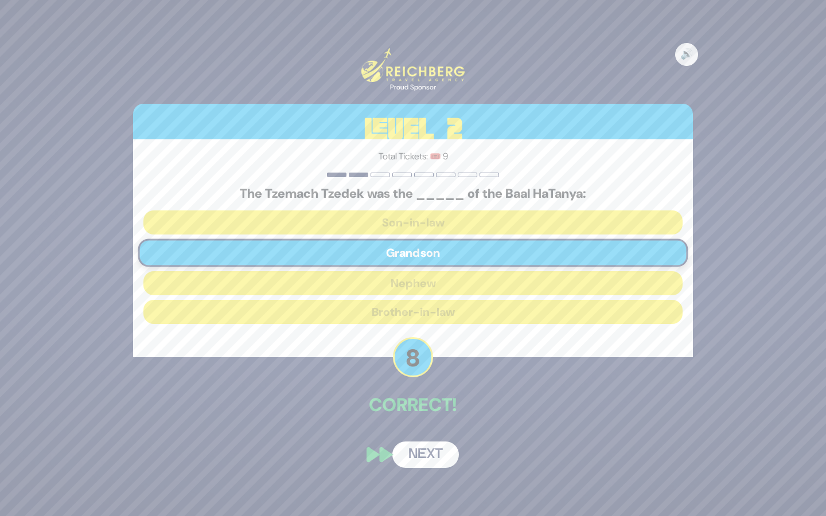
click at [439, 458] on button "Next" at bounding box center [425, 455] width 67 height 26
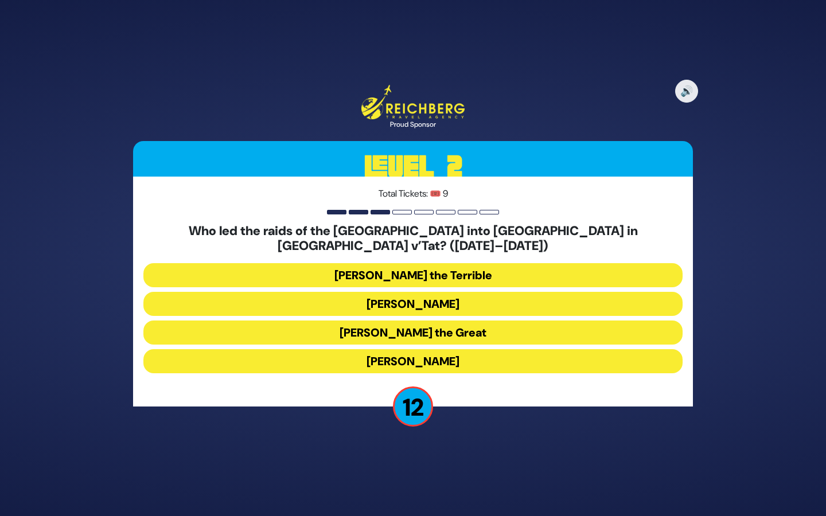
click at [438, 296] on button "[PERSON_NAME]" at bounding box center [412, 304] width 539 height 24
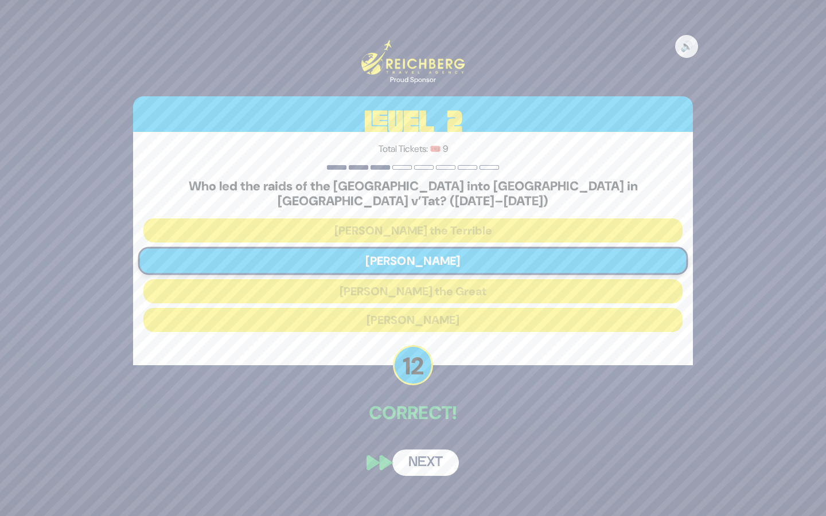
click at [427, 455] on button "Next" at bounding box center [425, 463] width 67 height 26
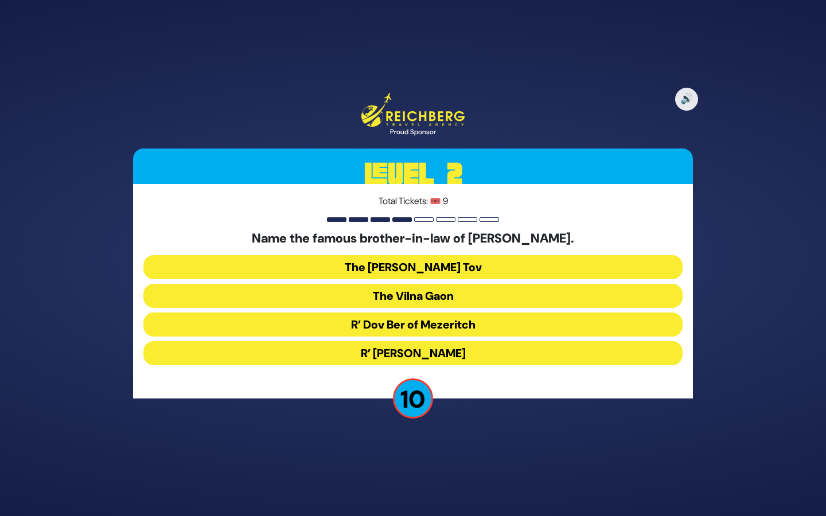
click at [456, 326] on button "R’ Dov Ber of Mezeritch" at bounding box center [412, 325] width 539 height 24
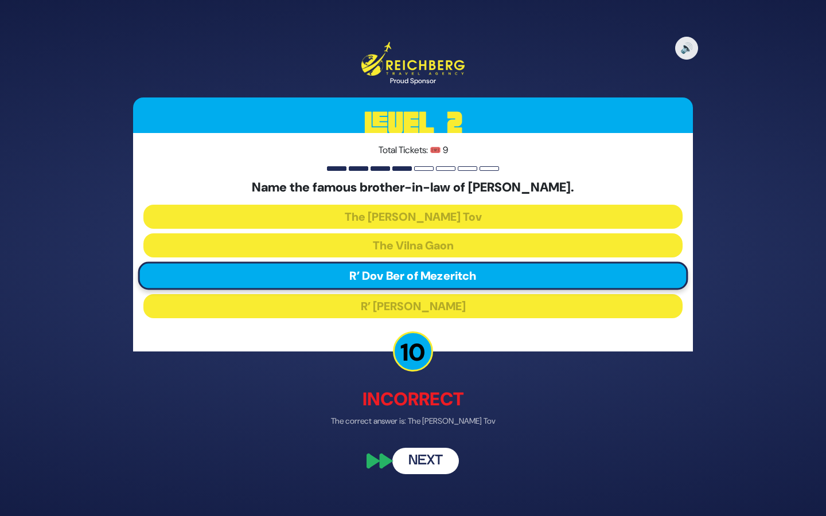
click at [444, 454] on button "Next" at bounding box center [425, 461] width 67 height 26
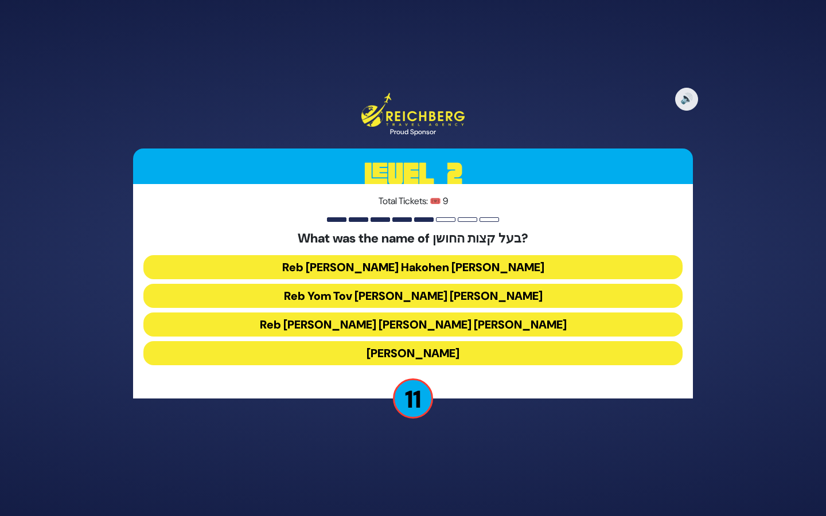
click at [448, 267] on button "Reb [PERSON_NAME] Hakohen [PERSON_NAME]" at bounding box center [412, 267] width 539 height 24
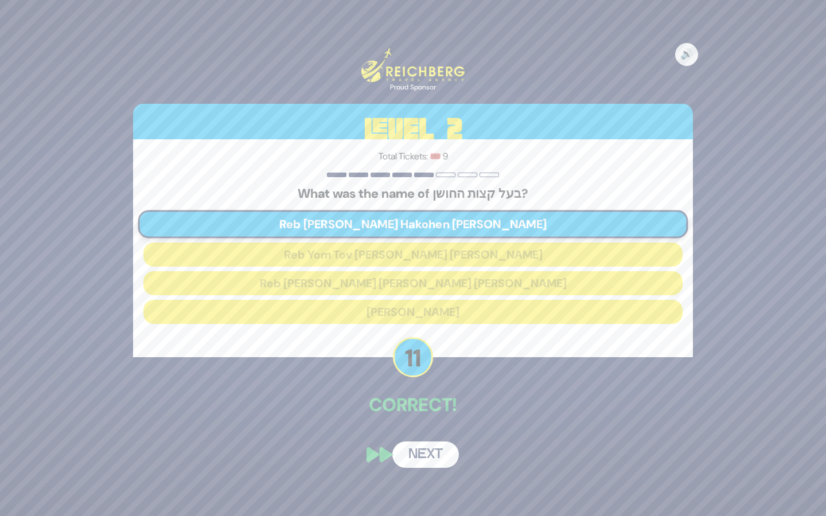
click at [430, 454] on button "Next" at bounding box center [425, 455] width 67 height 26
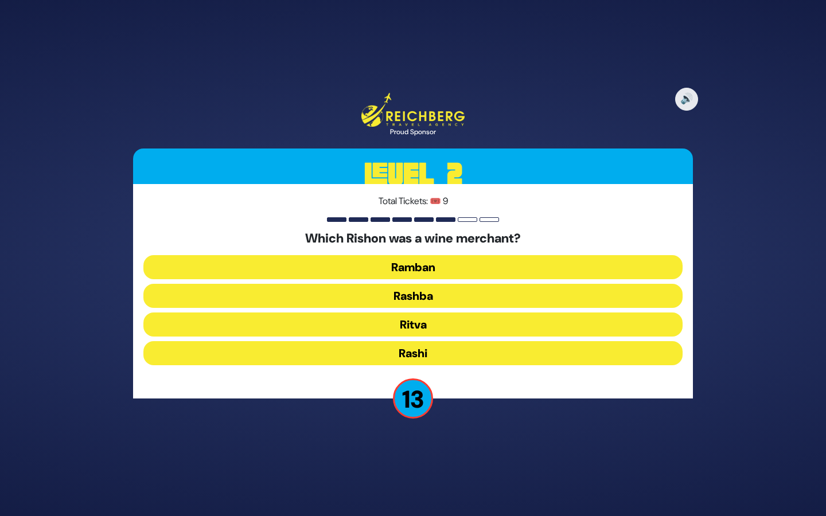
click at [438, 353] on button "Rashi" at bounding box center [412, 353] width 539 height 24
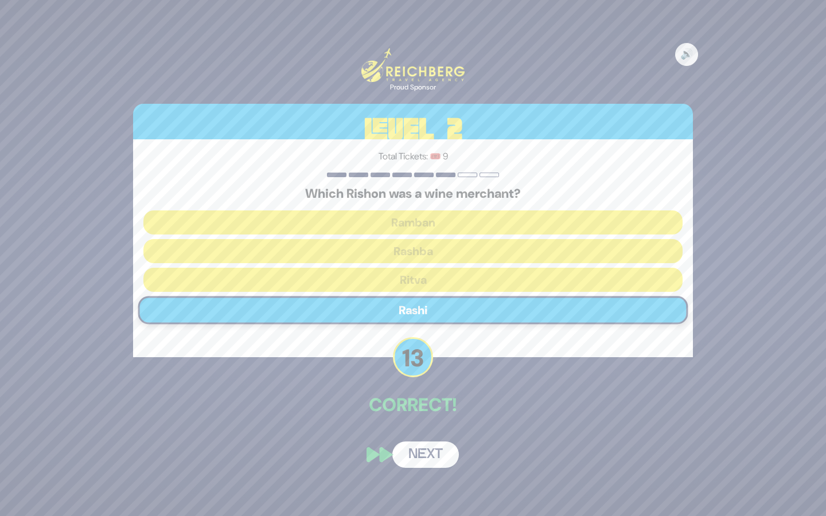
click at [430, 460] on button "Next" at bounding box center [425, 455] width 67 height 26
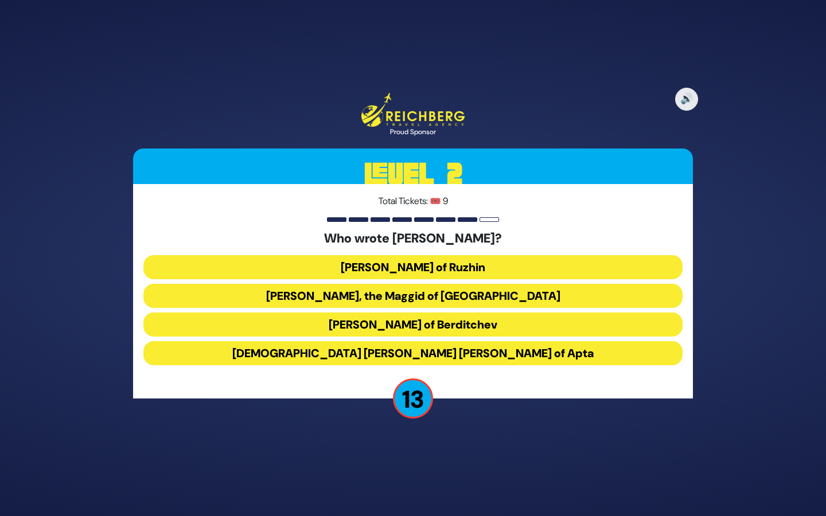
click at [488, 353] on button "[DEMOGRAPHIC_DATA] [PERSON_NAME] [PERSON_NAME] of Apta" at bounding box center [412, 353] width 539 height 24
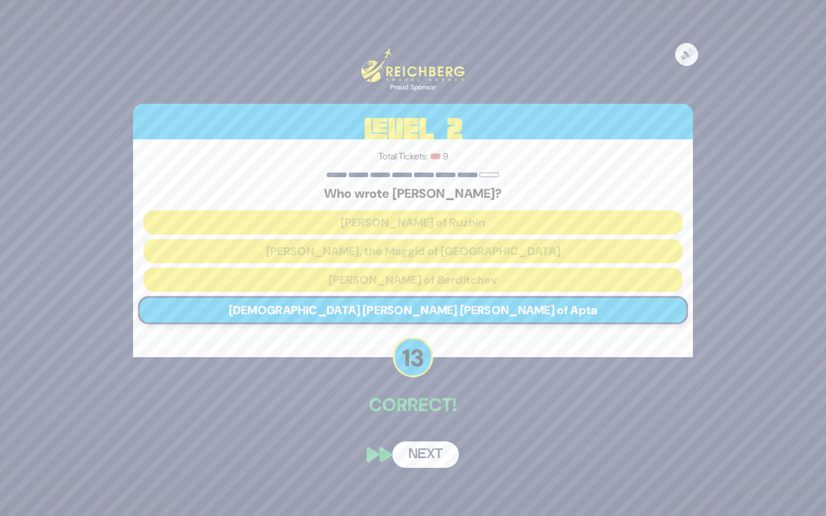
click at [425, 455] on button "Next" at bounding box center [425, 455] width 67 height 26
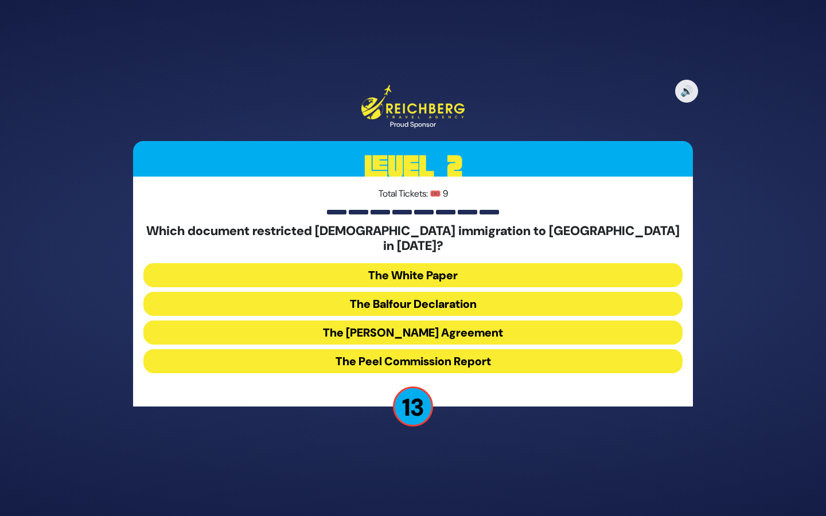
click at [455, 268] on button "The White Paper" at bounding box center [412, 275] width 539 height 24
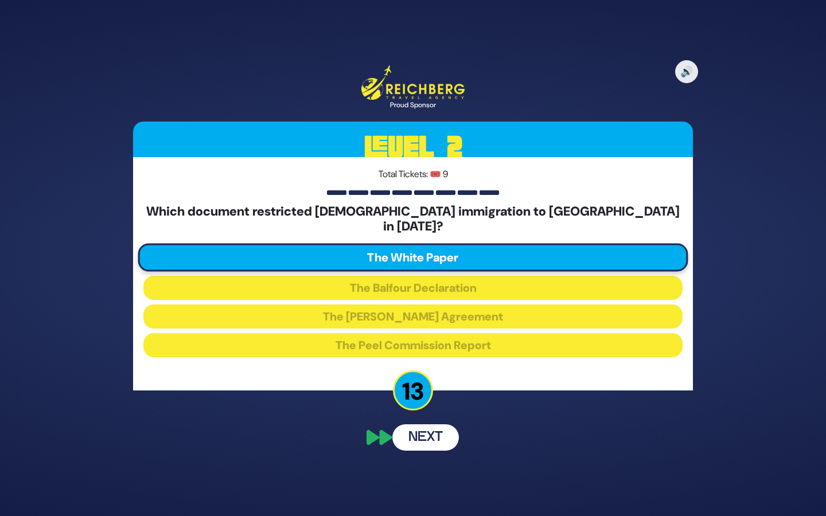
click at [440, 428] on div "🔊 Proud Sponsor Level 2 Total Tickets: 🎟️ 9 Which document restricted [DEMOGRAP…" at bounding box center [412, 258] width 587 height 412
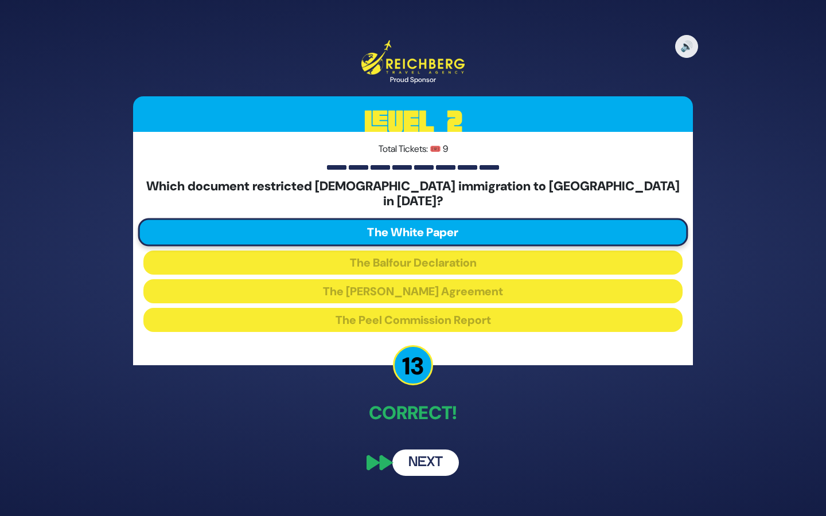
click at [432, 457] on button "Next" at bounding box center [425, 463] width 67 height 26
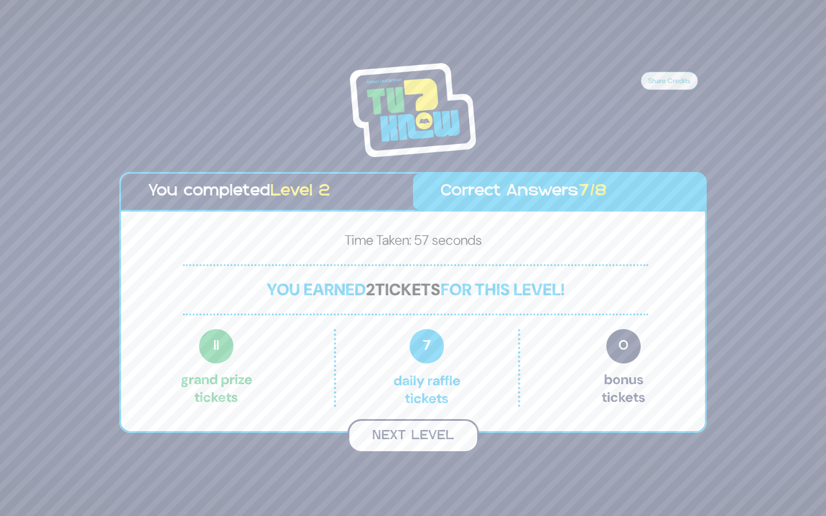
click at [413, 443] on button "Next Level" at bounding box center [413, 436] width 131 height 34
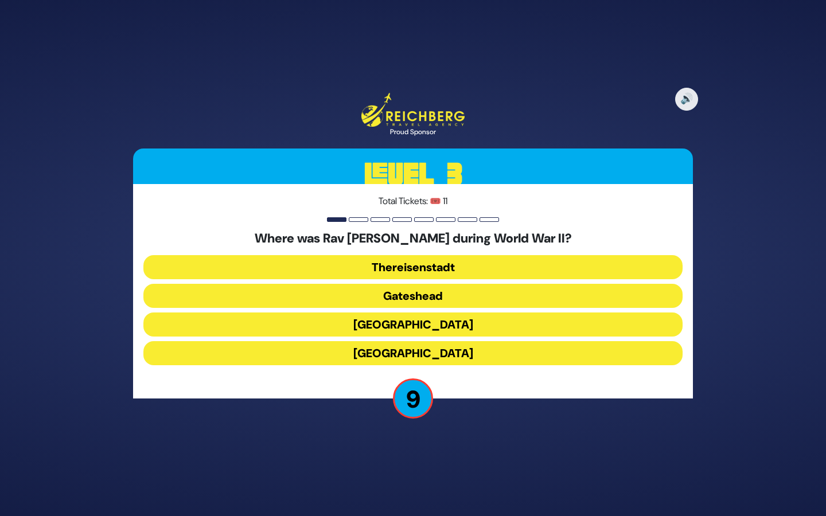
click at [455, 294] on button "Gateshead" at bounding box center [412, 296] width 539 height 24
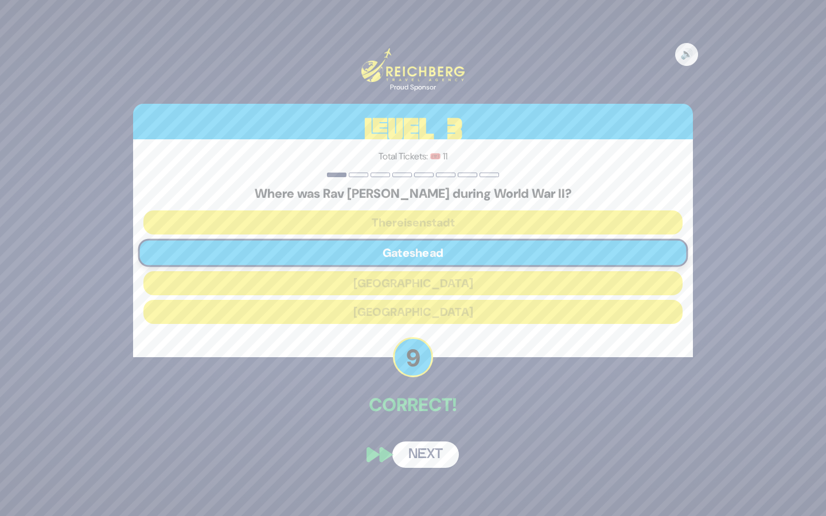
click at [430, 462] on button "Next" at bounding box center [425, 455] width 67 height 26
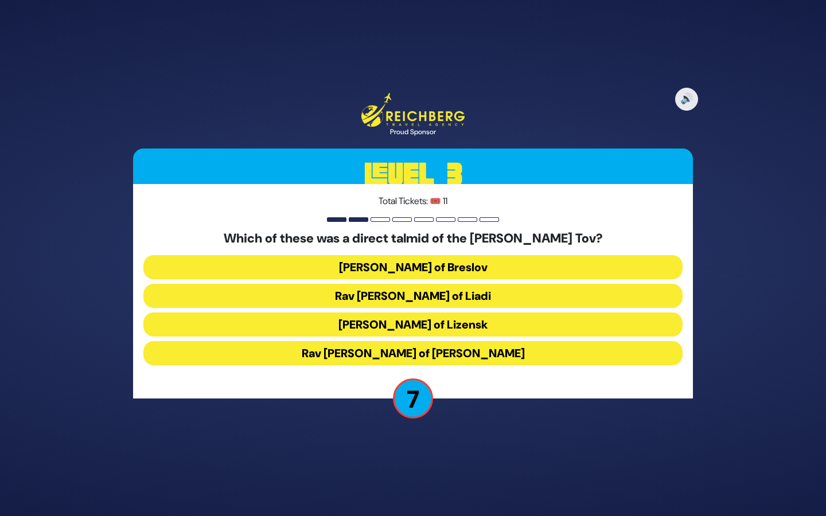
click at [472, 353] on button "Rav [PERSON_NAME] of [PERSON_NAME]" at bounding box center [412, 353] width 539 height 24
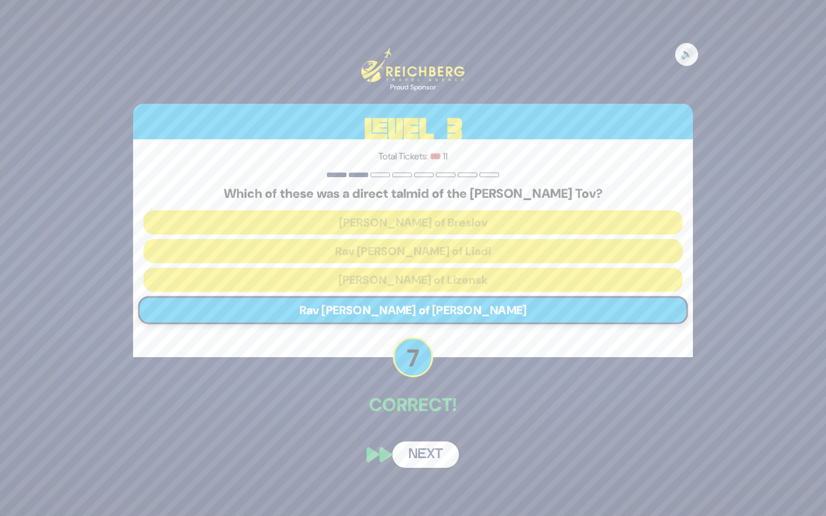
click at [439, 459] on button "Next" at bounding box center [425, 455] width 67 height 26
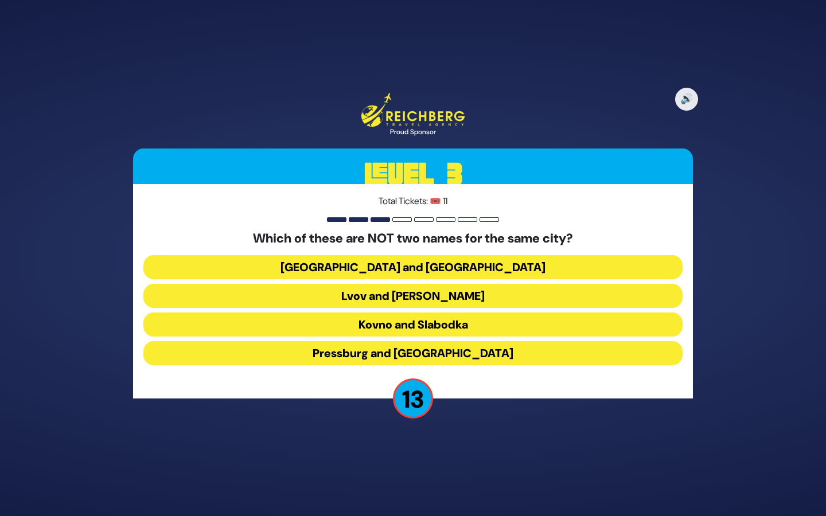
click at [469, 324] on button "Kovno and Slabodka" at bounding box center [412, 325] width 539 height 24
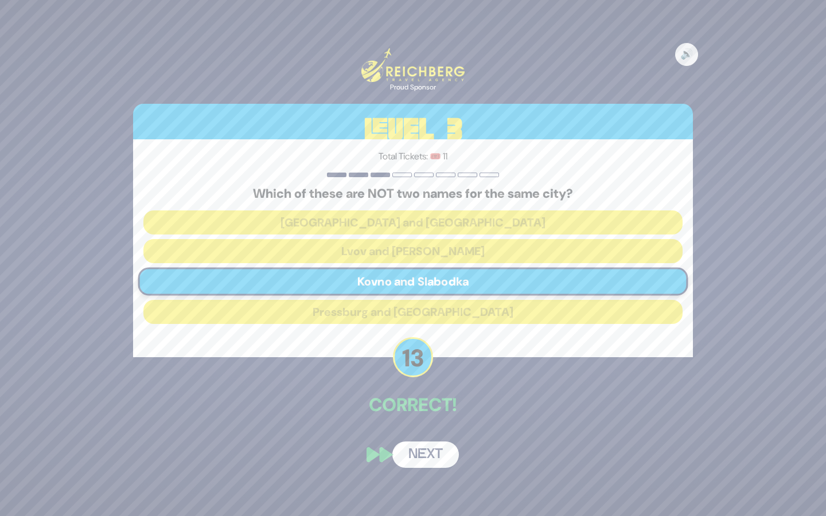
click at [426, 460] on button "Next" at bounding box center [425, 455] width 67 height 26
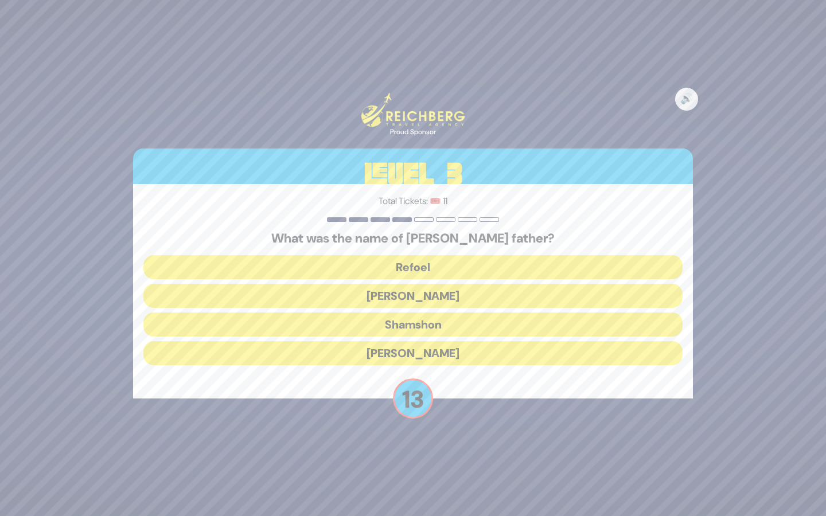
click at [463, 266] on button "Refoel" at bounding box center [412, 267] width 539 height 24
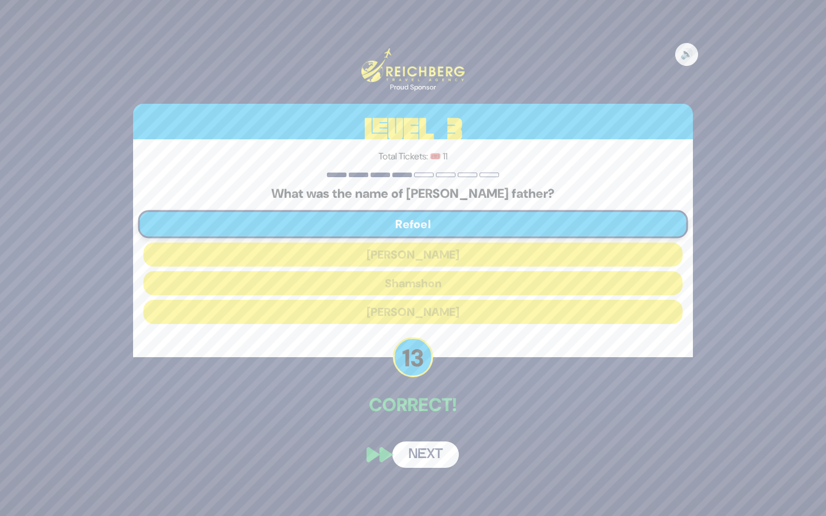
click at [427, 458] on button "Next" at bounding box center [425, 455] width 67 height 26
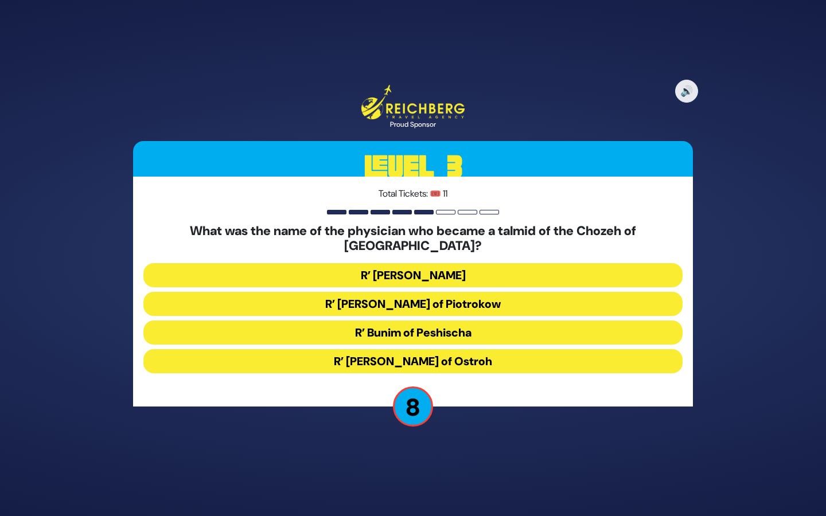
click at [472, 351] on button "R’ [PERSON_NAME] of Ostroh" at bounding box center [412, 361] width 539 height 24
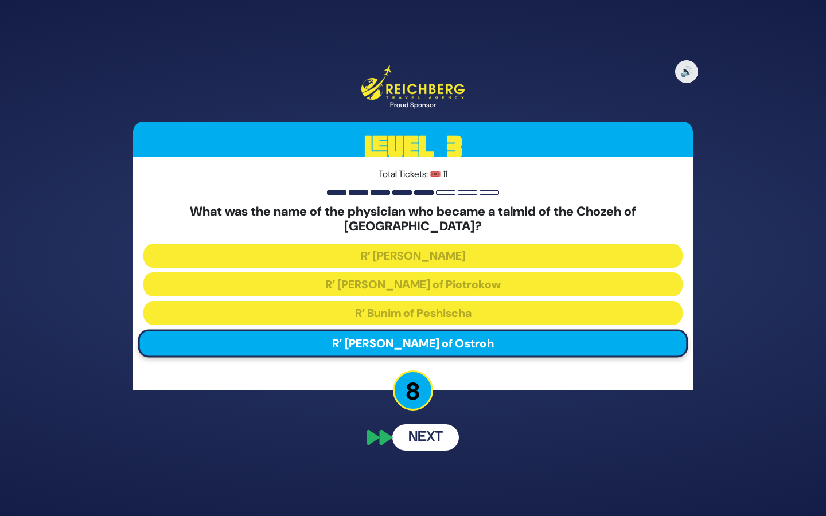
click at [447, 433] on button "Next" at bounding box center [425, 437] width 67 height 26
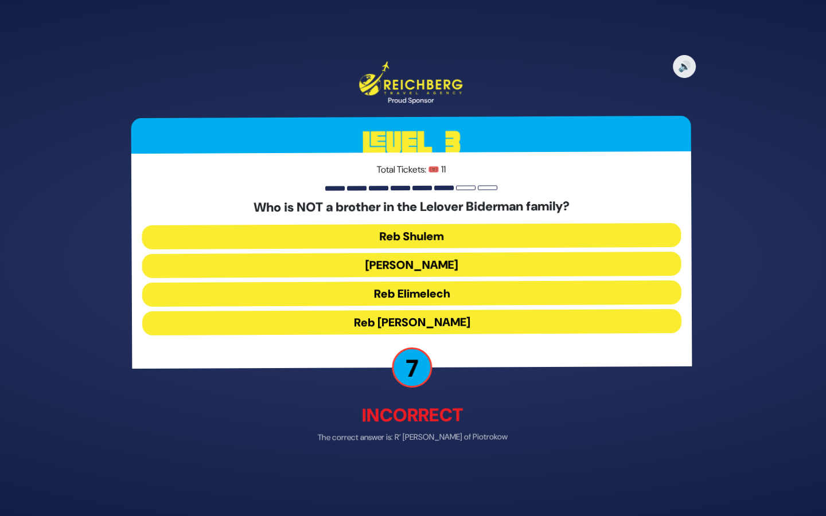
click at [462, 263] on button "[PERSON_NAME]" at bounding box center [412, 265] width 539 height 24
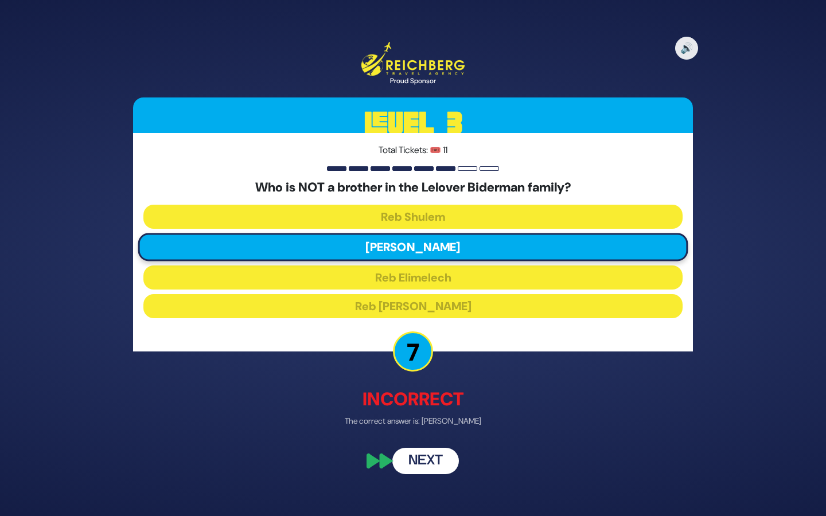
click at [427, 462] on button "Next" at bounding box center [425, 461] width 67 height 26
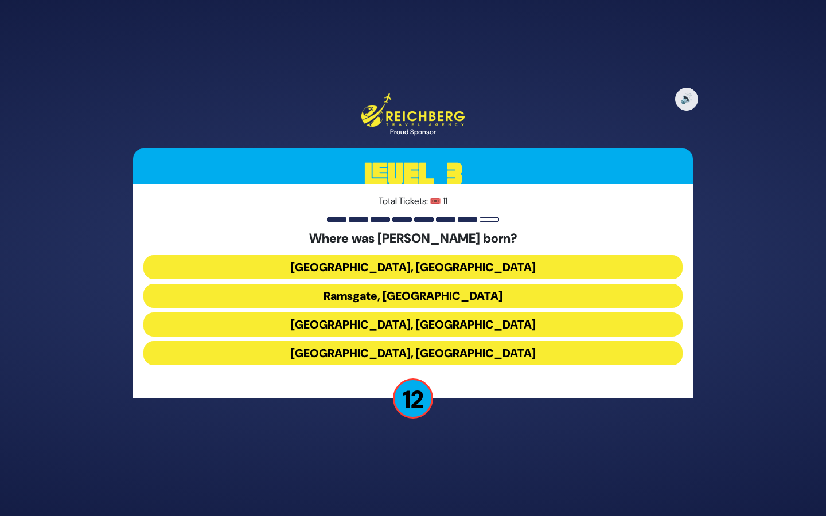
click at [421, 300] on button "Ramsgate, [GEOGRAPHIC_DATA]" at bounding box center [412, 296] width 539 height 24
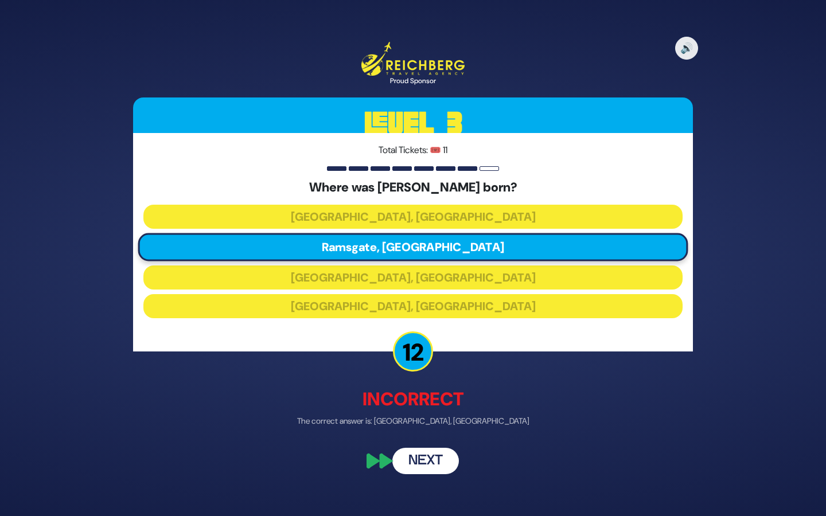
click at [428, 456] on button "Next" at bounding box center [425, 461] width 67 height 26
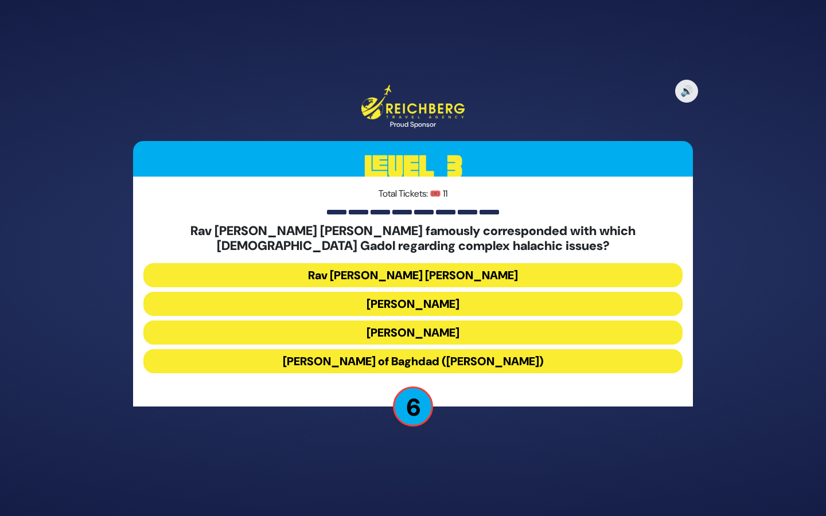
click at [469, 272] on button "Rav [PERSON_NAME] [PERSON_NAME]" at bounding box center [412, 275] width 539 height 24
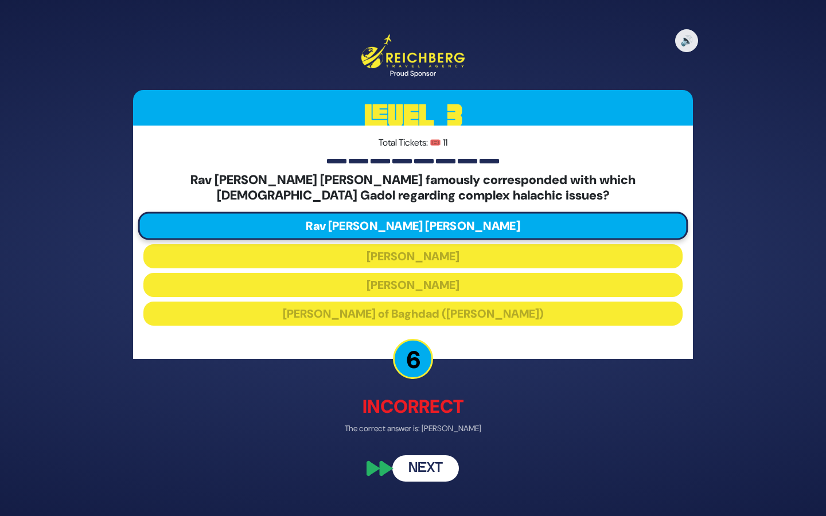
click at [439, 460] on button "Next" at bounding box center [425, 468] width 67 height 26
